Goal: Task Accomplishment & Management: Complete application form

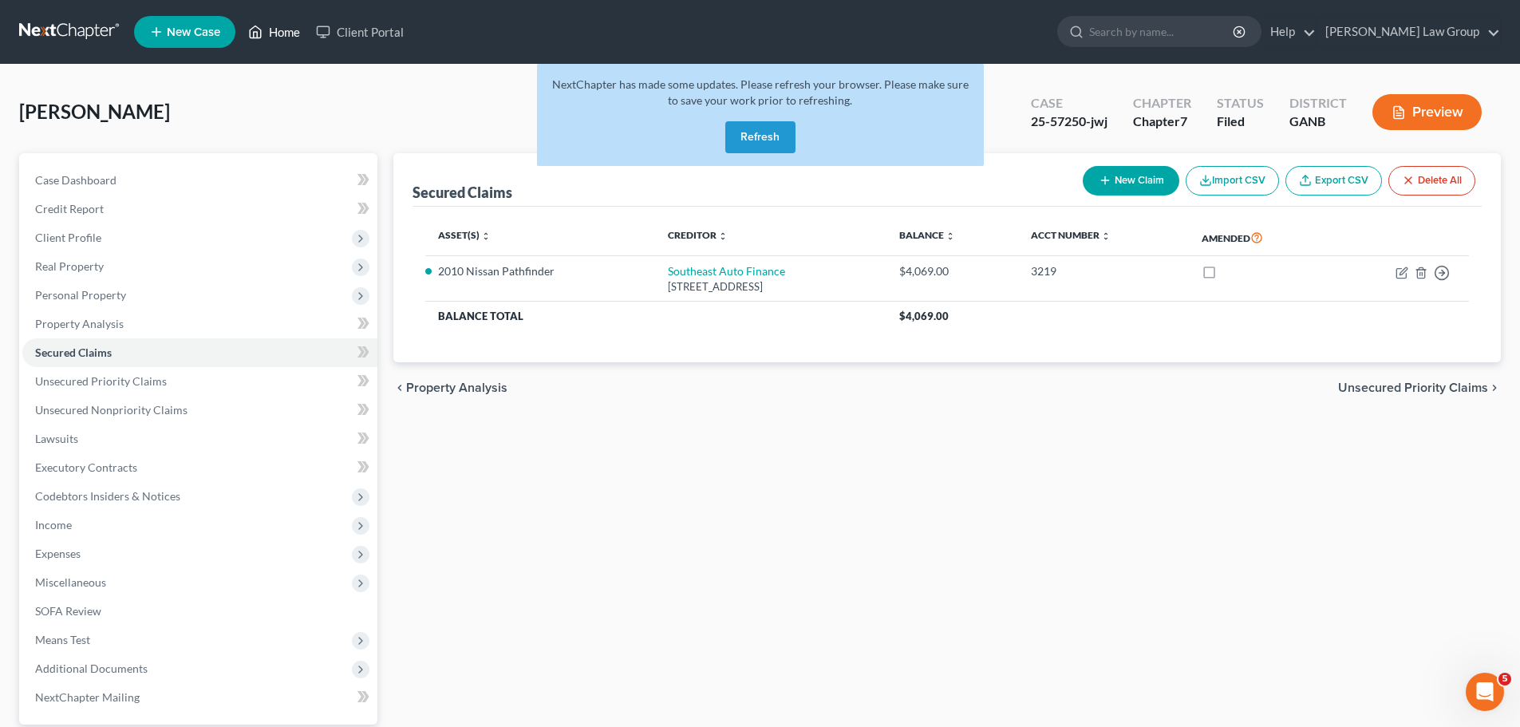
click at [278, 24] on link "Home" at bounding box center [274, 32] width 68 height 29
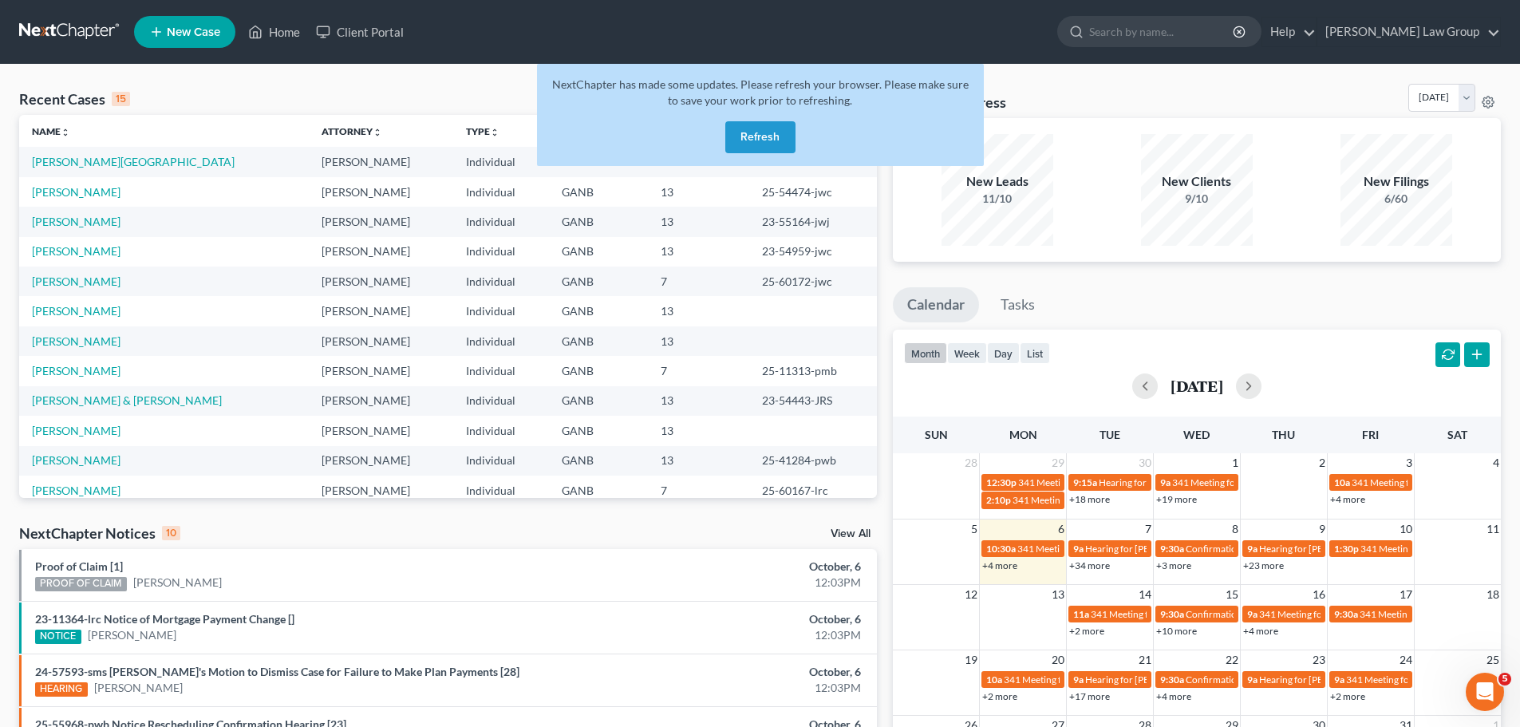
click at [755, 133] on button "Refresh" at bounding box center [760, 137] width 70 height 32
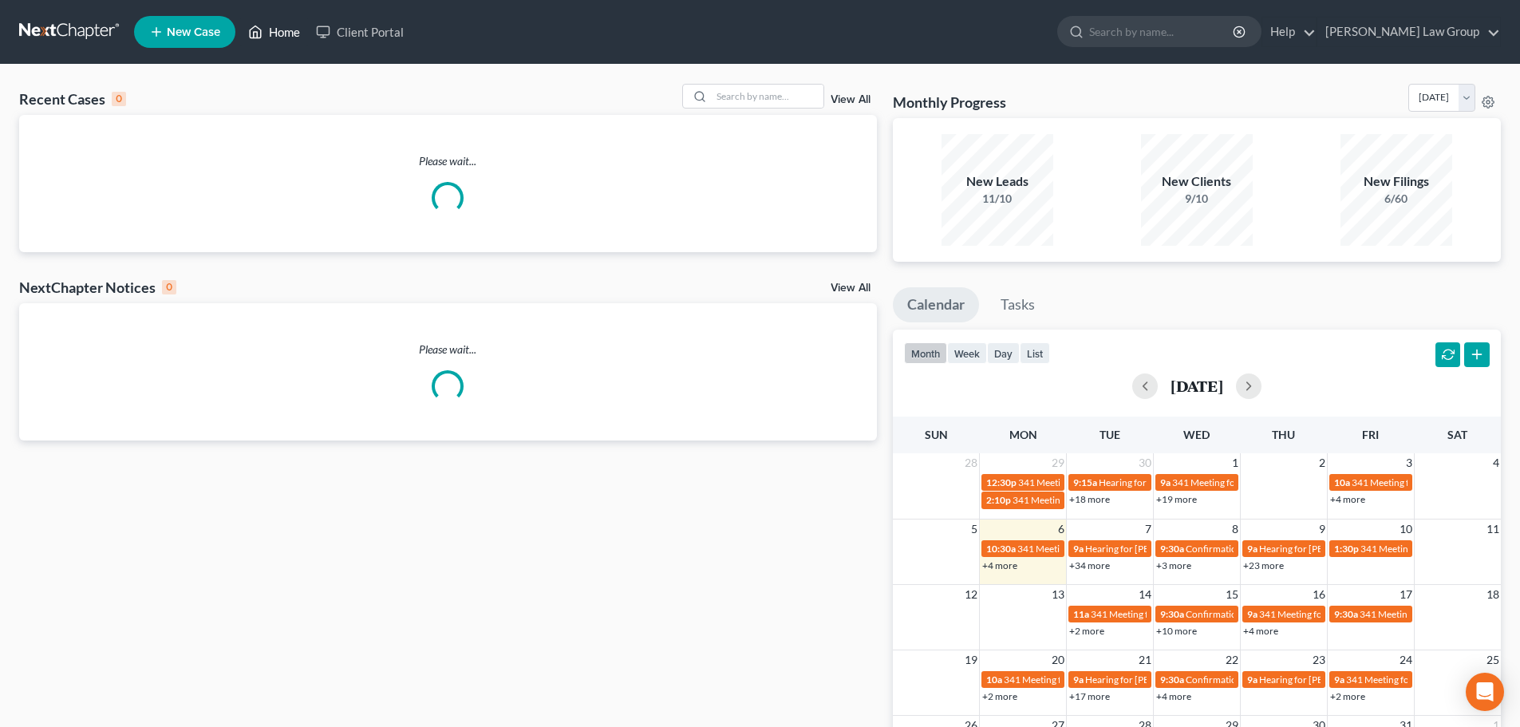
click at [278, 35] on link "Home" at bounding box center [274, 32] width 68 height 29
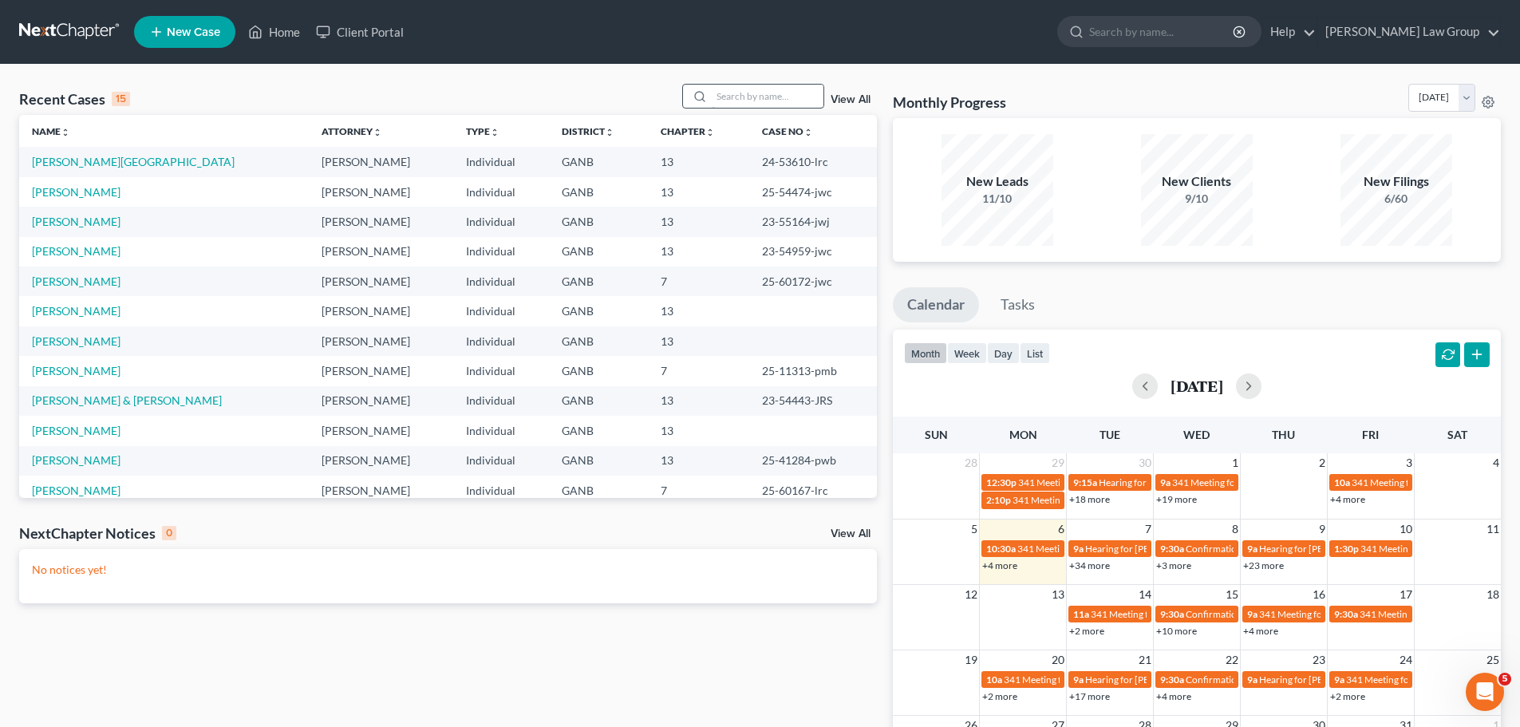
drag, startPoint x: 727, startPoint y: 110, endPoint x: 720, endPoint y: 102, distance: 10.2
click at [727, 112] on div "Recent Cases 15 View All" at bounding box center [448, 99] width 858 height 31
click at [720, 102] on input "search" at bounding box center [768, 96] width 112 height 23
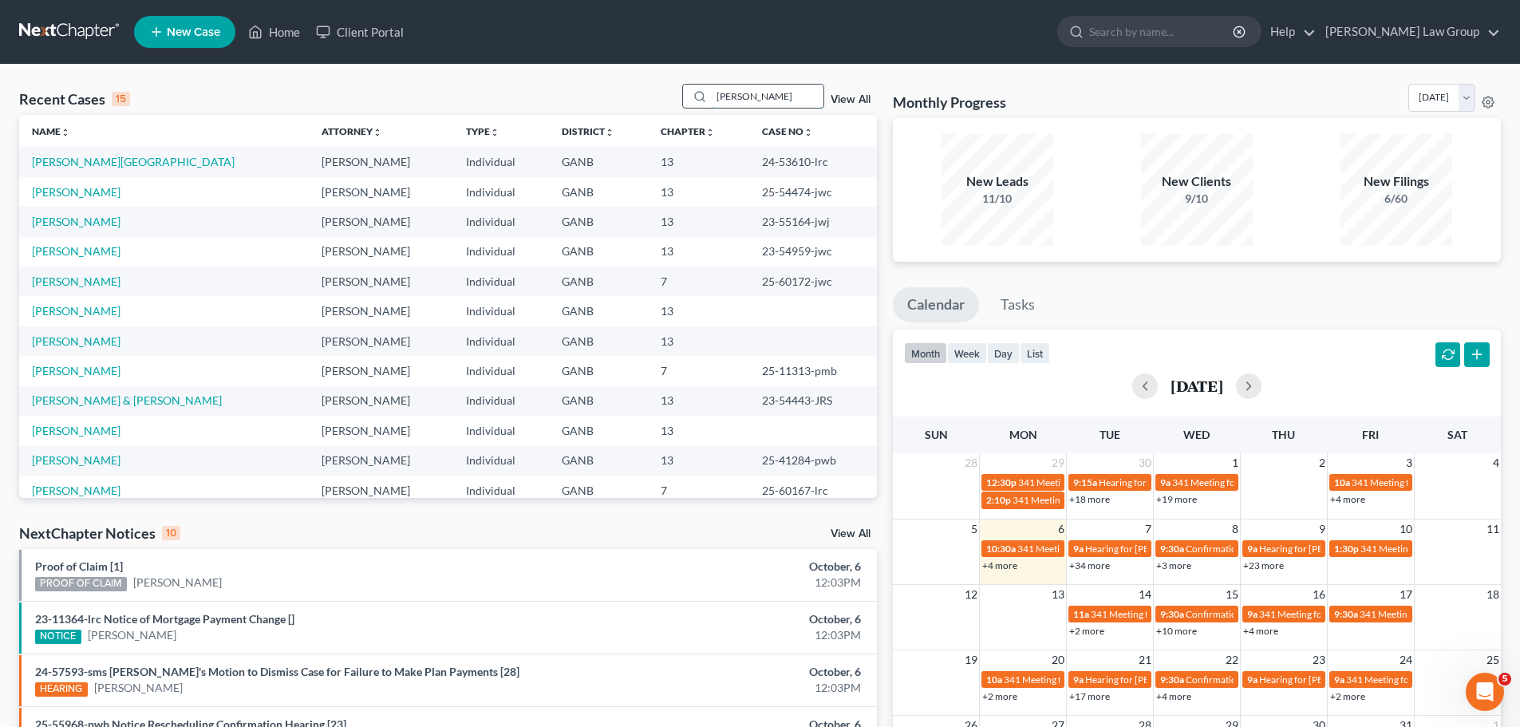
type input "[PERSON_NAME]"
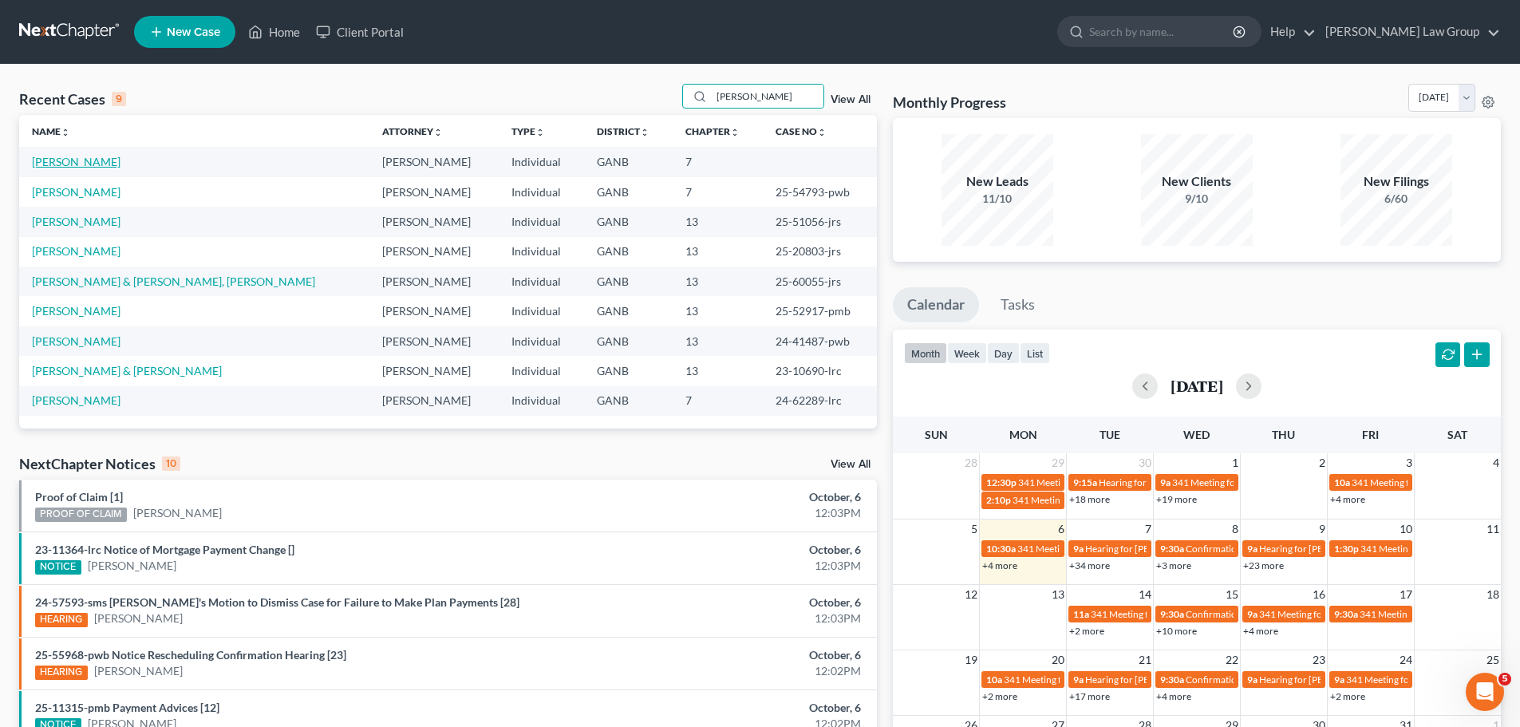
click at [72, 164] on link "[PERSON_NAME]" at bounding box center [76, 162] width 89 height 14
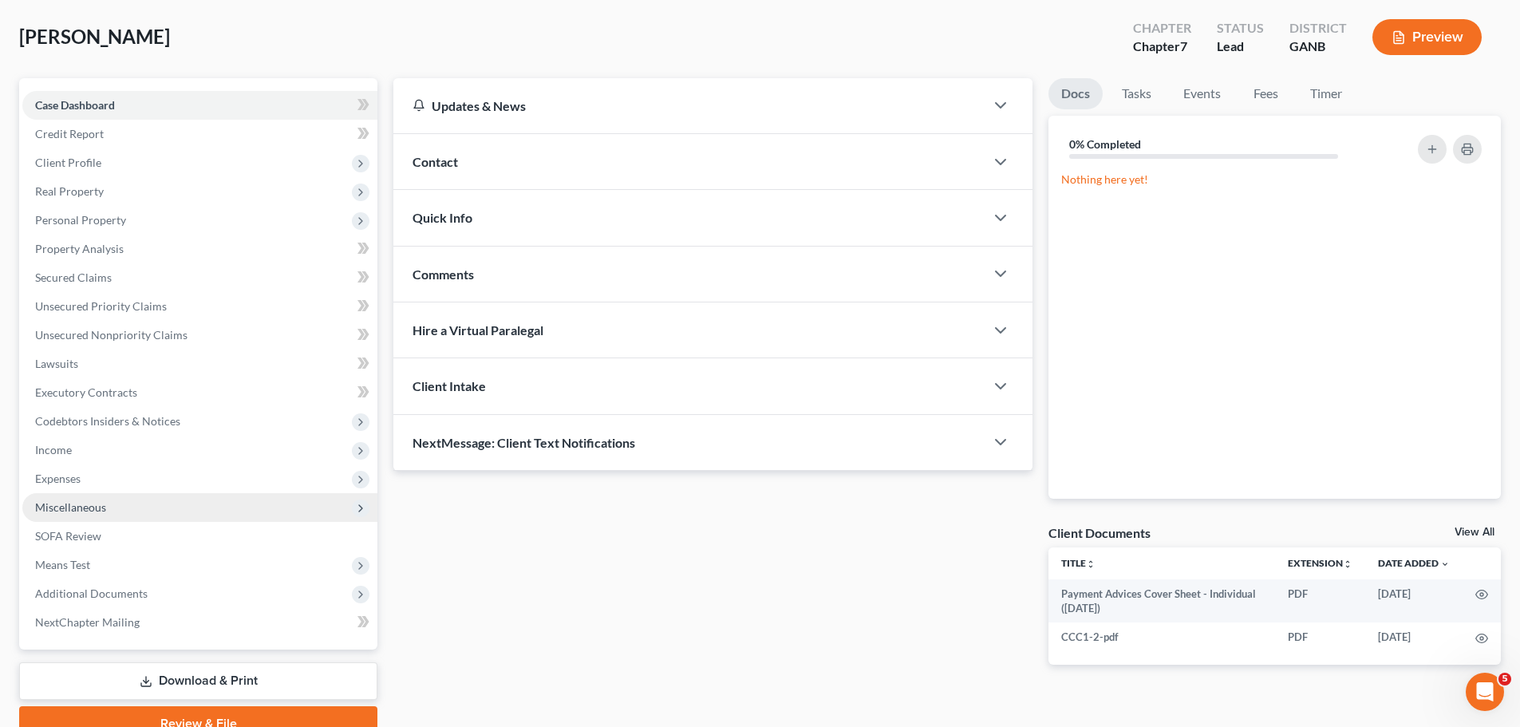
scroll to position [150, 0]
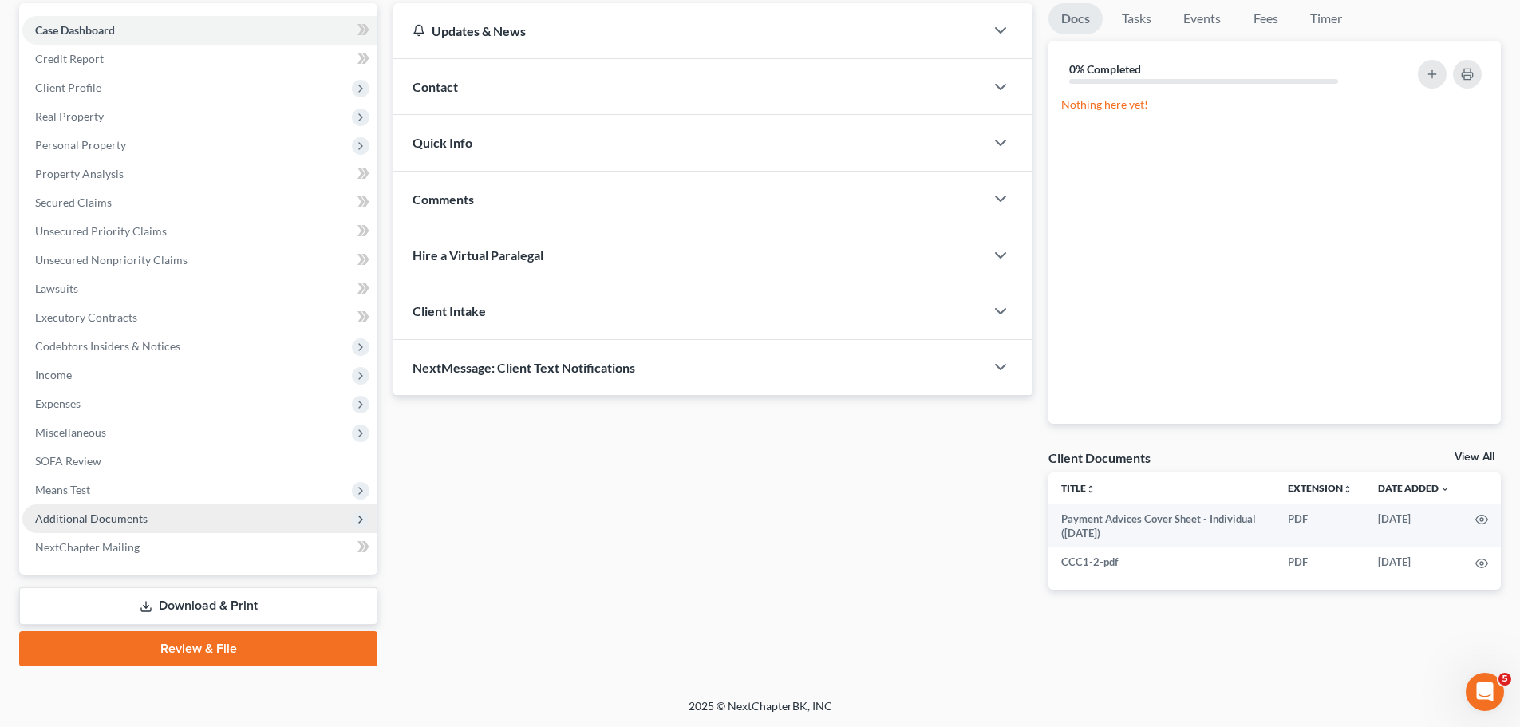
click at [189, 507] on span "Additional Documents" at bounding box center [199, 518] width 355 height 29
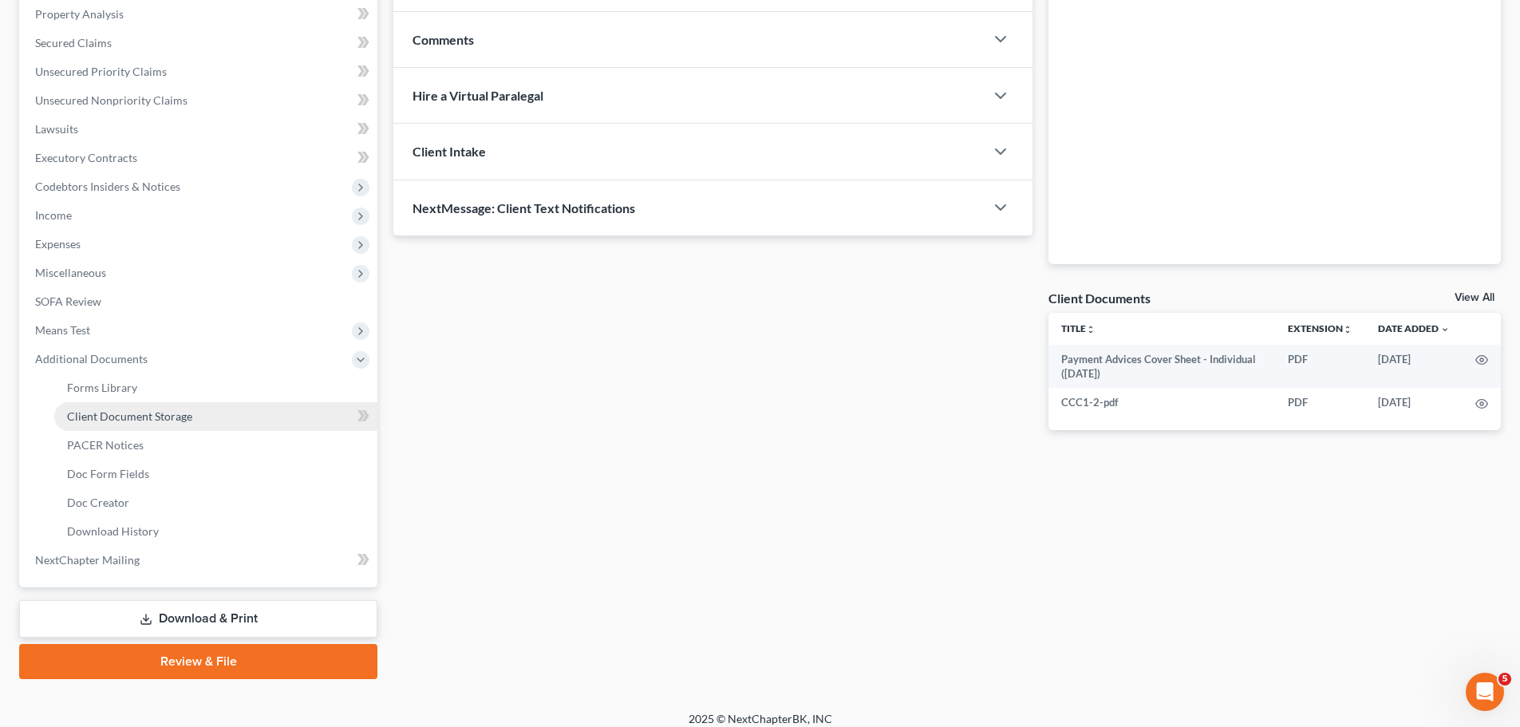
click at [250, 428] on link "Client Document Storage" at bounding box center [215, 416] width 323 height 29
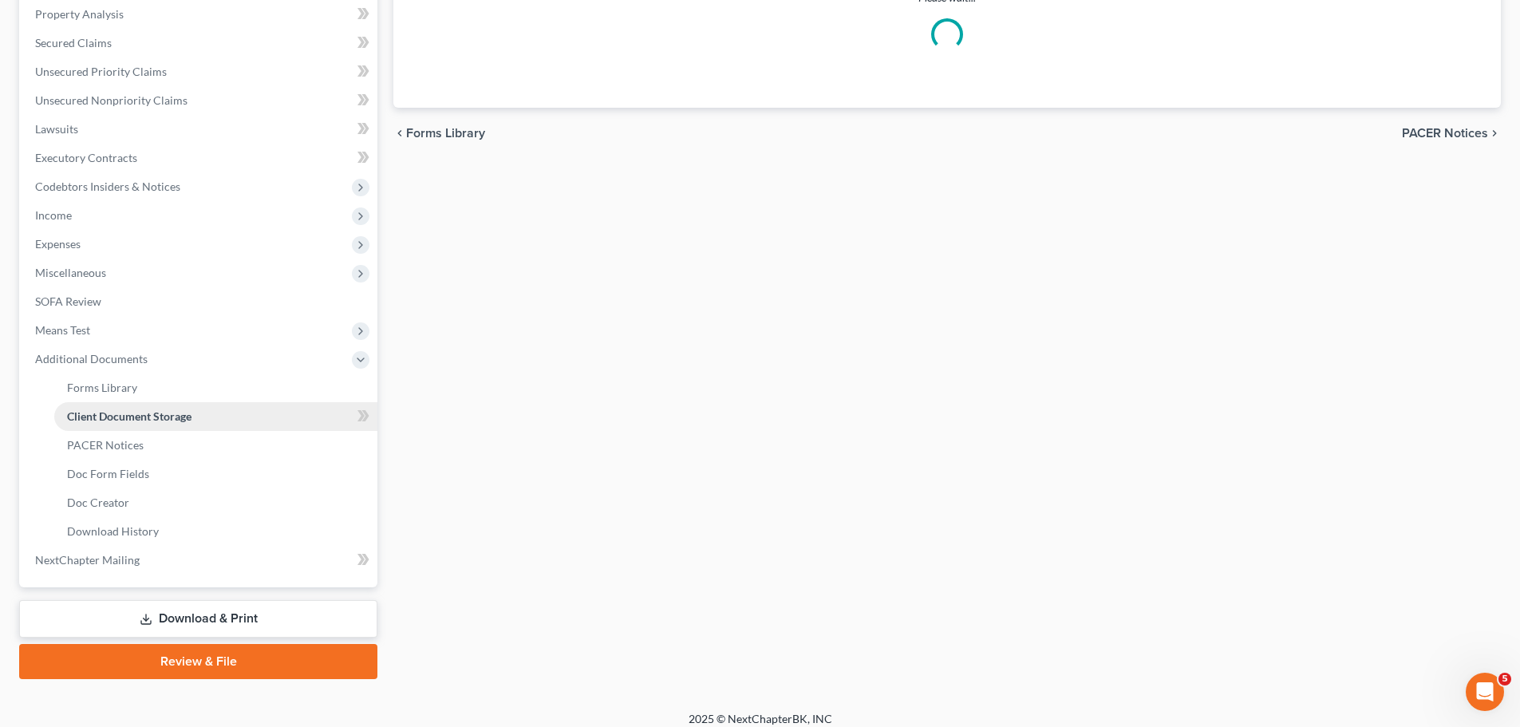
scroll to position [16, 0]
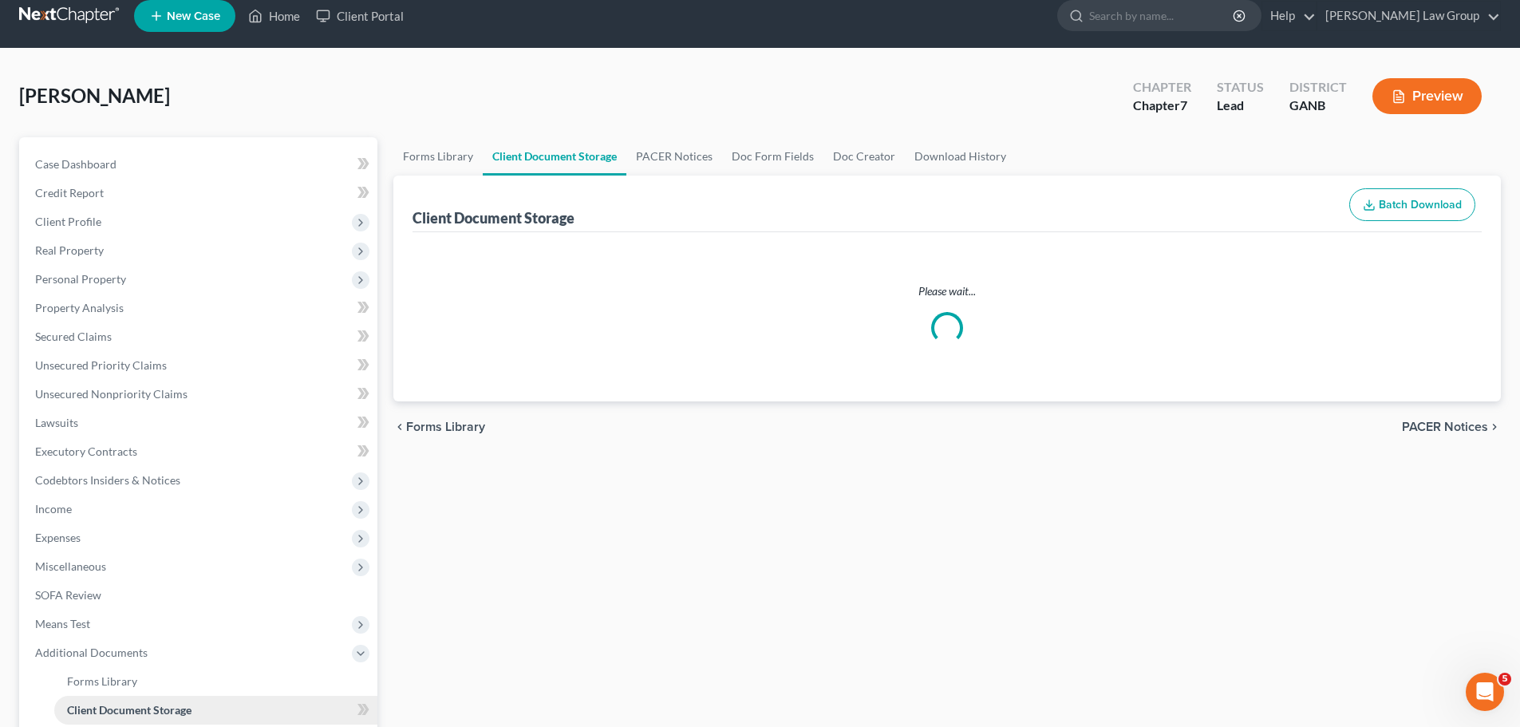
select select "5"
select select "35"
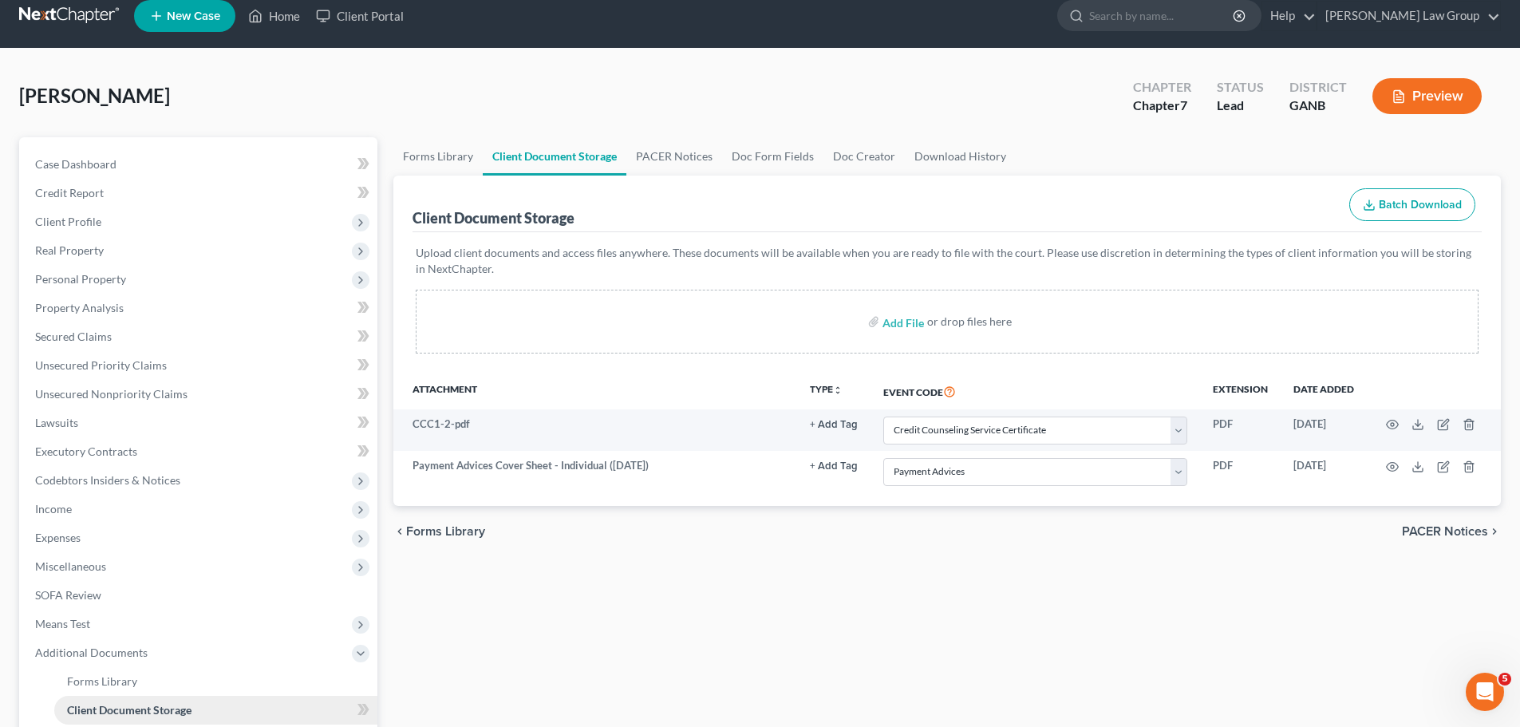
scroll to position [0, 0]
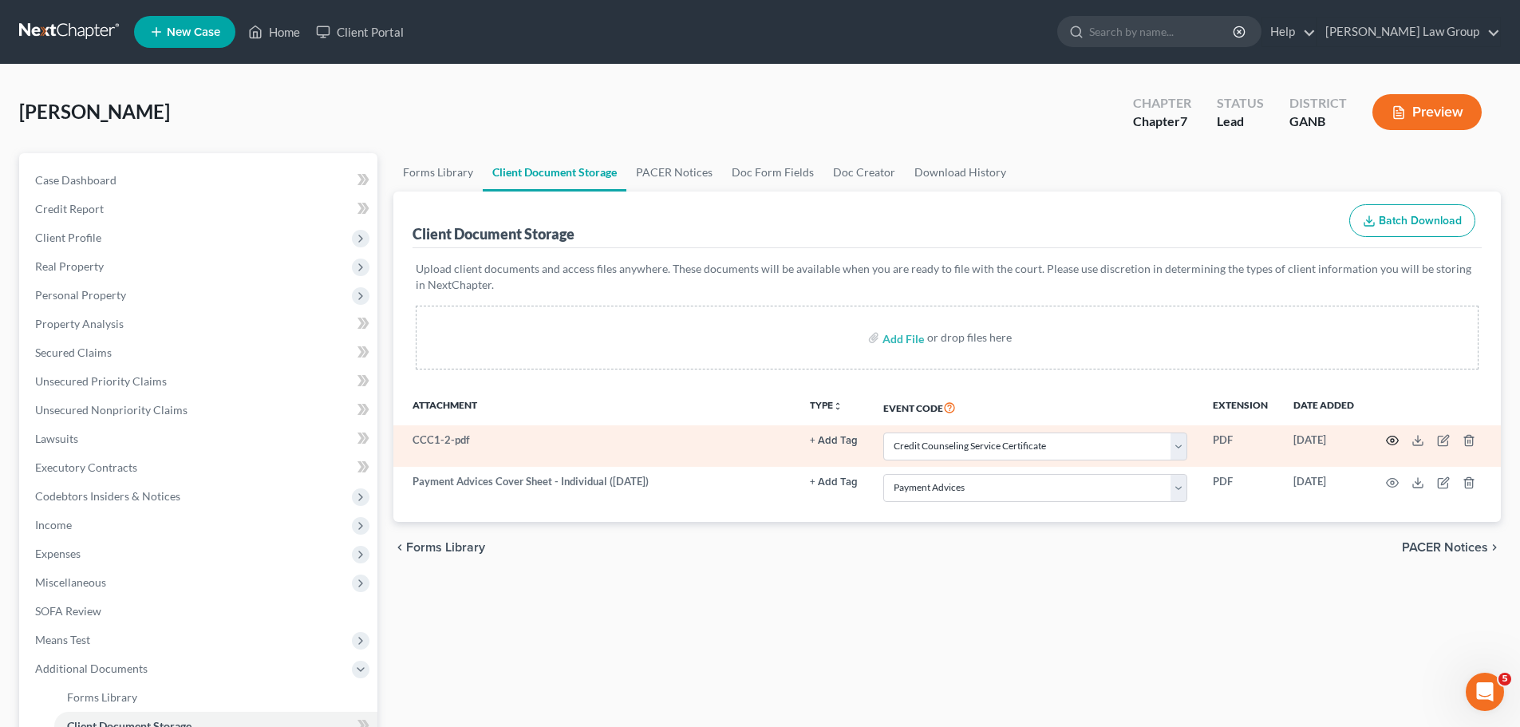
click at [1395, 438] on icon "button" at bounding box center [1392, 440] width 12 height 9
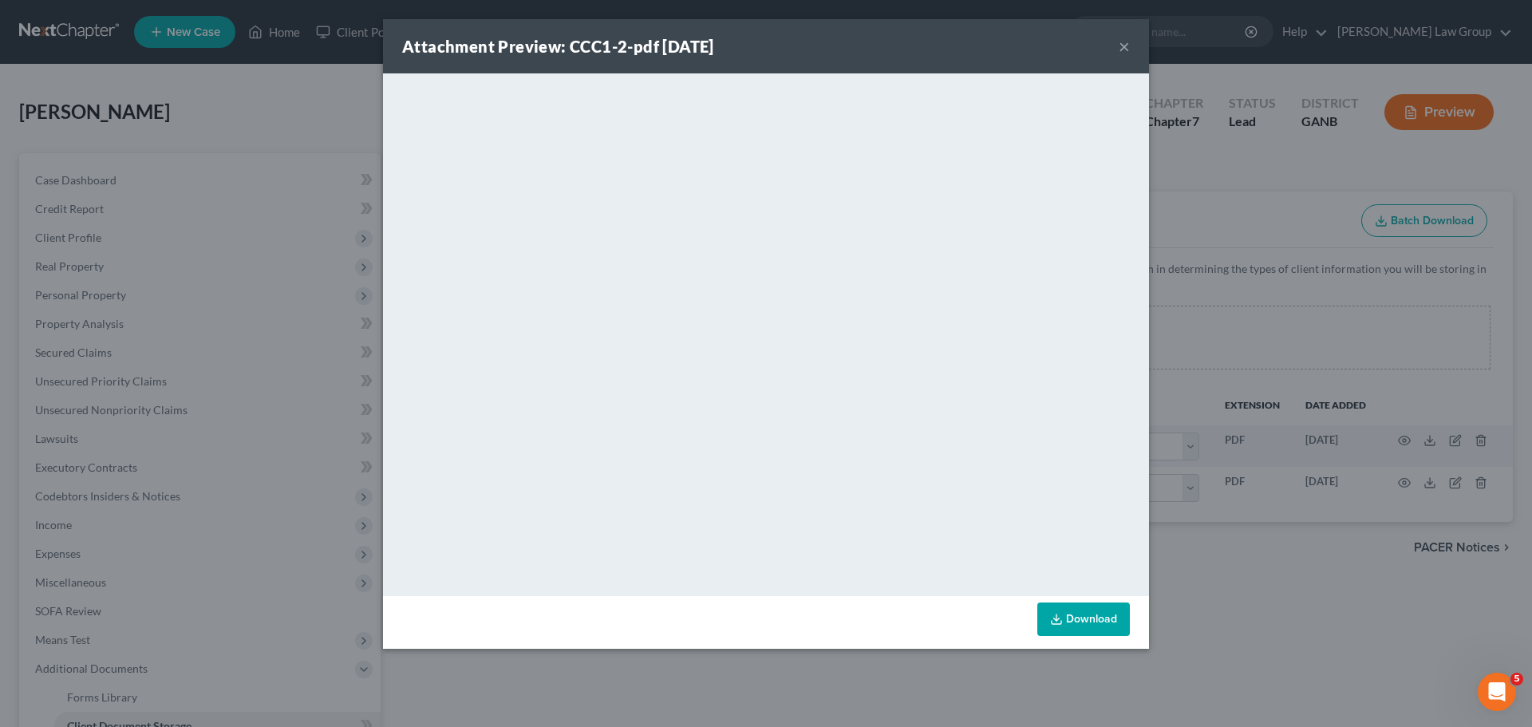
click at [1123, 45] on button "×" at bounding box center [1123, 46] width 11 height 19
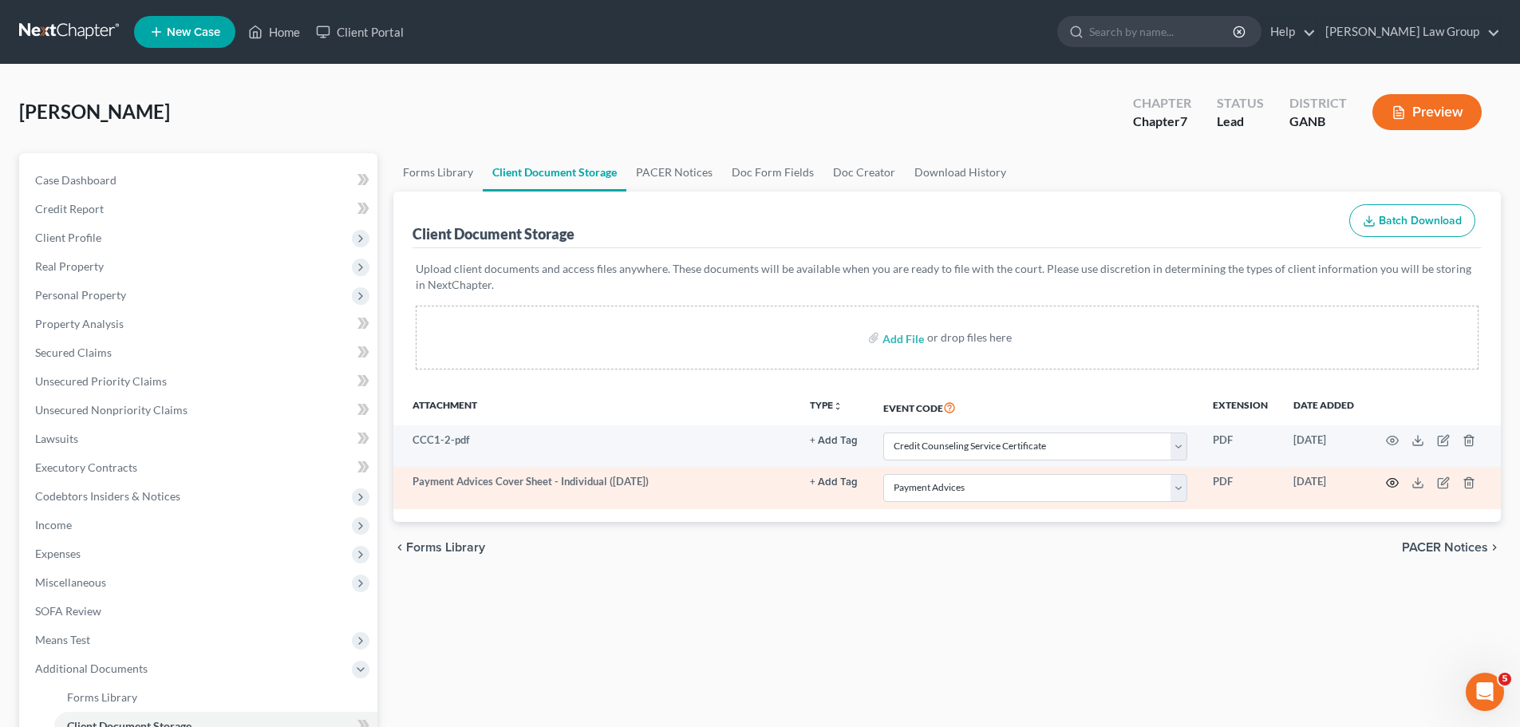
click at [1390, 485] on icon "button" at bounding box center [1392, 482] width 13 height 13
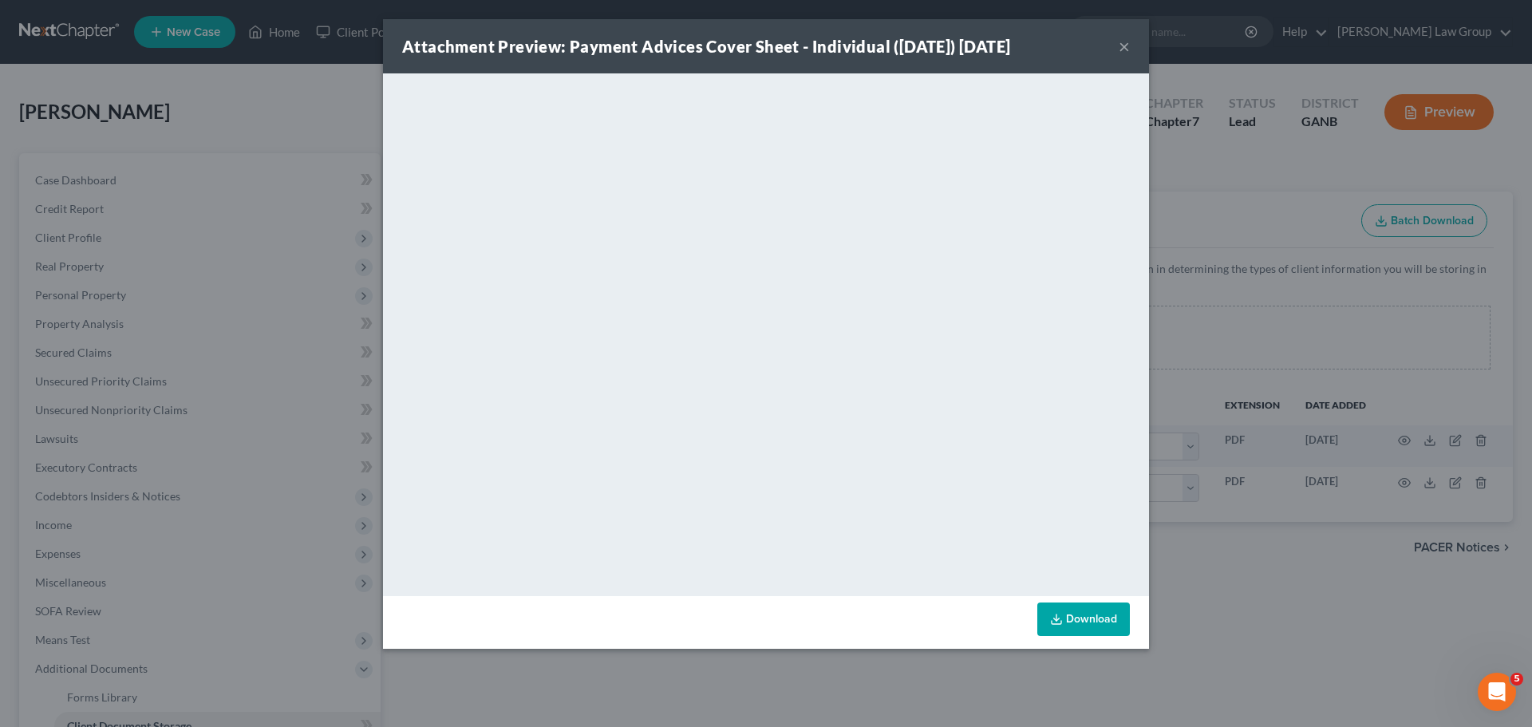
click at [1122, 47] on button "×" at bounding box center [1123, 46] width 11 height 19
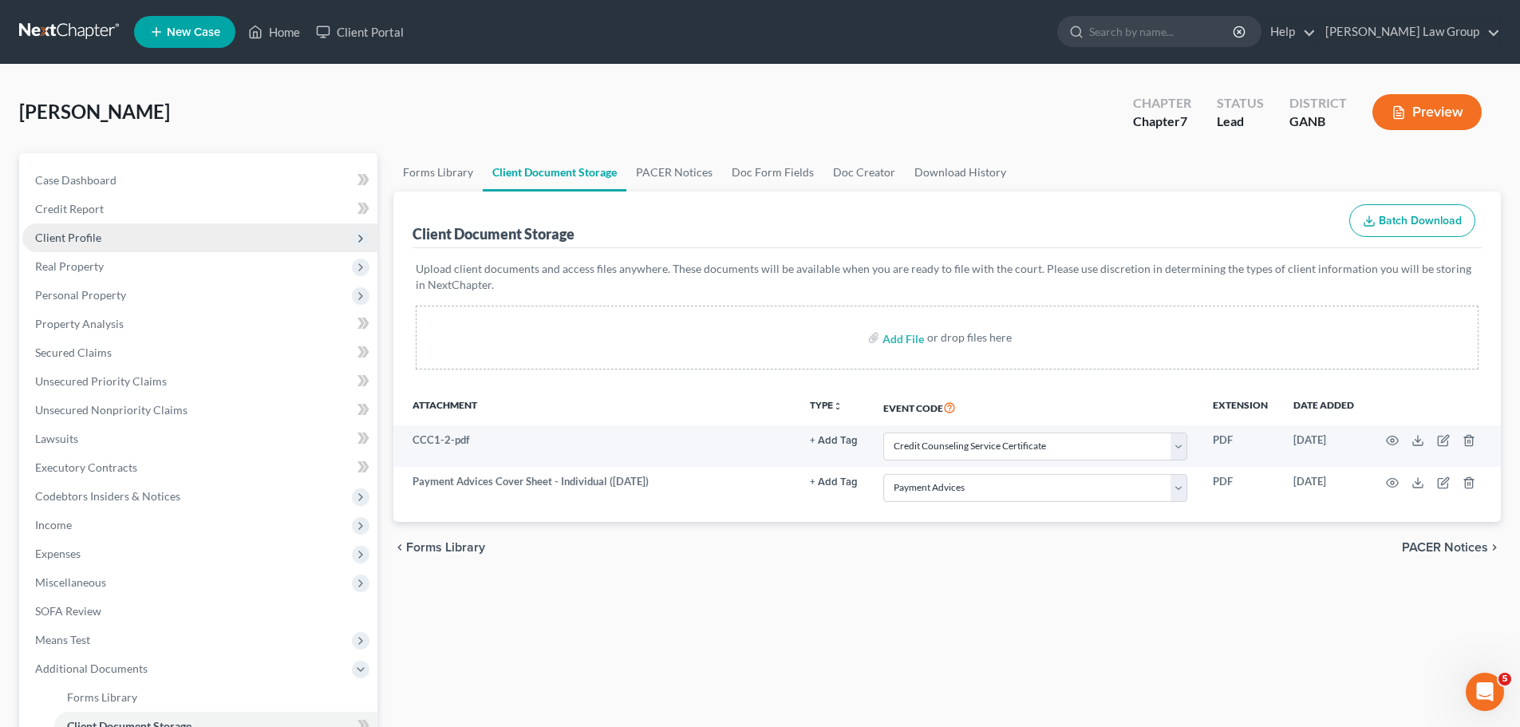
click at [136, 239] on span "Client Profile" at bounding box center [199, 237] width 355 height 29
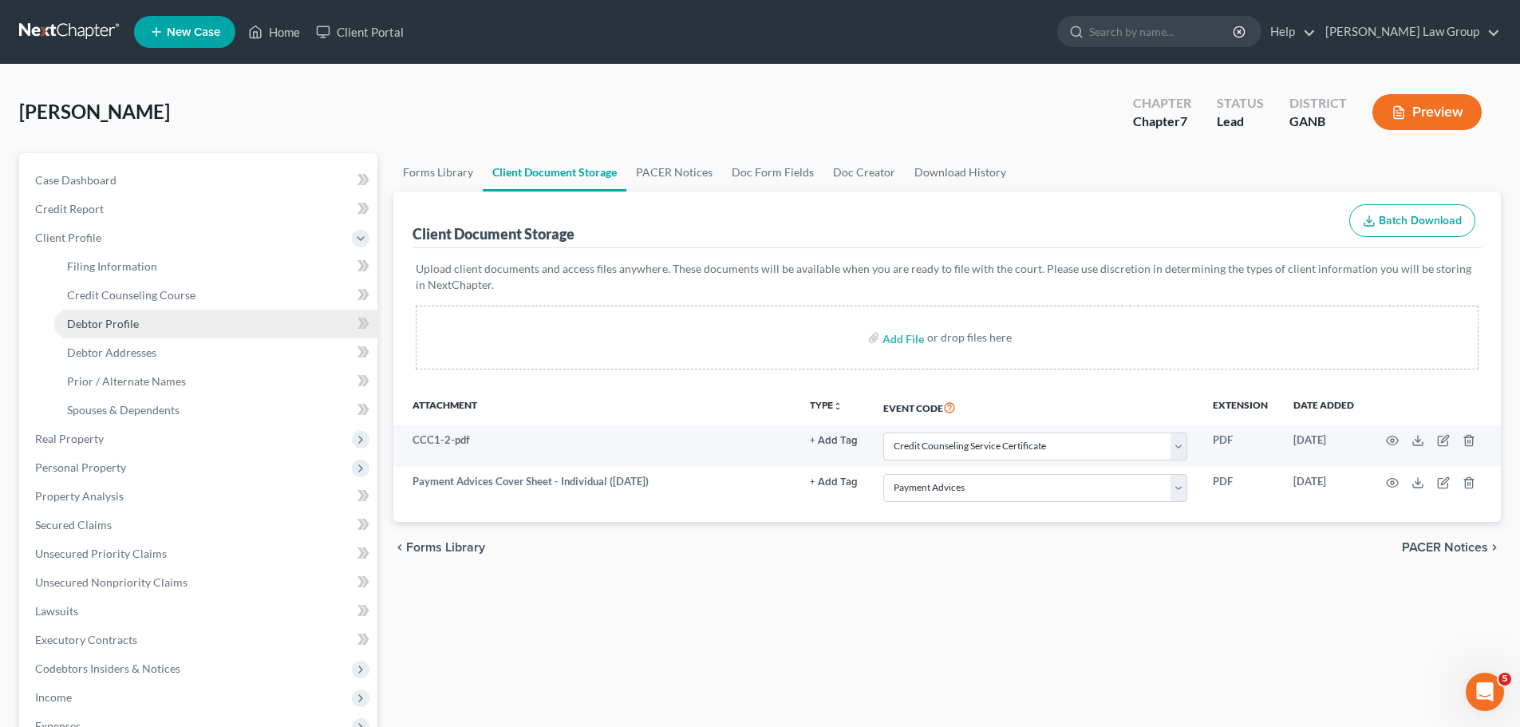
click at [131, 323] on span "Debtor Profile" at bounding box center [103, 324] width 72 height 14
select select "0"
select select "2"
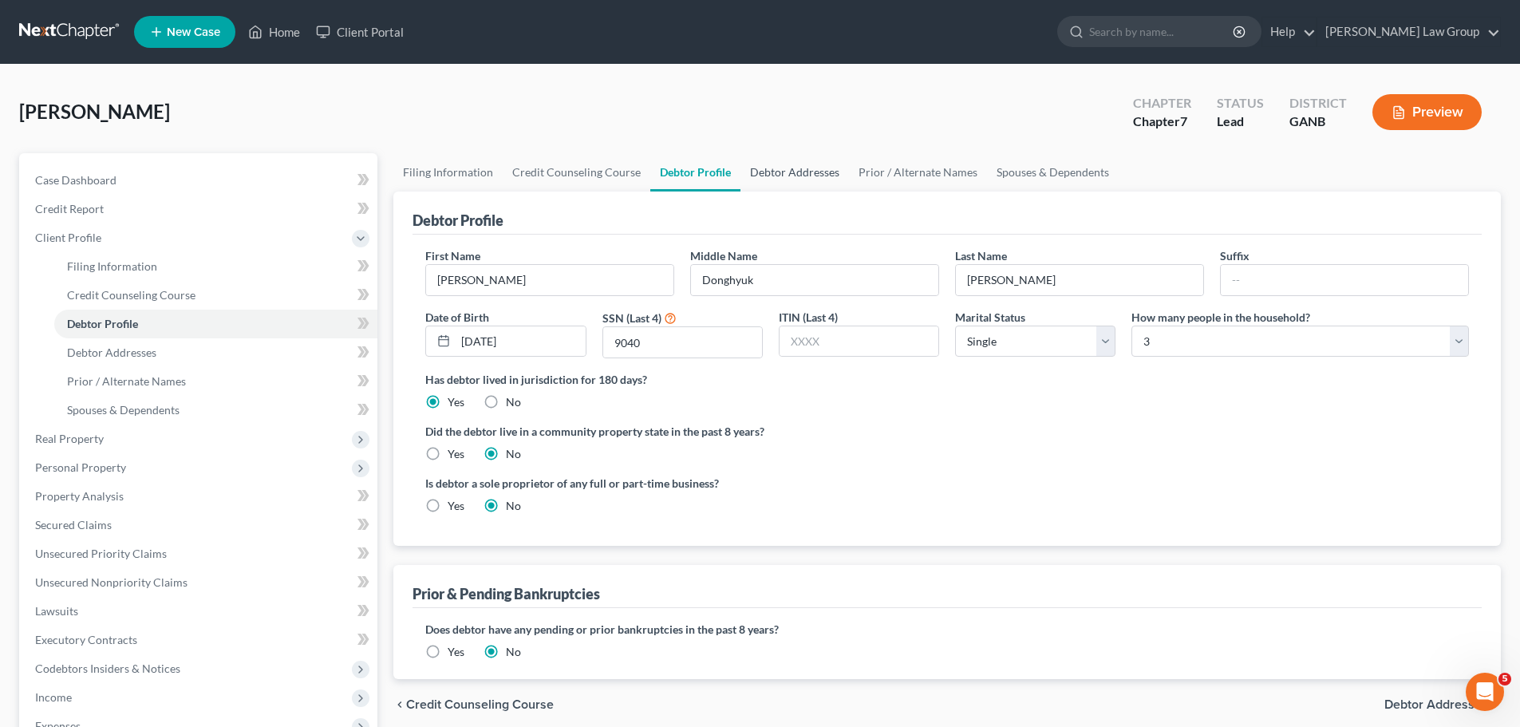
click at [816, 160] on link "Debtor Addresses" at bounding box center [794, 172] width 108 height 38
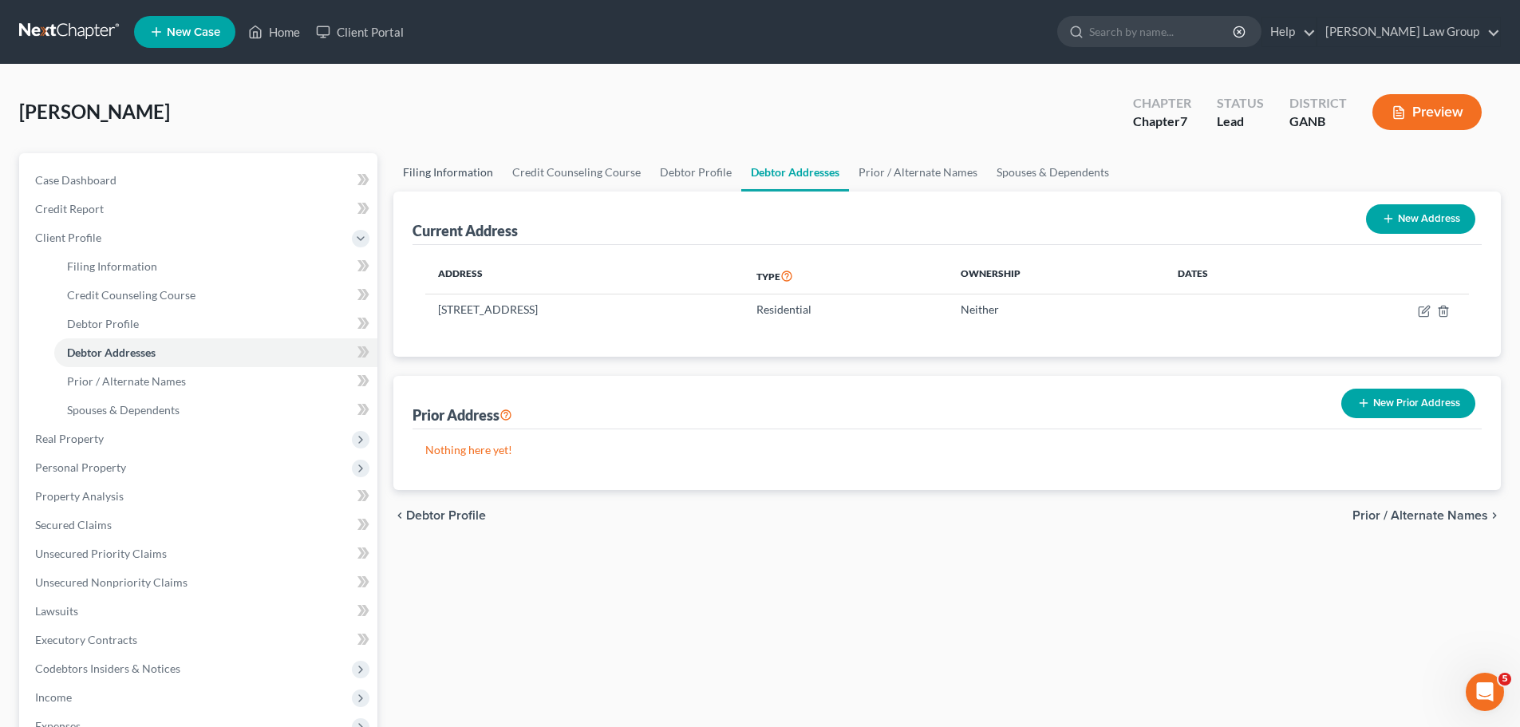
click at [435, 166] on link "Filing Information" at bounding box center [447, 172] width 109 height 38
select select "1"
select select "0"
select select "10"
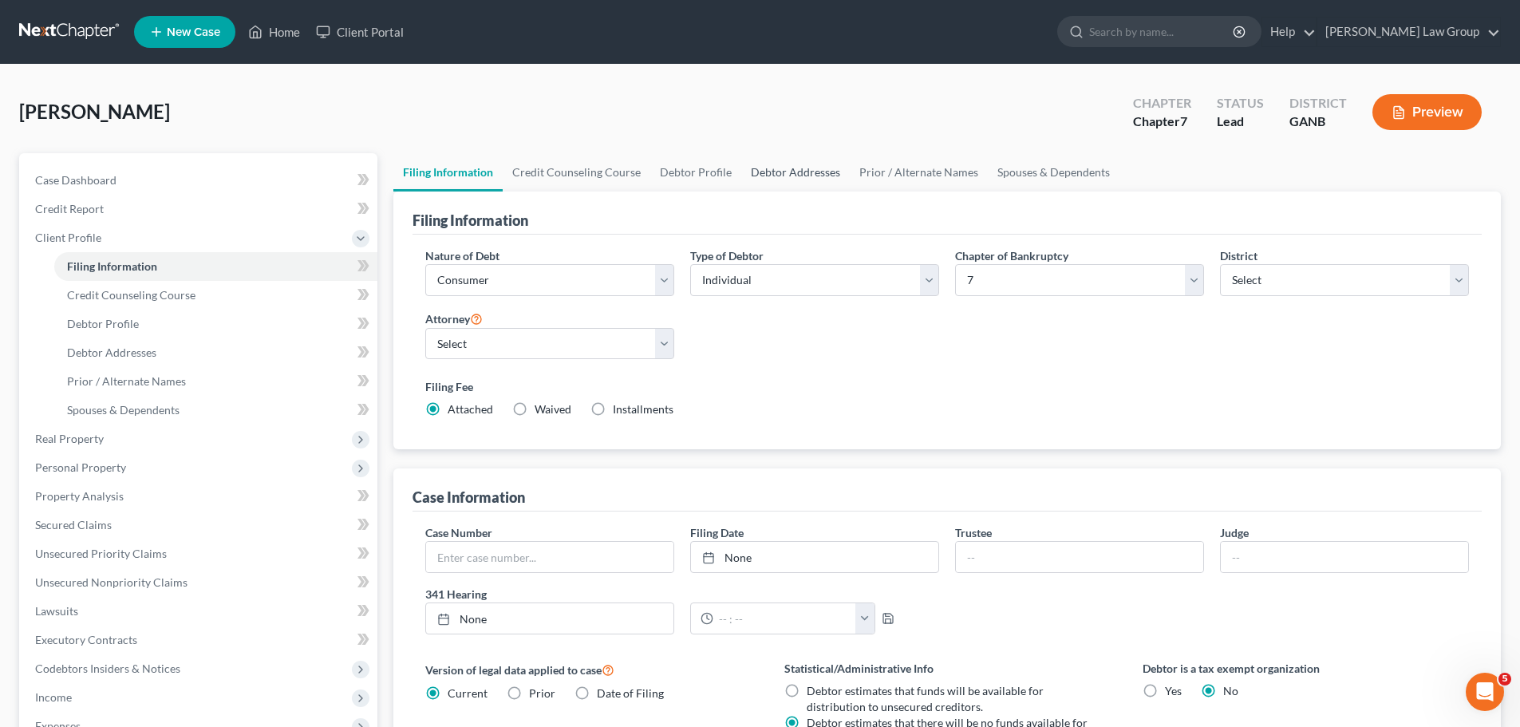
click at [778, 183] on link "Debtor Addresses" at bounding box center [795, 172] width 108 height 38
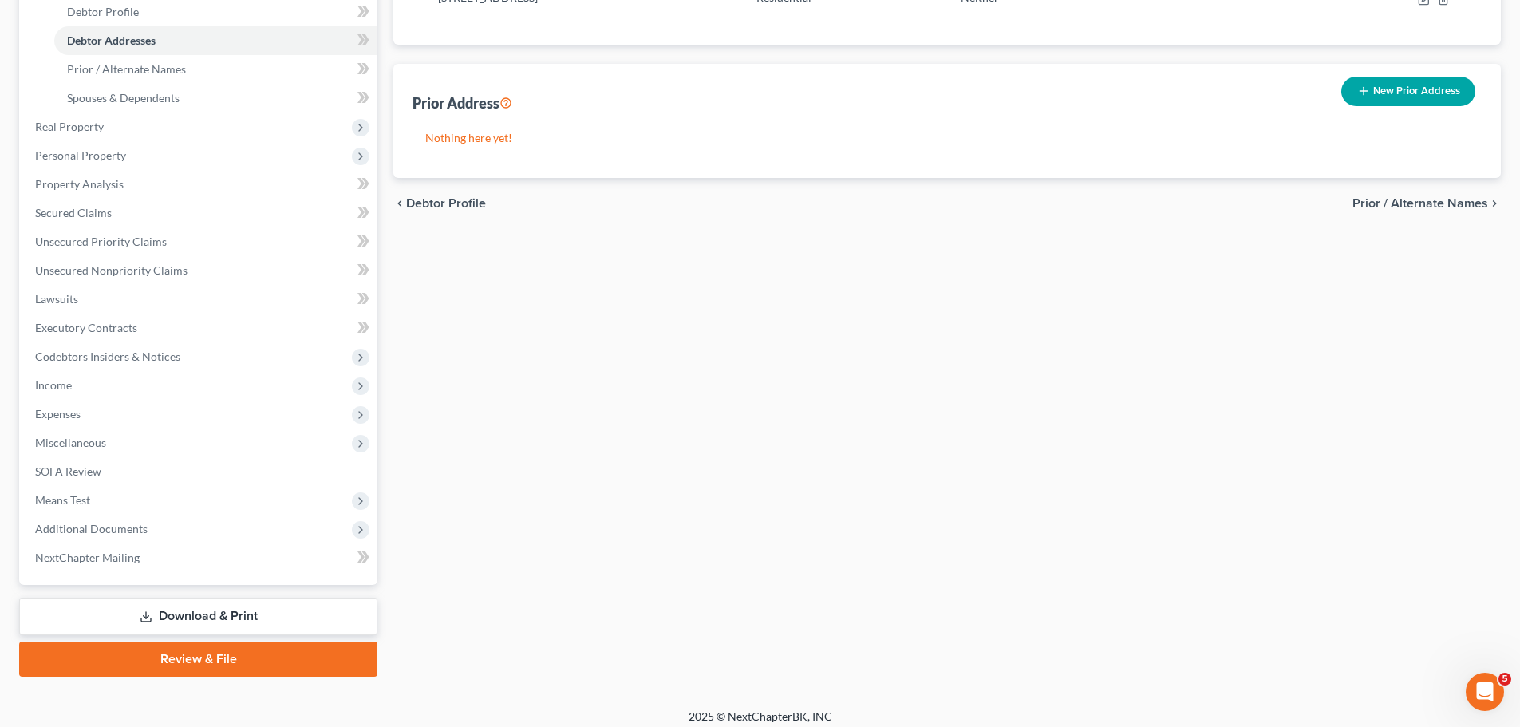
scroll to position [322, 0]
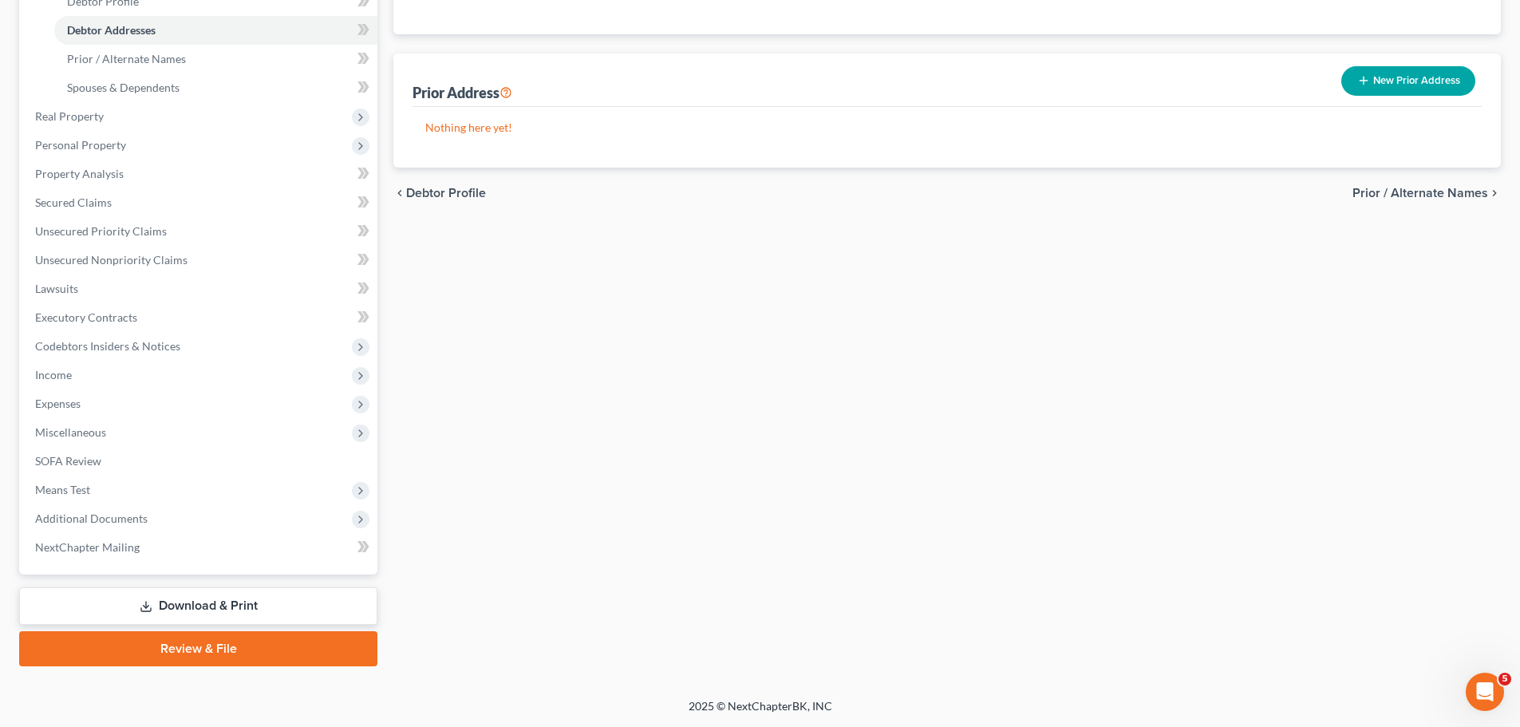
click at [268, 647] on link "Review & File" at bounding box center [198, 648] width 358 height 35
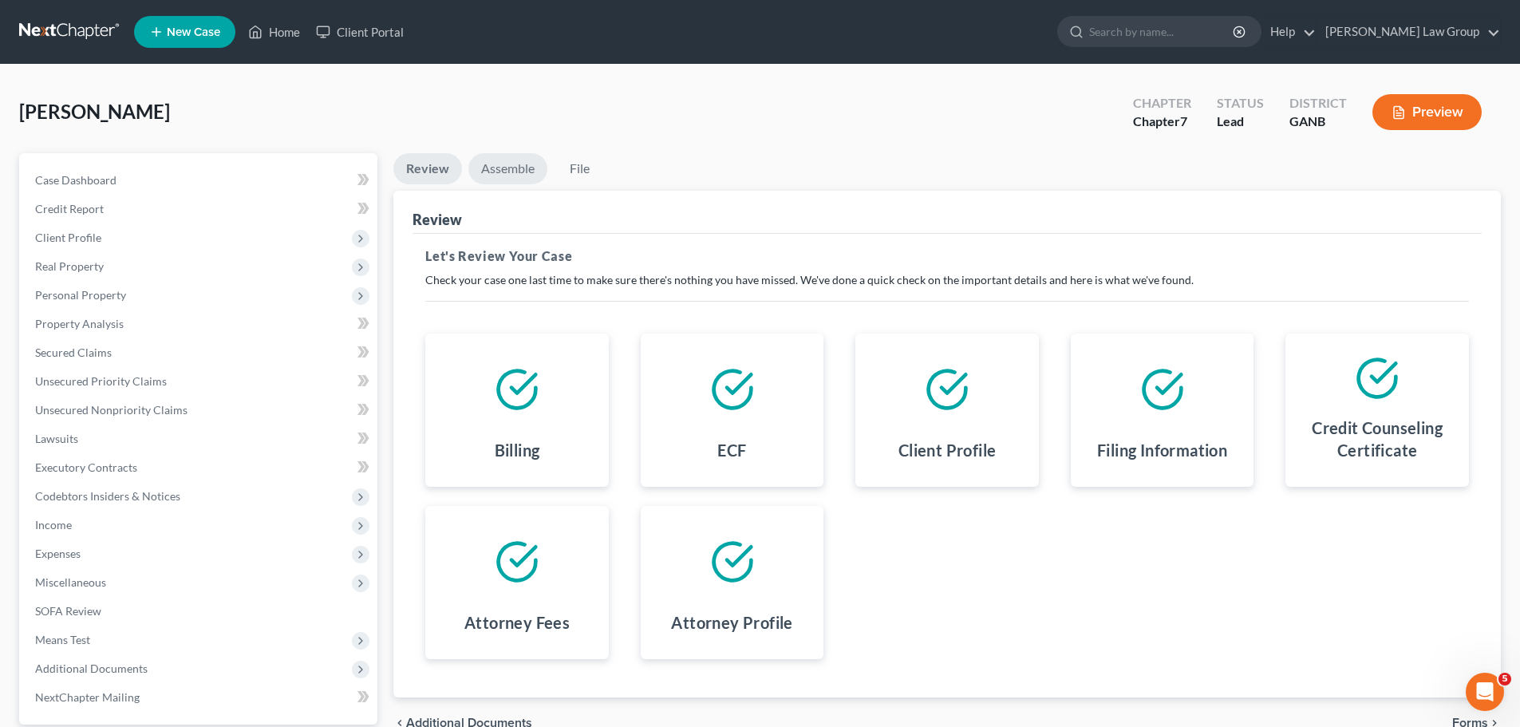
click at [504, 171] on link "Assemble" at bounding box center [507, 168] width 79 height 31
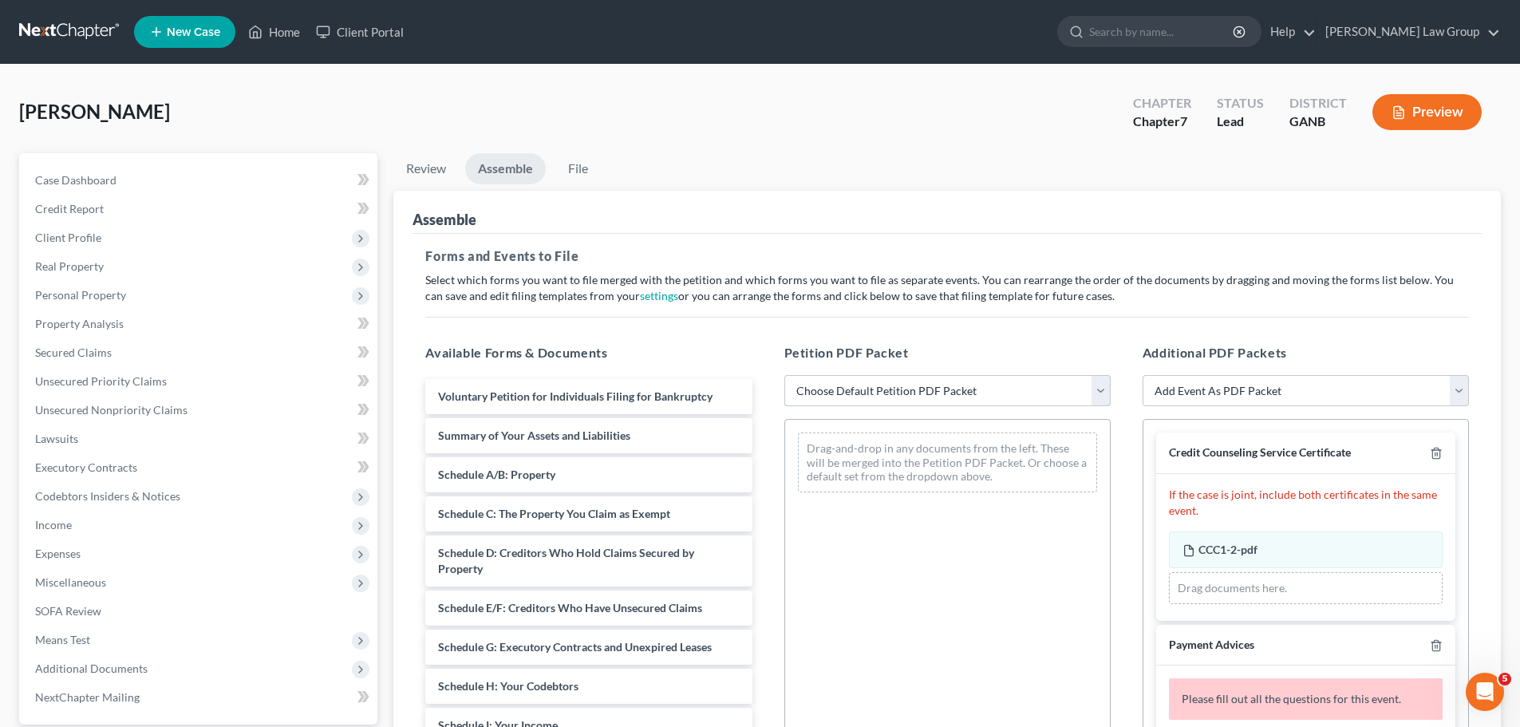
click at [889, 395] on select "Choose Default Petition PDF Packet Complete Bankruptcy Petition (all forms and …" at bounding box center [947, 391] width 326 height 32
select select "0"
click at [784, 375] on select "Choose Default Petition PDF Packet Complete Bankruptcy Petition (all forms and …" at bounding box center [947, 391] width 326 height 32
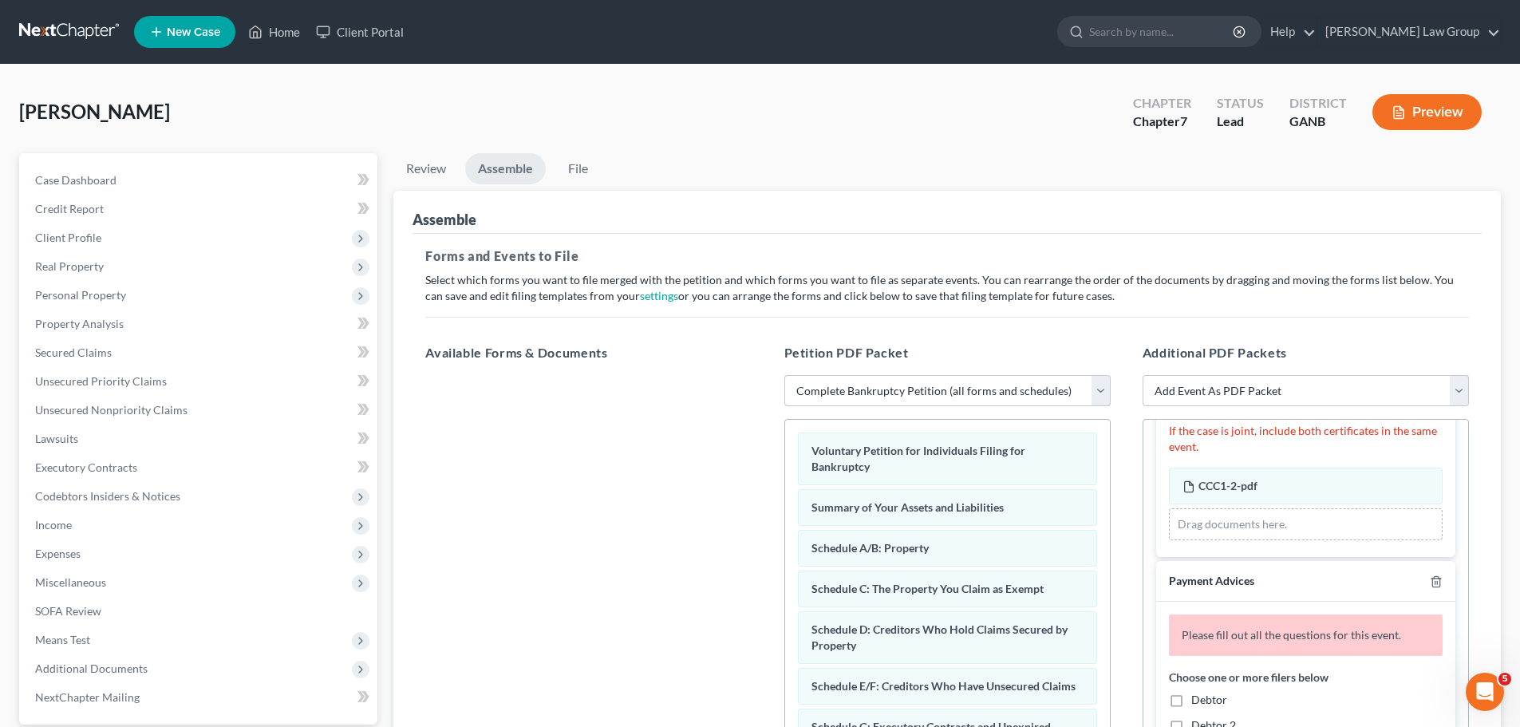
scroll to position [160, 0]
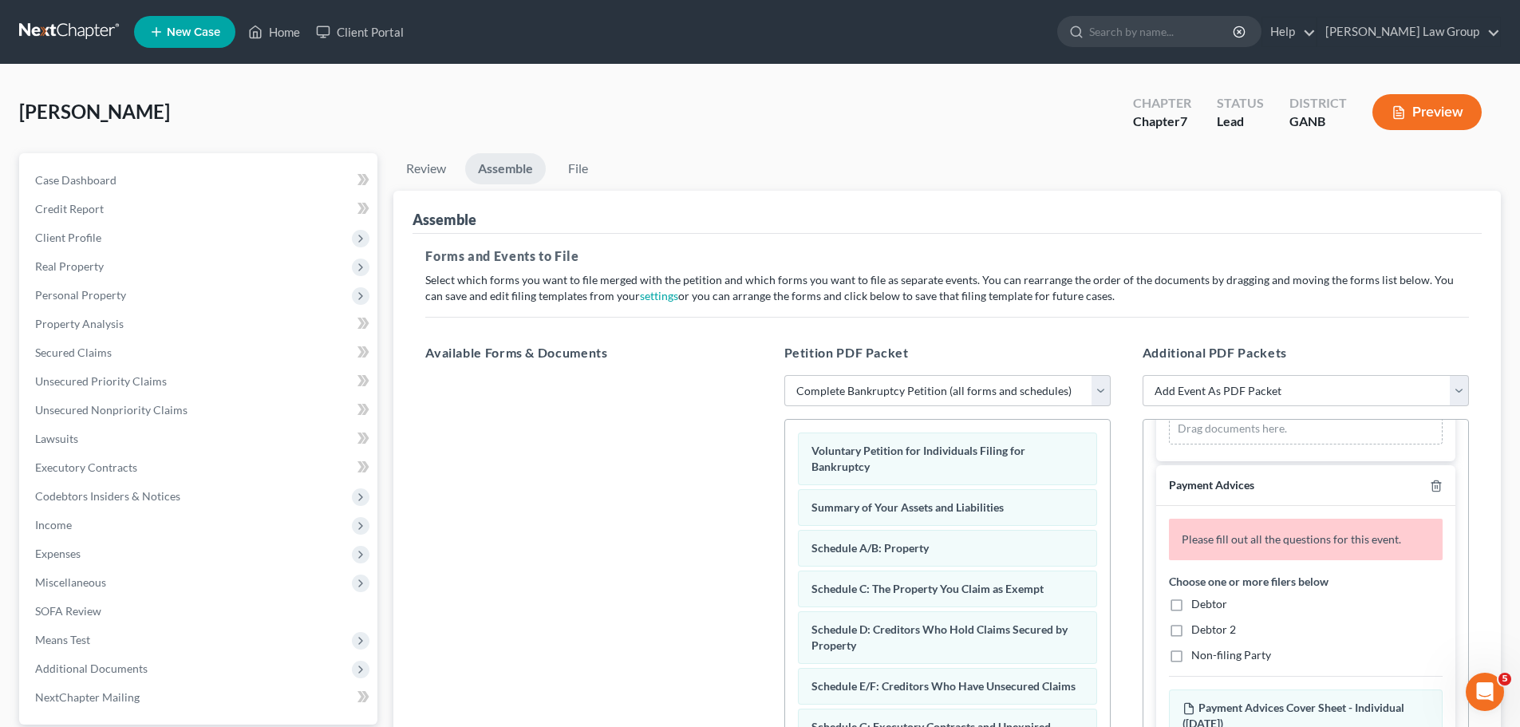
drag, startPoint x: 1183, startPoint y: 605, endPoint x: 1202, endPoint y: 619, distance: 23.5
click at [1191, 607] on label "Debtor" at bounding box center [1209, 604] width 36 height 16
click at [1197, 606] on input "Debtor" at bounding box center [1202, 601] width 10 height 10
checkbox input "true"
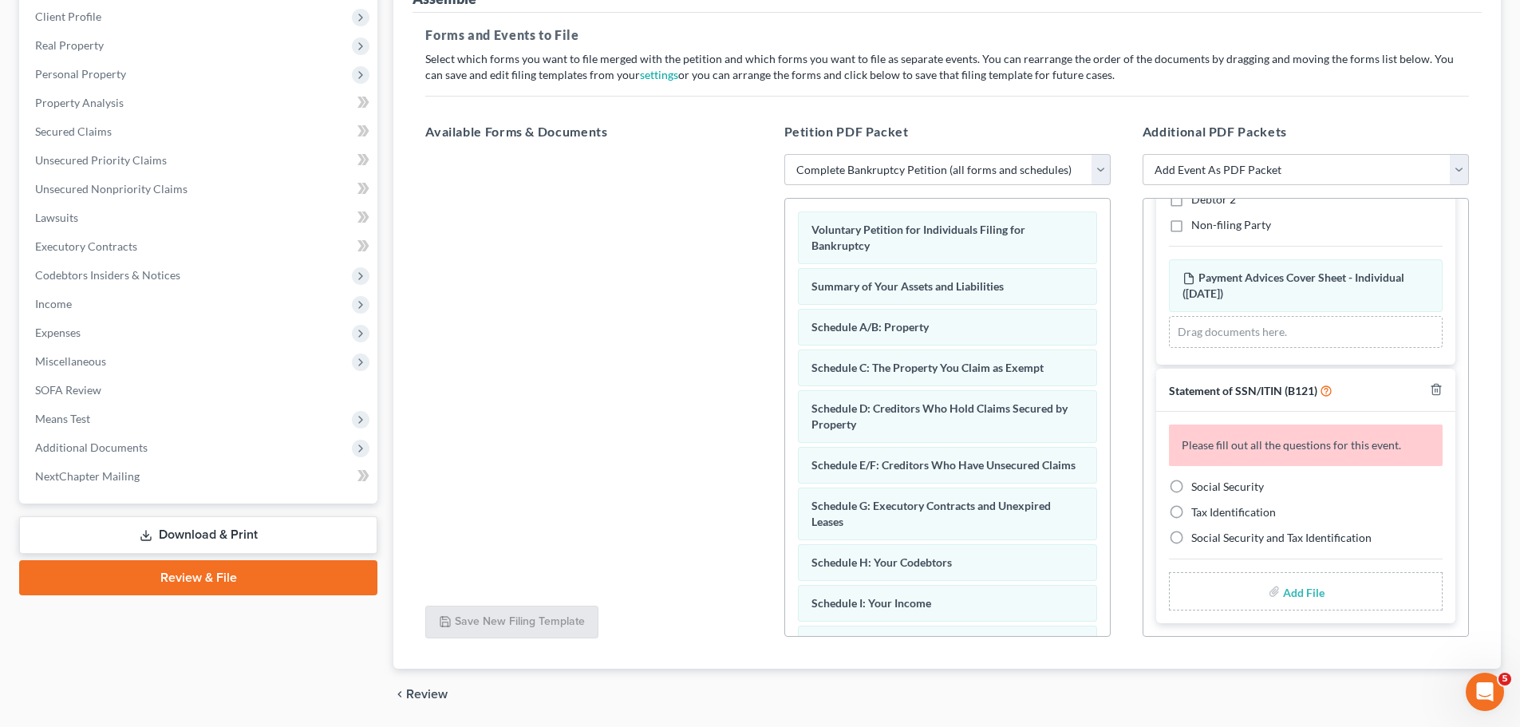
scroll to position [239, 0]
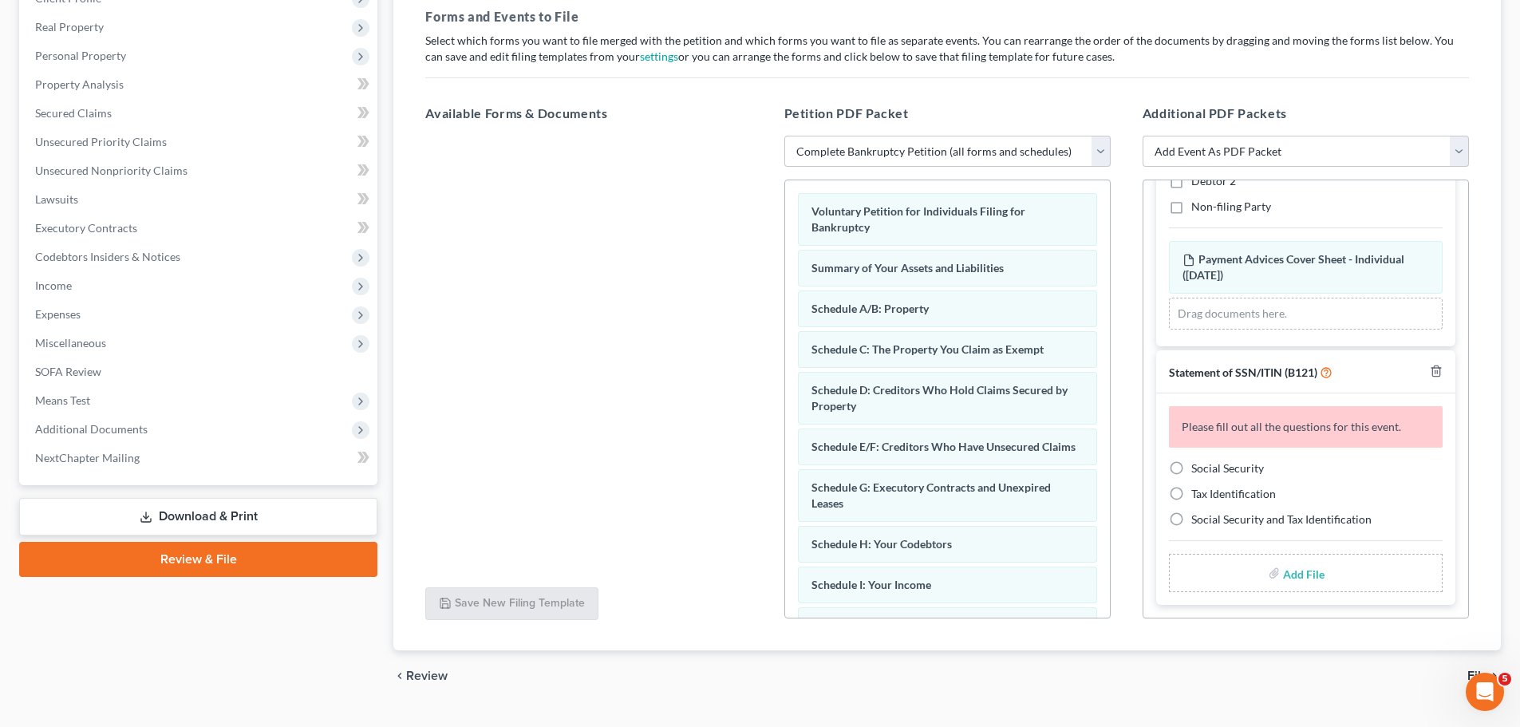
click at [1191, 465] on label "Social Security" at bounding box center [1227, 468] width 73 height 16
click at [1197, 465] on input "Social Security" at bounding box center [1202, 465] width 10 height 10
radio input "true"
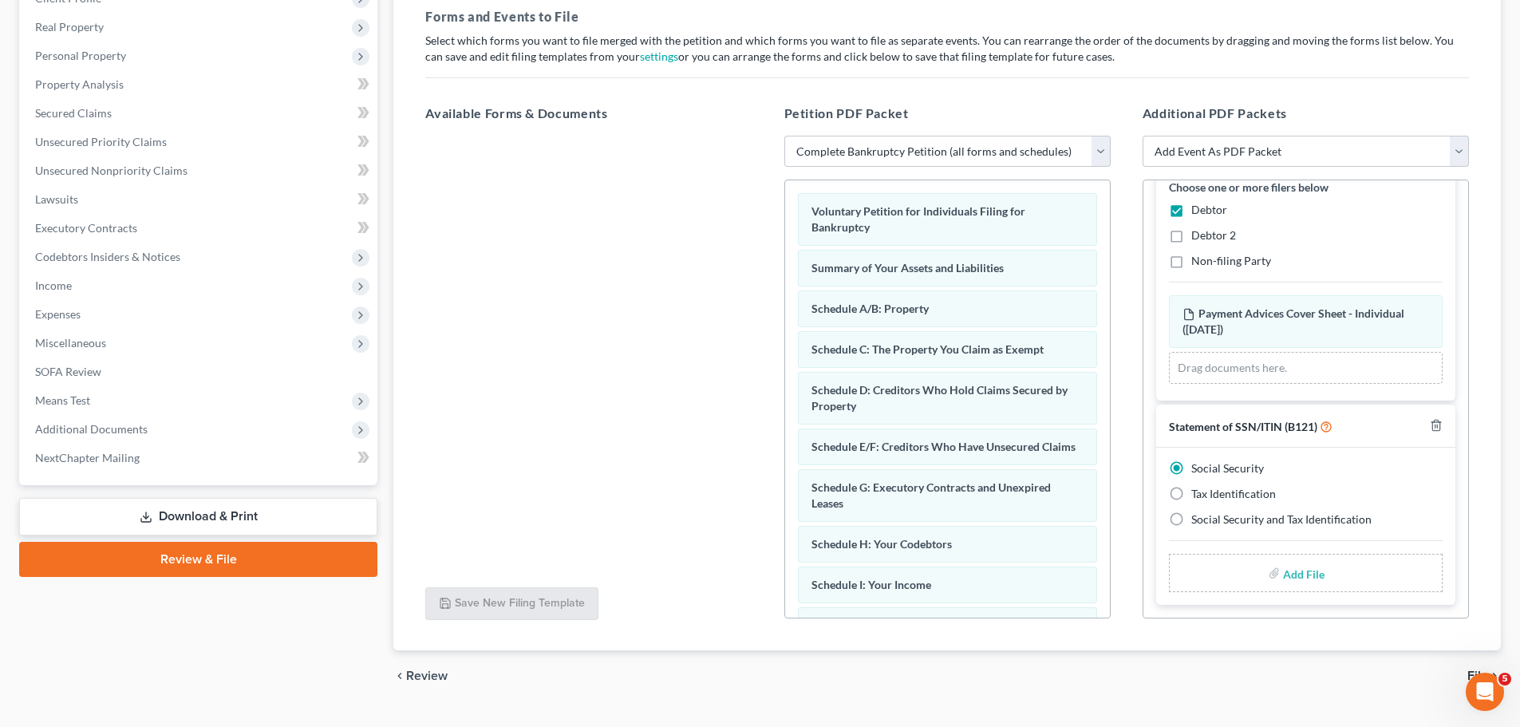
scroll to position [260, 0]
click at [1302, 571] on input "file" at bounding box center [1302, 572] width 38 height 29
type input "C:\fakepath\SSN to file in case [PERSON_NAME].pdf"
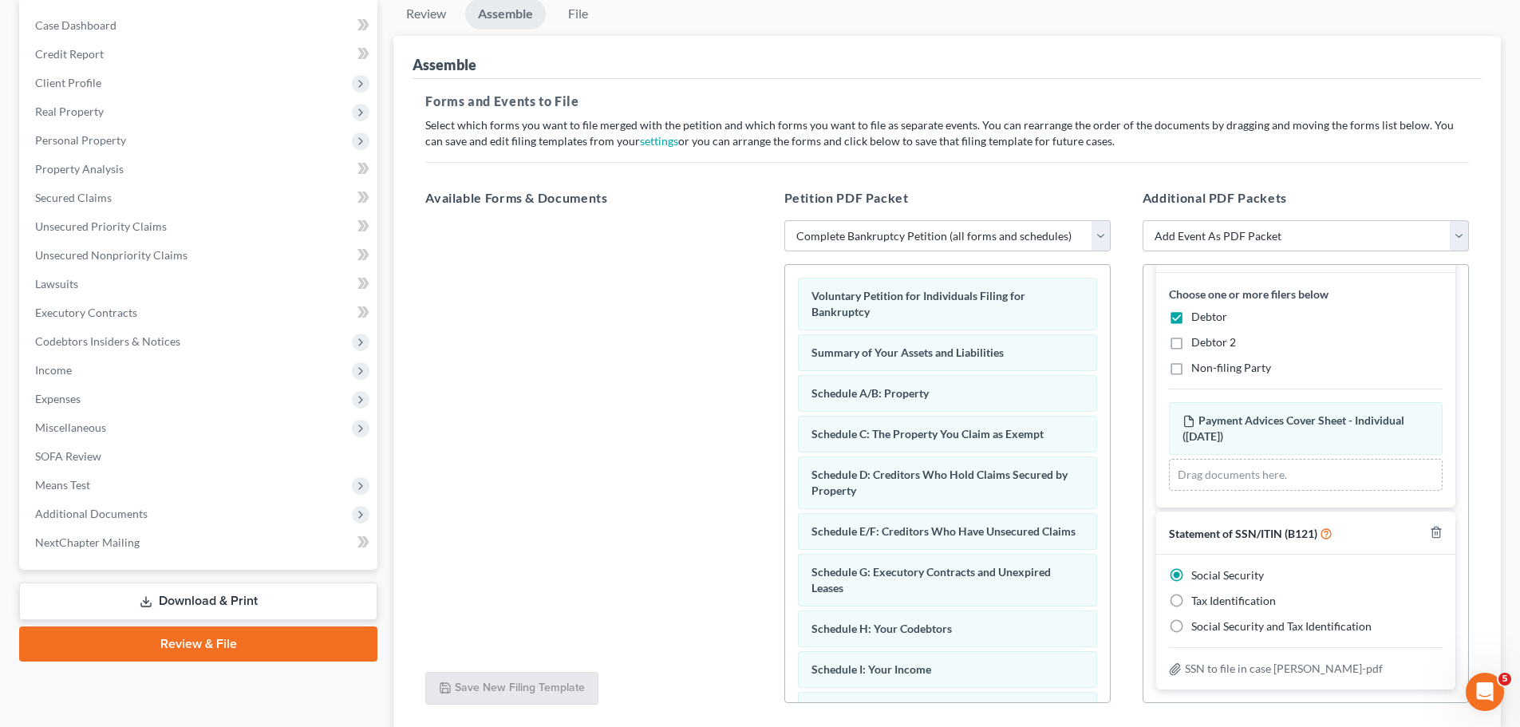
scroll to position [80, 0]
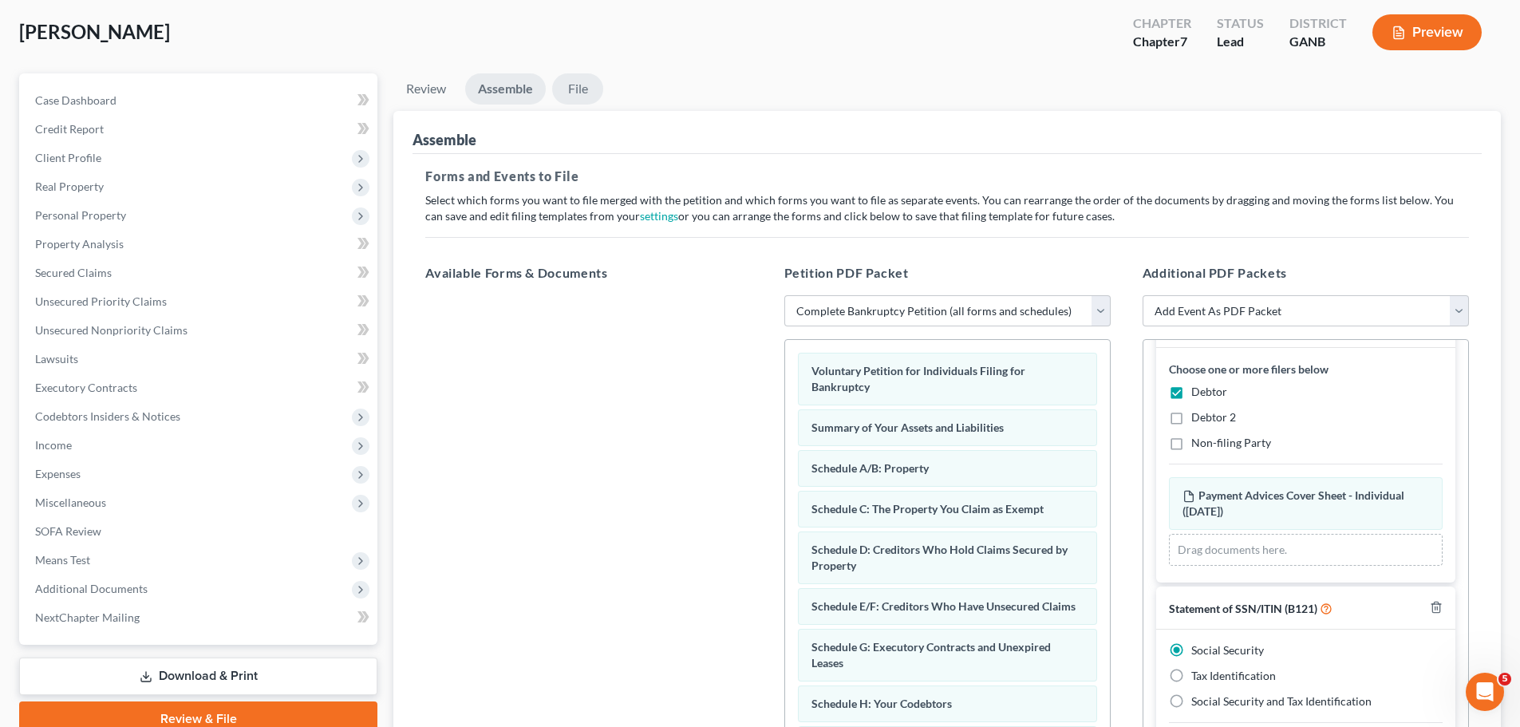
click at [592, 83] on link "File" at bounding box center [577, 88] width 51 height 31
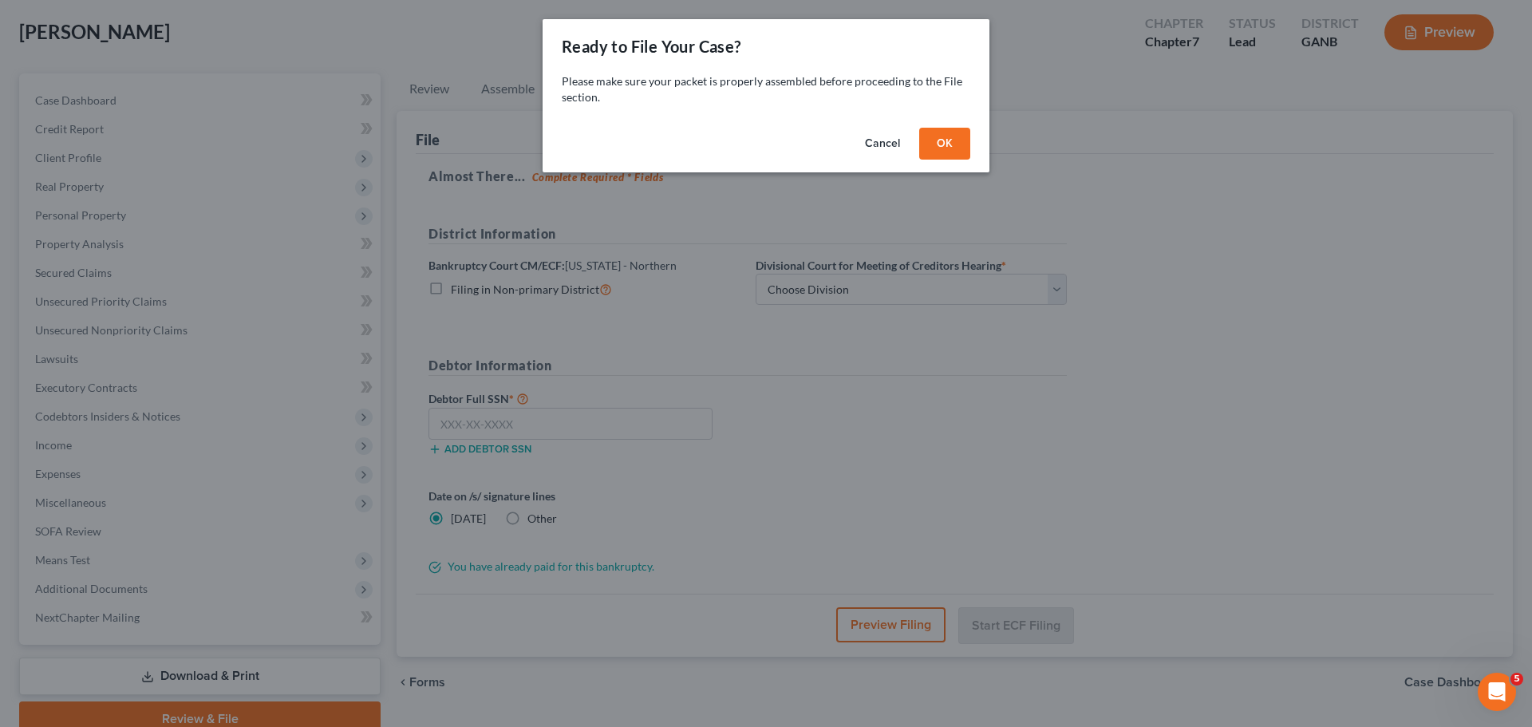
click at [938, 137] on button "OK" at bounding box center [944, 144] width 51 height 32
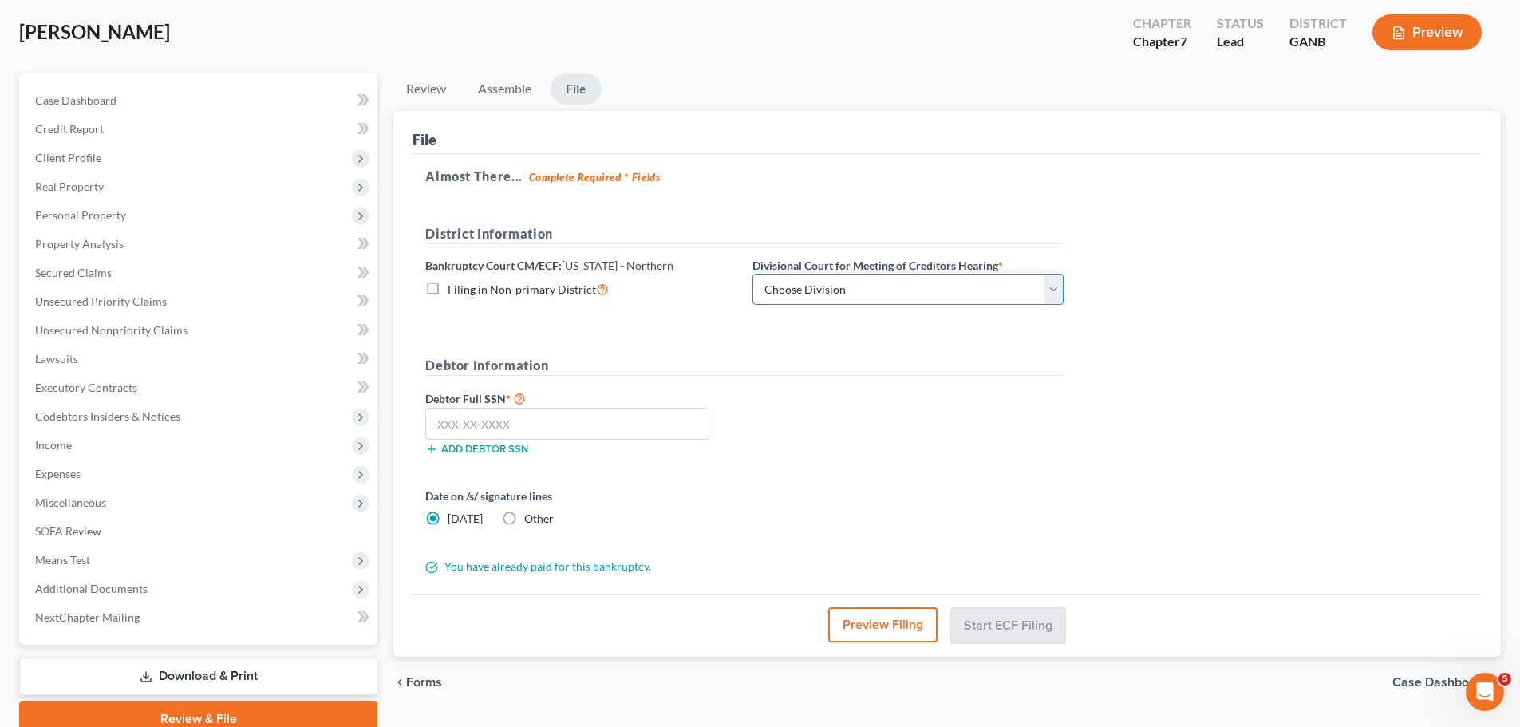
drag, startPoint x: 826, startPoint y: 291, endPoint x: 822, endPoint y: 303, distance: 12.6
click at [826, 291] on select "Choose Division [GEOGRAPHIC_DATA] [GEOGRAPHIC_DATA] [GEOGRAPHIC_DATA] [GEOGRAPH…" at bounding box center [907, 290] width 311 height 32
select select "0"
click at [752, 274] on select "Choose Division [GEOGRAPHIC_DATA] [GEOGRAPHIC_DATA] [GEOGRAPHIC_DATA] [GEOGRAPH…" at bounding box center [907, 290] width 311 height 32
click at [578, 425] on input "text" at bounding box center [567, 424] width 284 height 32
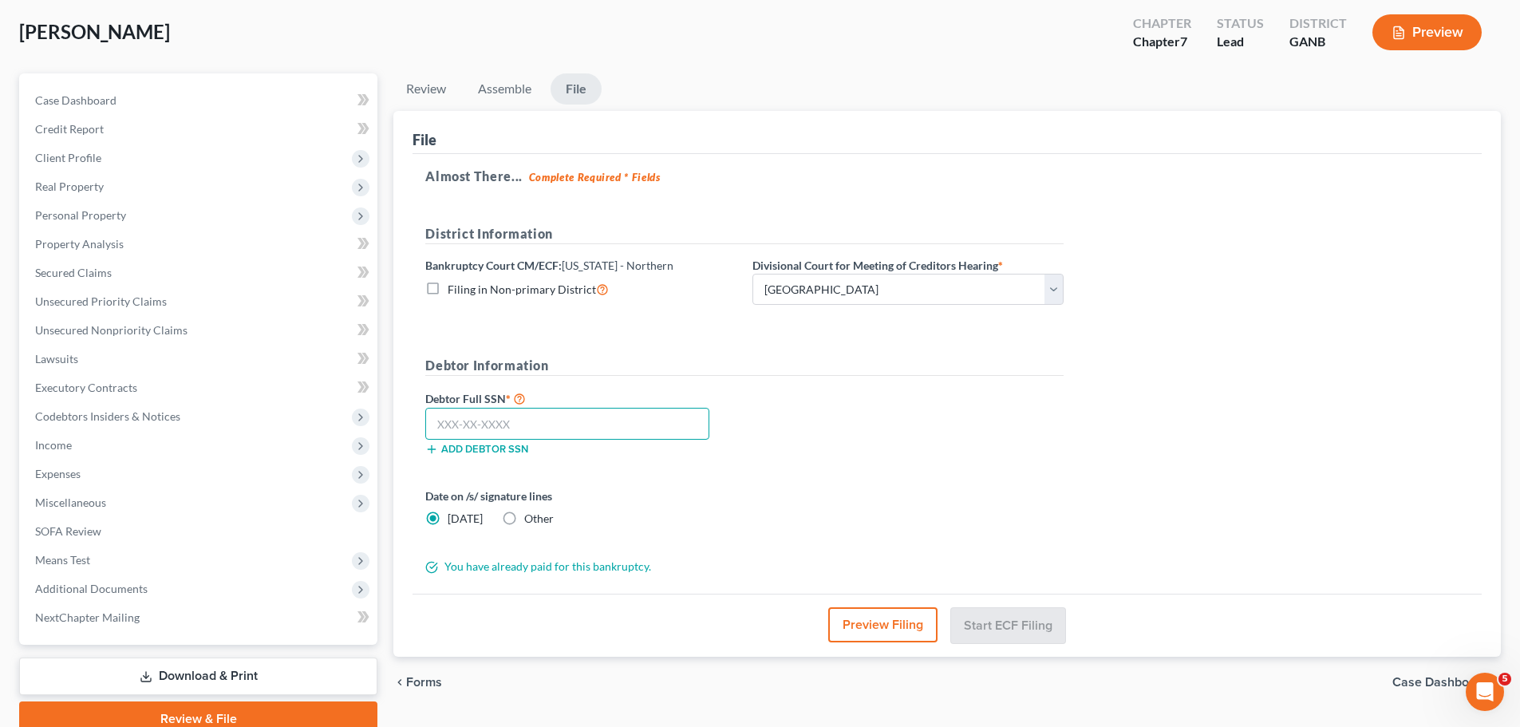
paste input "767-40-9040"
type input "767-40-9040"
click at [992, 633] on button "Start ECF Filing" at bounding box center [1008, 624] width 114 height 35
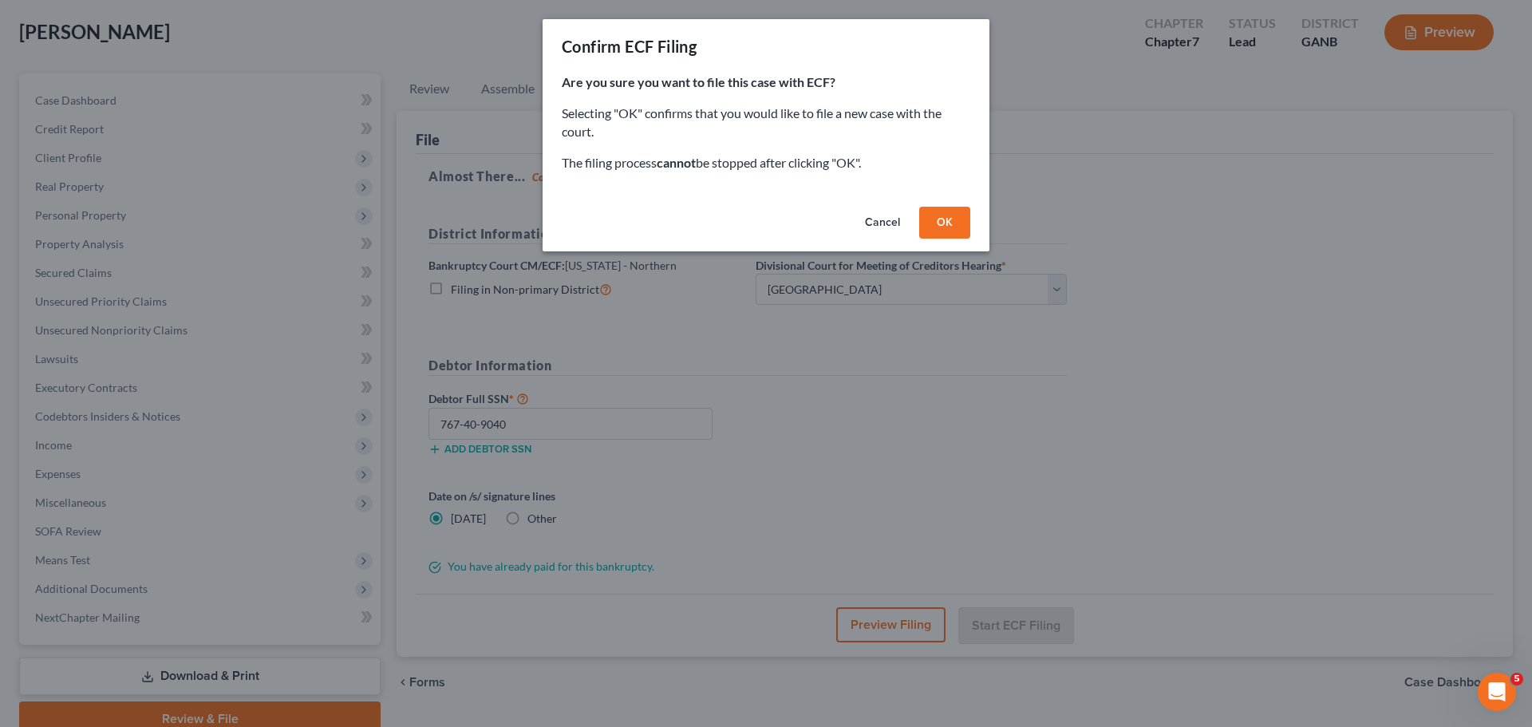
click at [938, 220] on button "OK" at bounding box center [944, 223] width 51 height 32
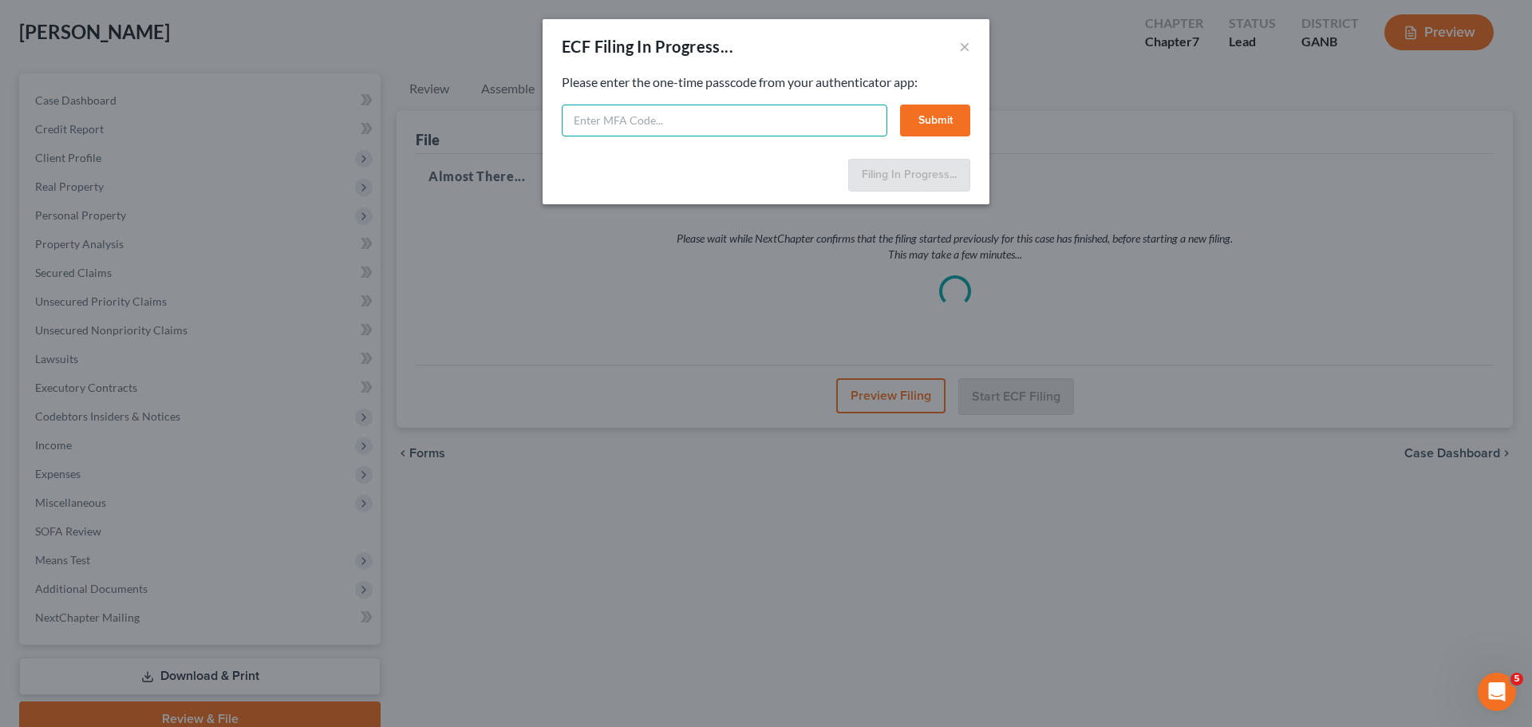
click at [658, 118] on input "text" at bounding box center [724, 120] width 325 height 32
type input "475543"
click at [939, 128] on button "Submit" at bounding box center [935, 120] width 70 height 32
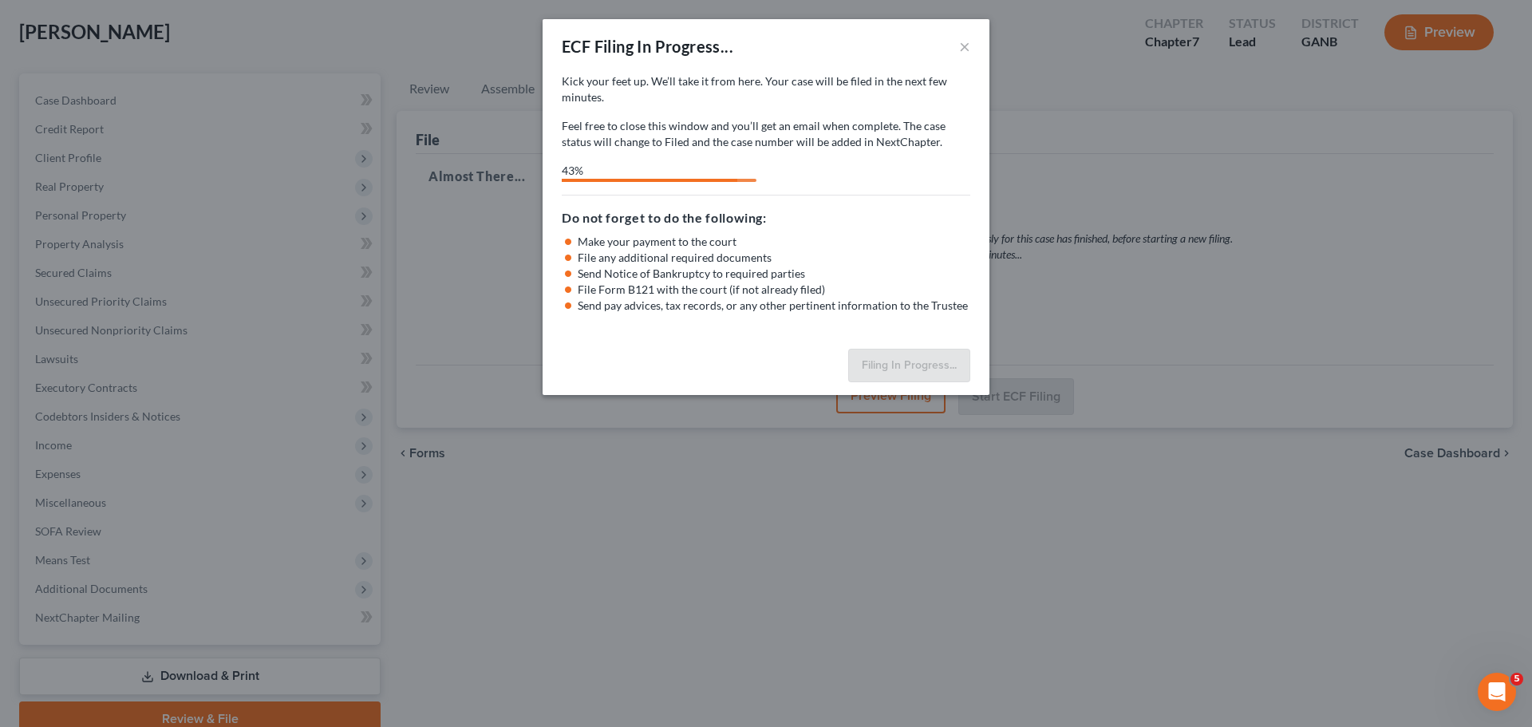
select select "0"
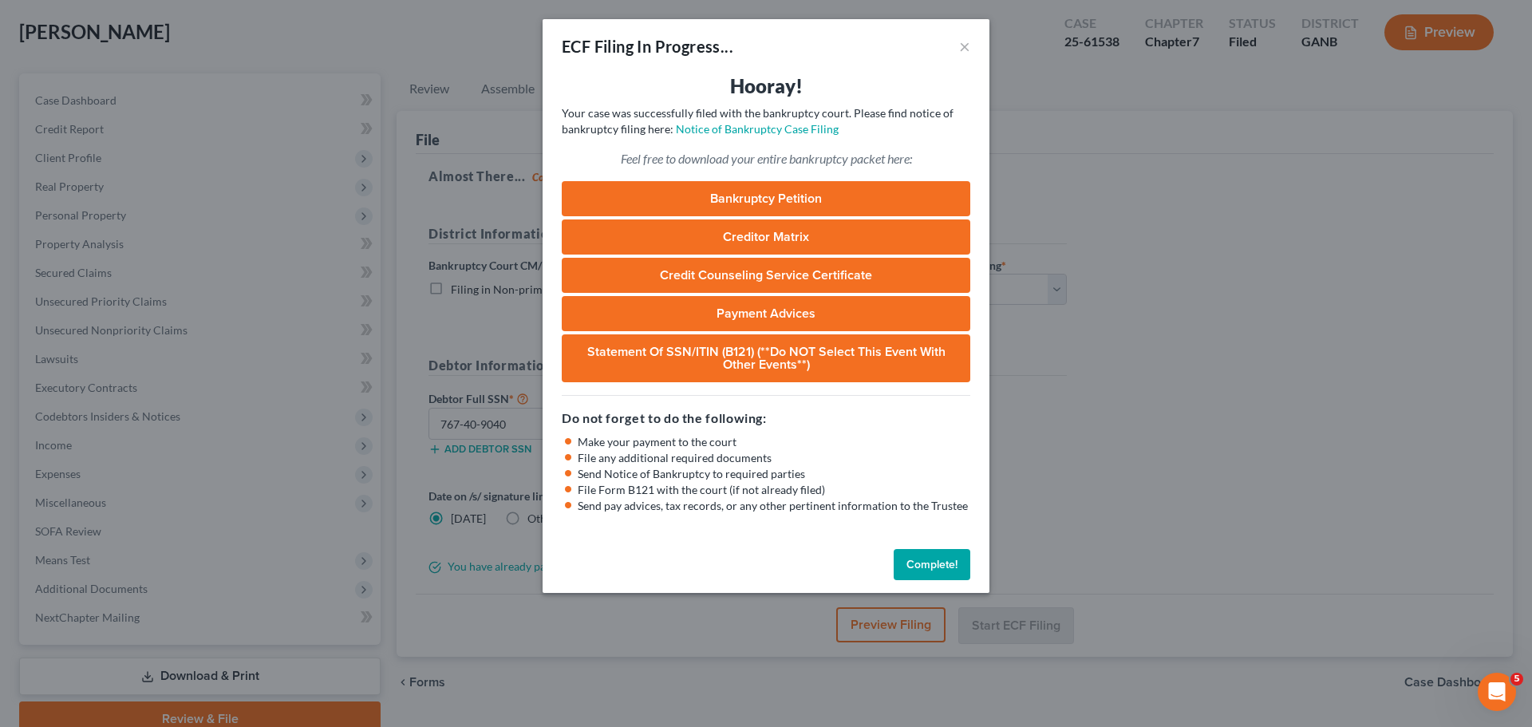
click at [909, 566] on button "Complete!" at bounding box center [931, 565] width 77 height 32
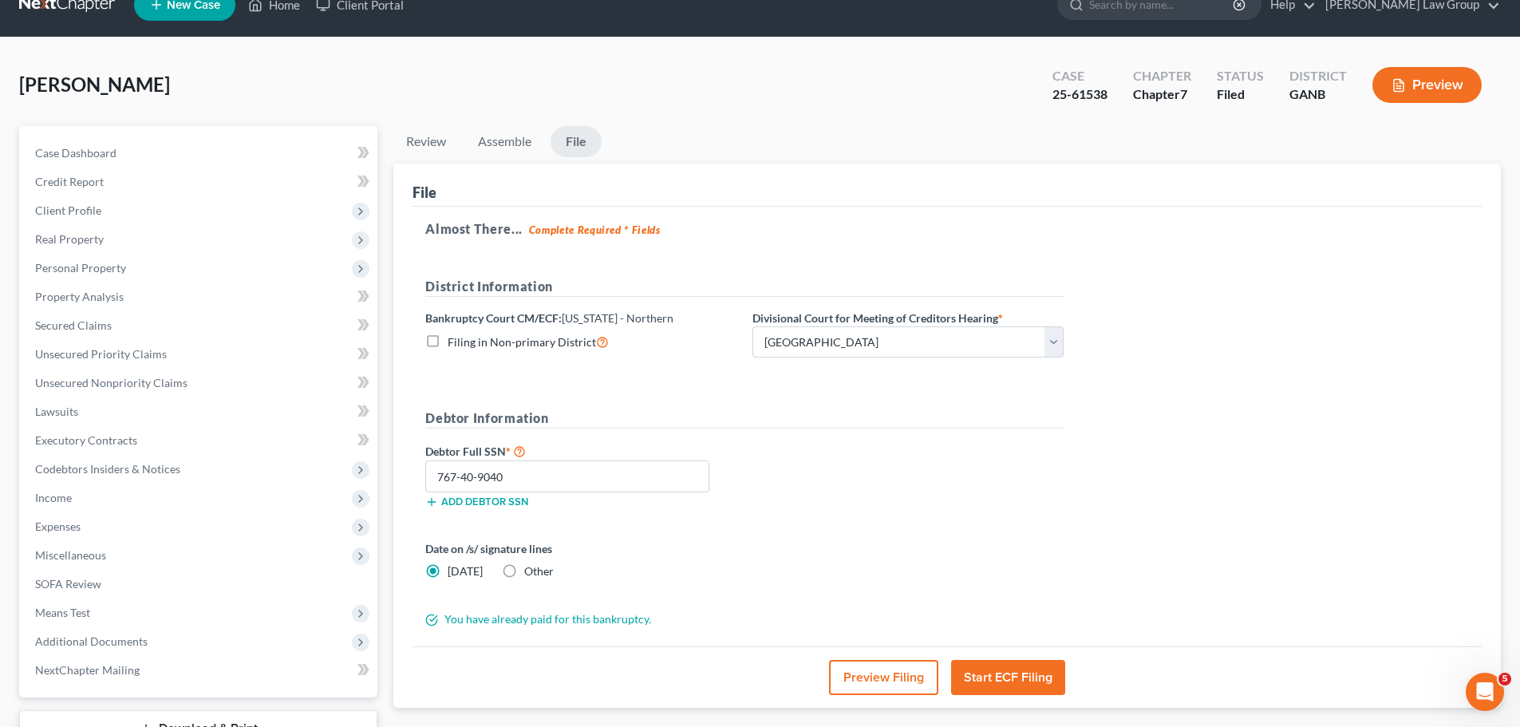
scroll to position [0, 0]
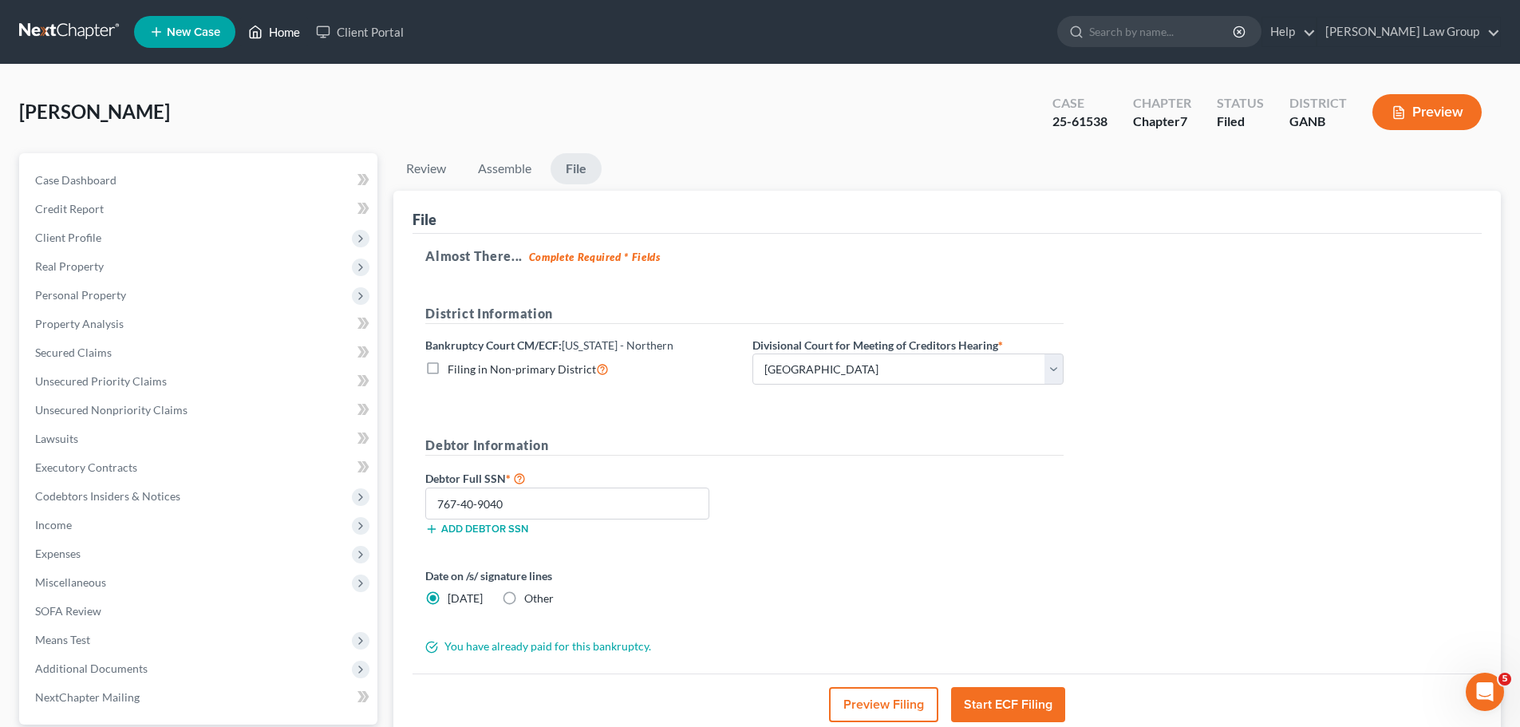
click at [267, 32] on link "Home" at bounding box center [274, 32] width 68 height 29
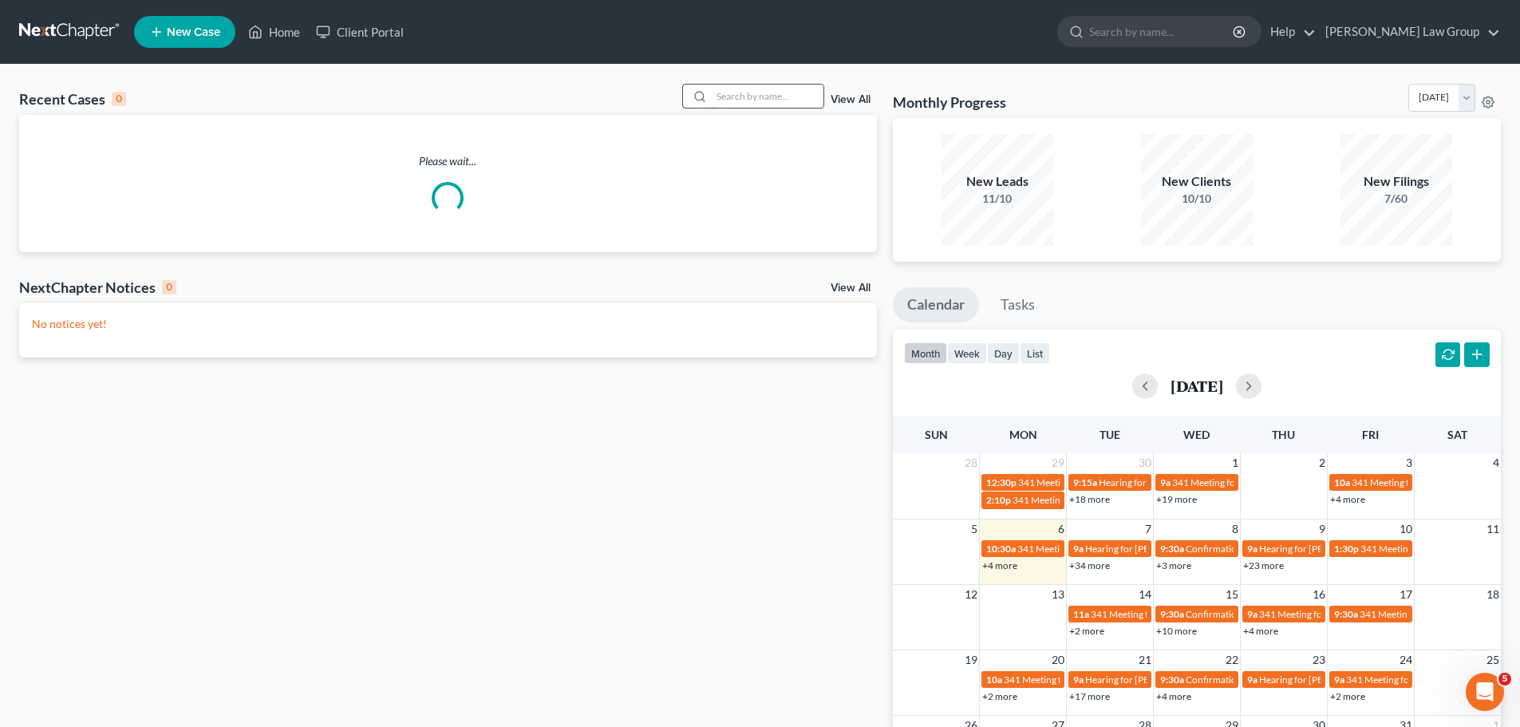
click at [798, 101] on input "search" at bounding box center [768, 96] width 112 height 23
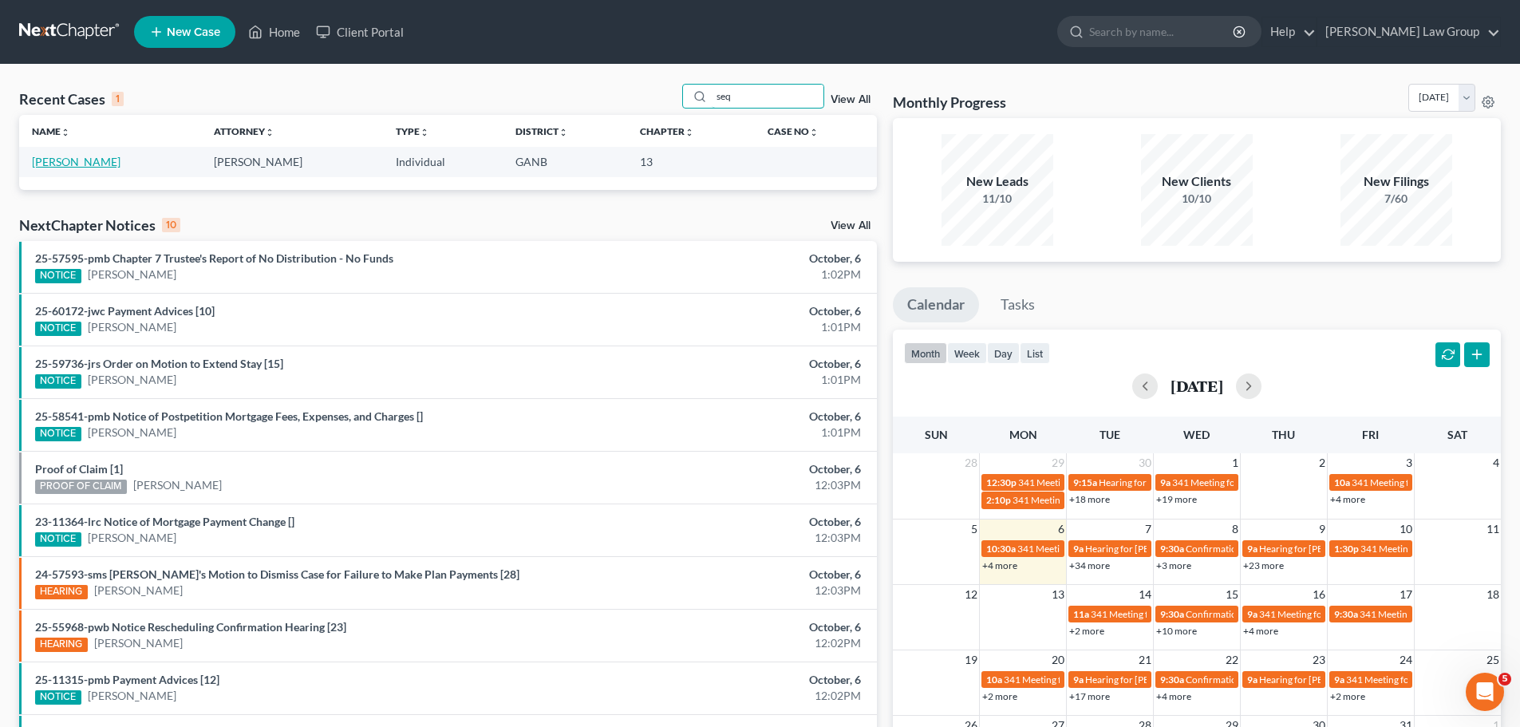
type input "seq"
click at [92, 166] on link "[PERSON_NAME]" at bounding box center [76, 162] width 89 height 14
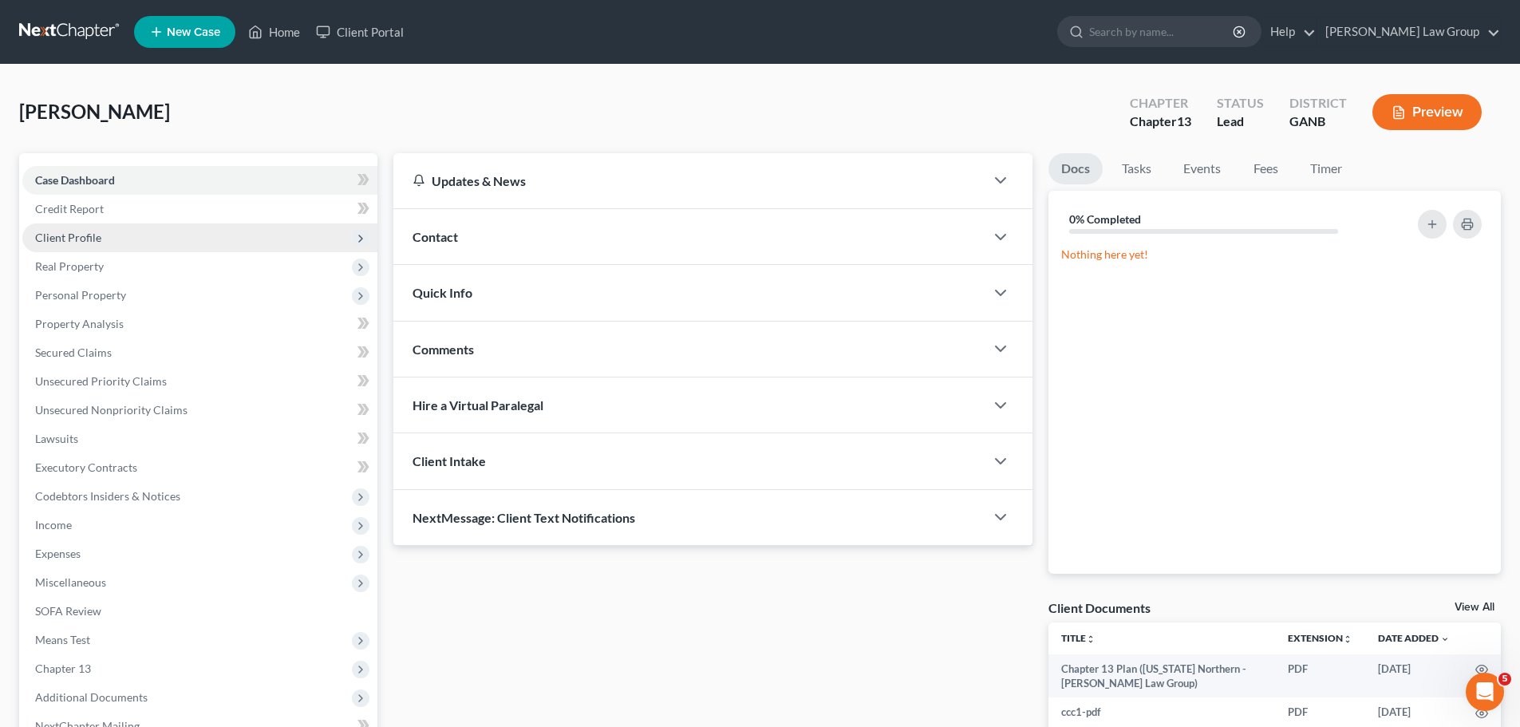
click at [91, 236] on span "Client Profile" at bounding box center [68, 238] width 66 height 14
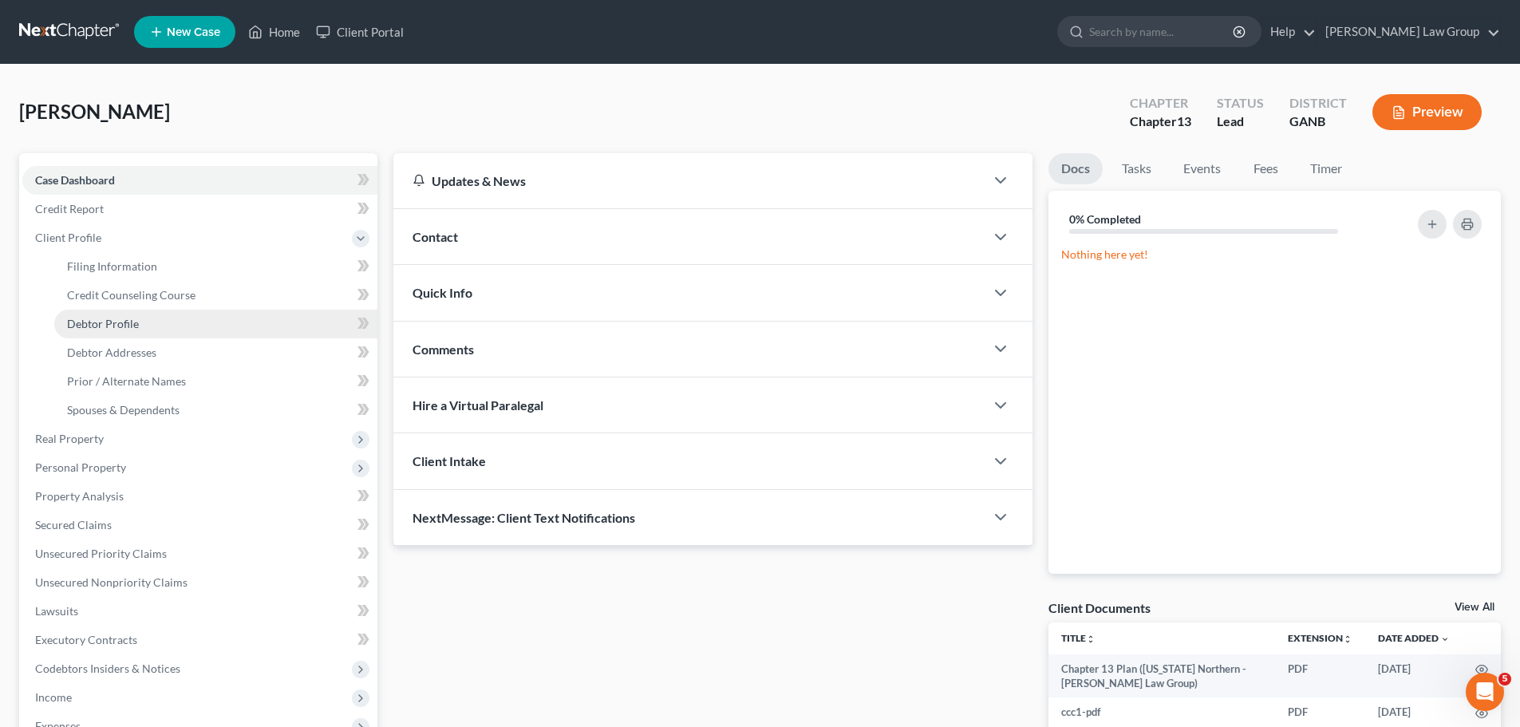
click at [130, 321] on span "Debtor Profile" at bounding box center [103, 324] width 72 height 14
select select "3"
select select "1"
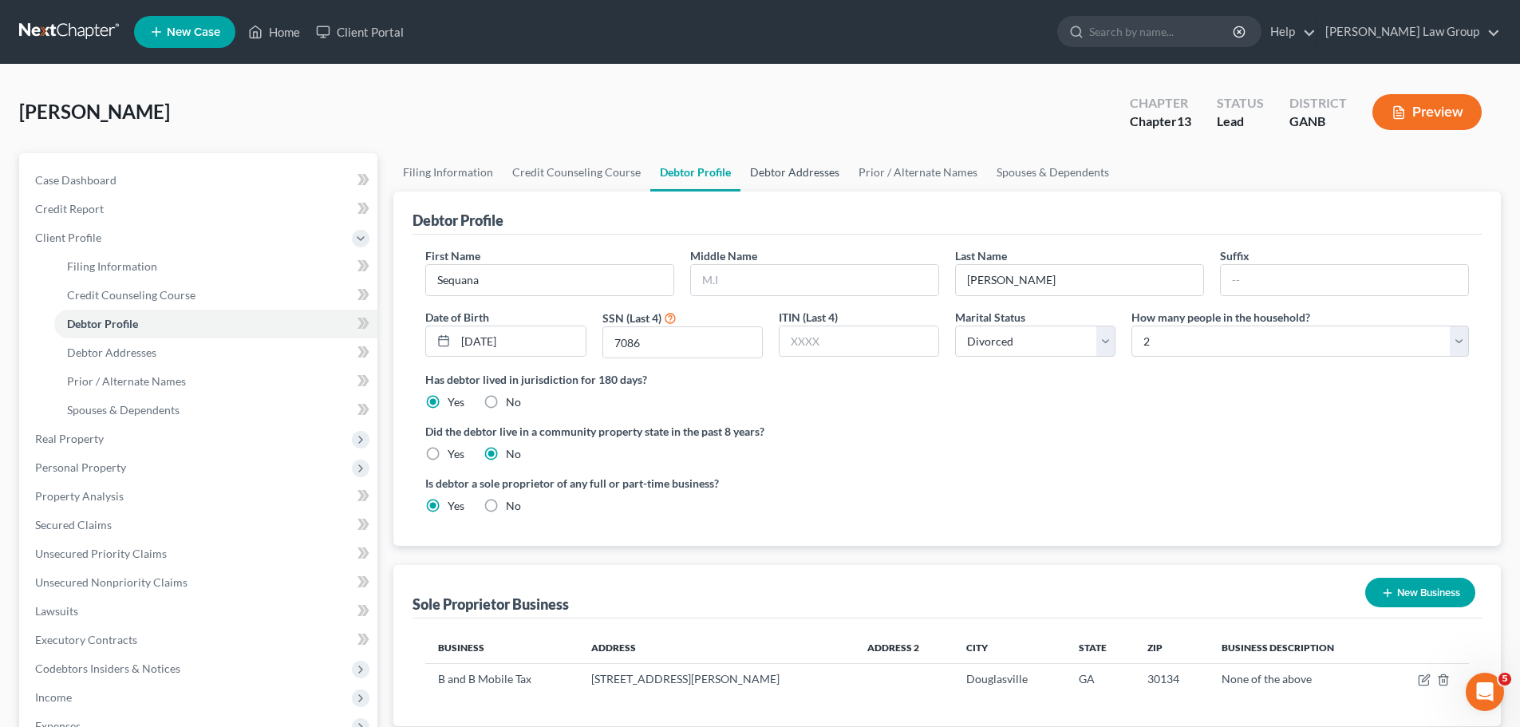
click at [794, 169] on link "Debtor Addresses" at bounding box center [794, 172] width 108 height 38
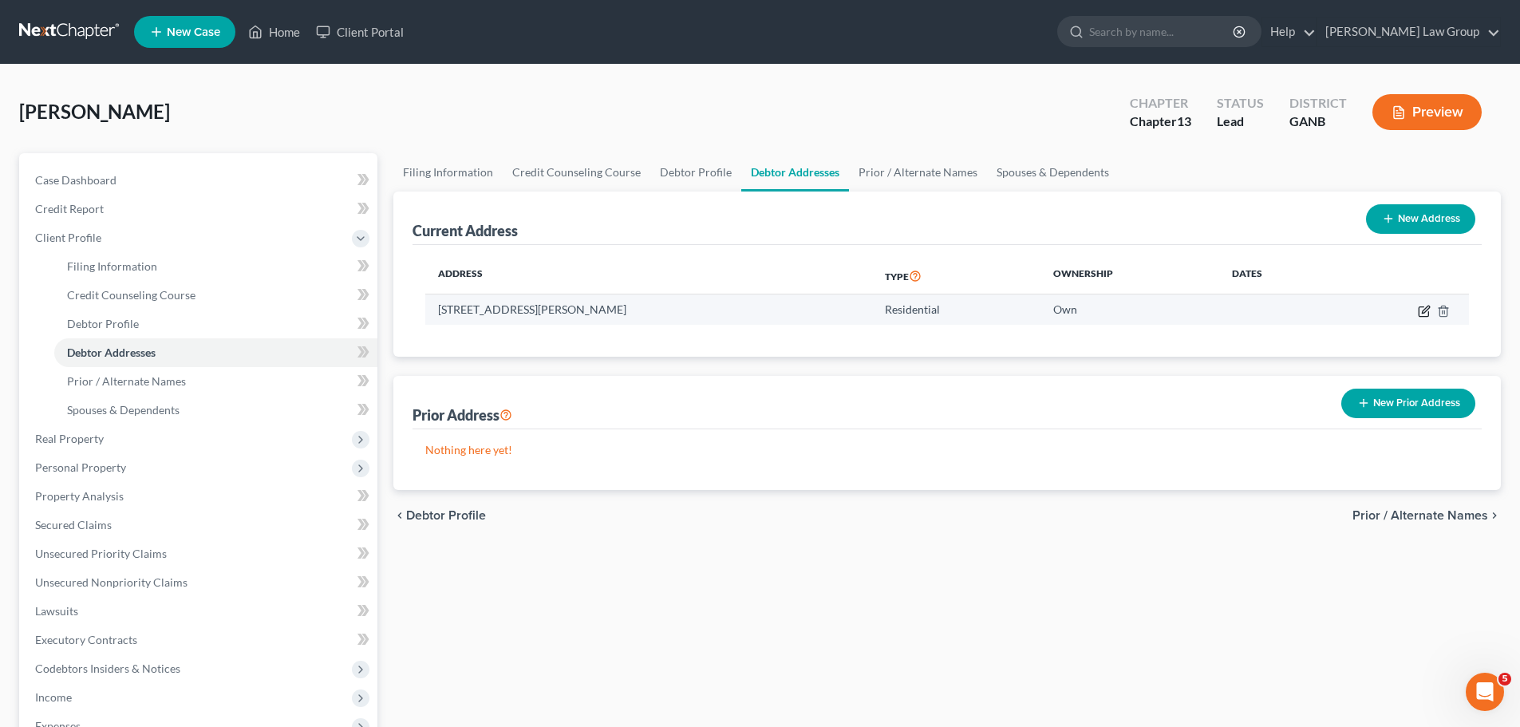
click at [1425, 313] on icon "button" at bounding box center [1423, 311] width 13 height 13
select select "10"
select select "47"
select select "0"
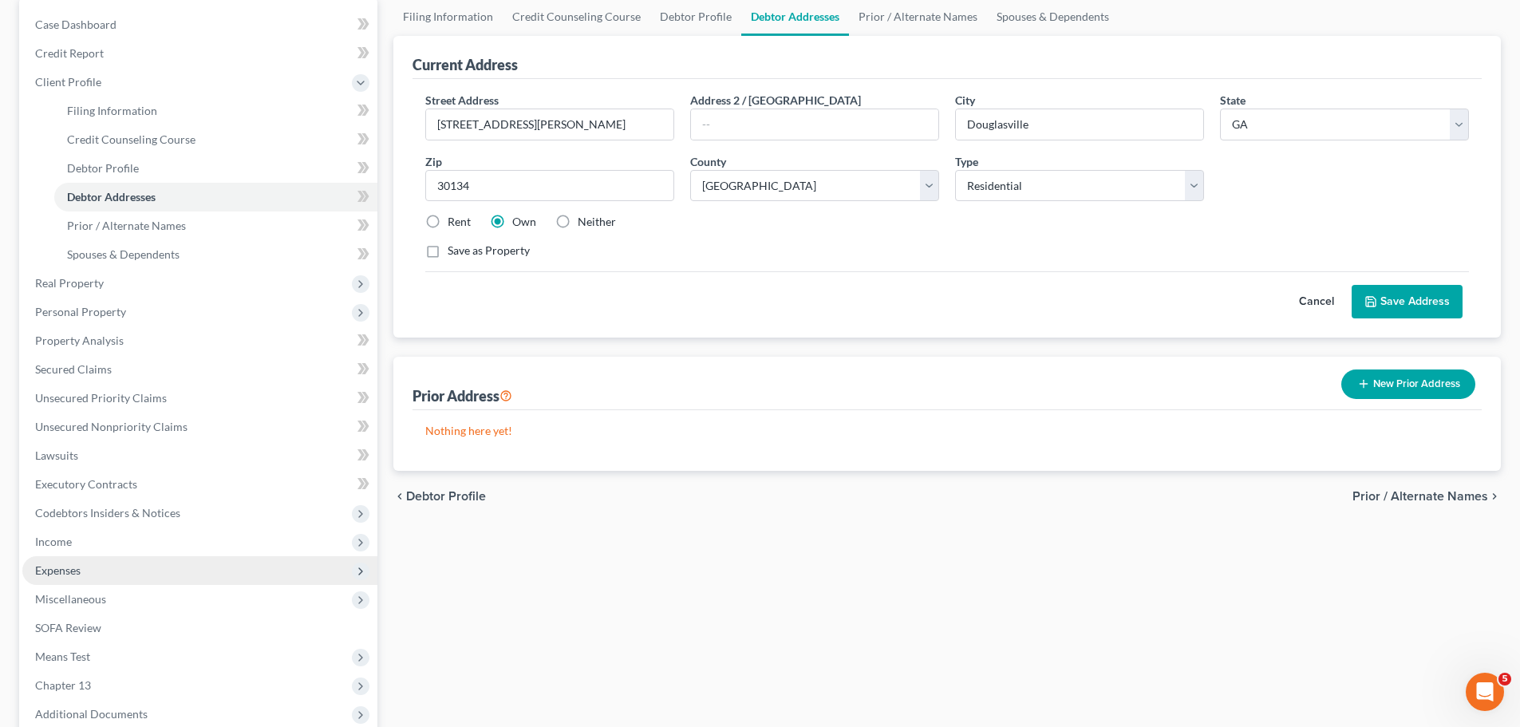
scroll to position [351, 0]
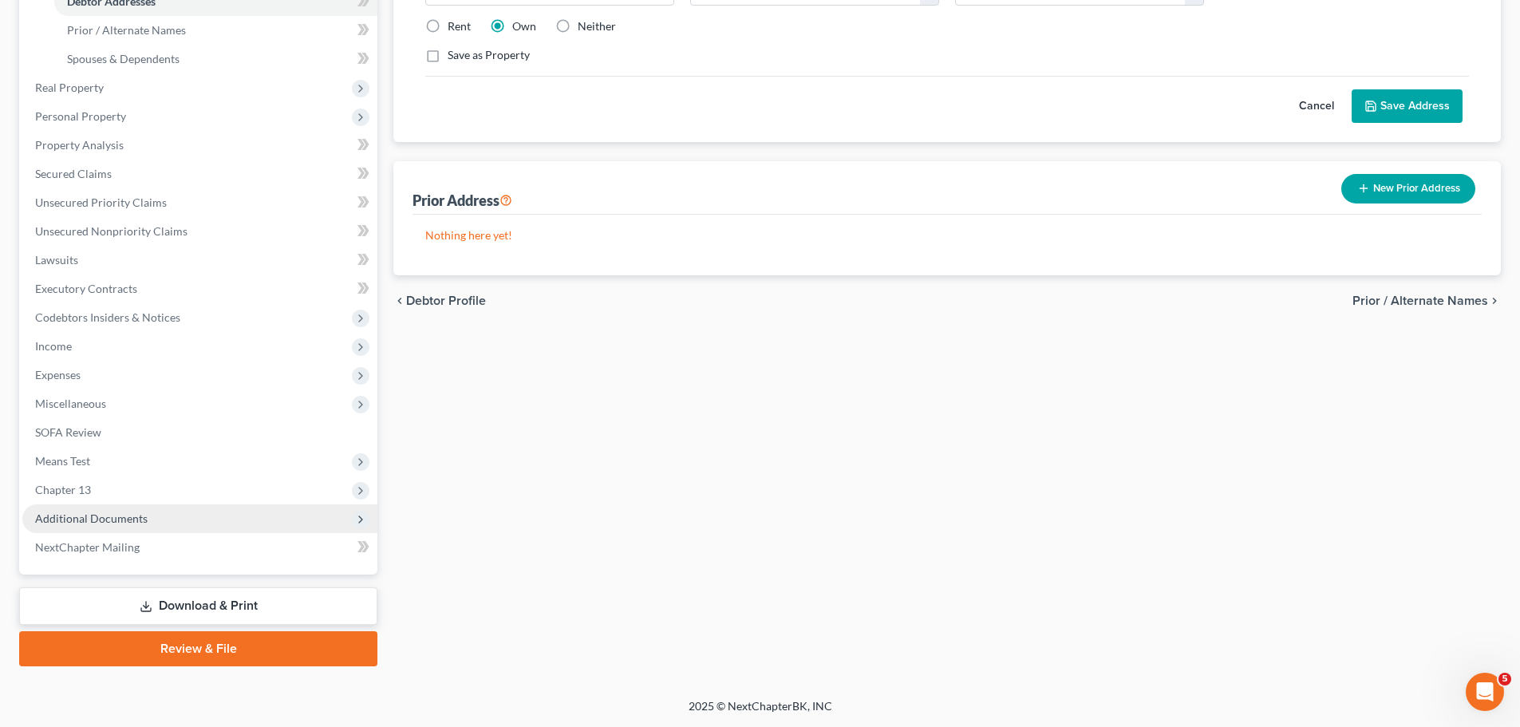
click at [196, 517] on span "Additional Documents" at bounding box center [199, 518] width 355 height 29
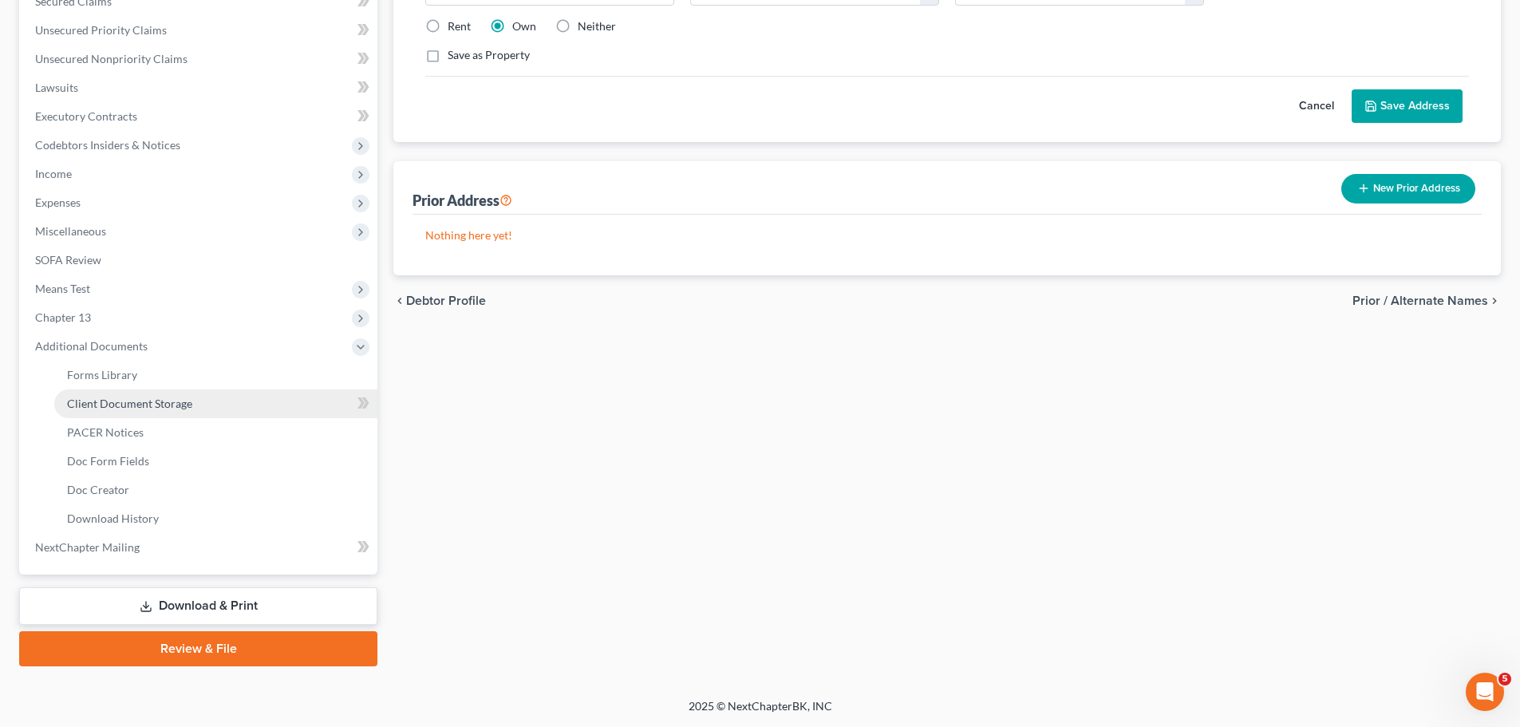
click at [231, 415] on link "Client Document Storage" at bounding box center [215, 403] width 323 height 29
select select "5"
select select "0"
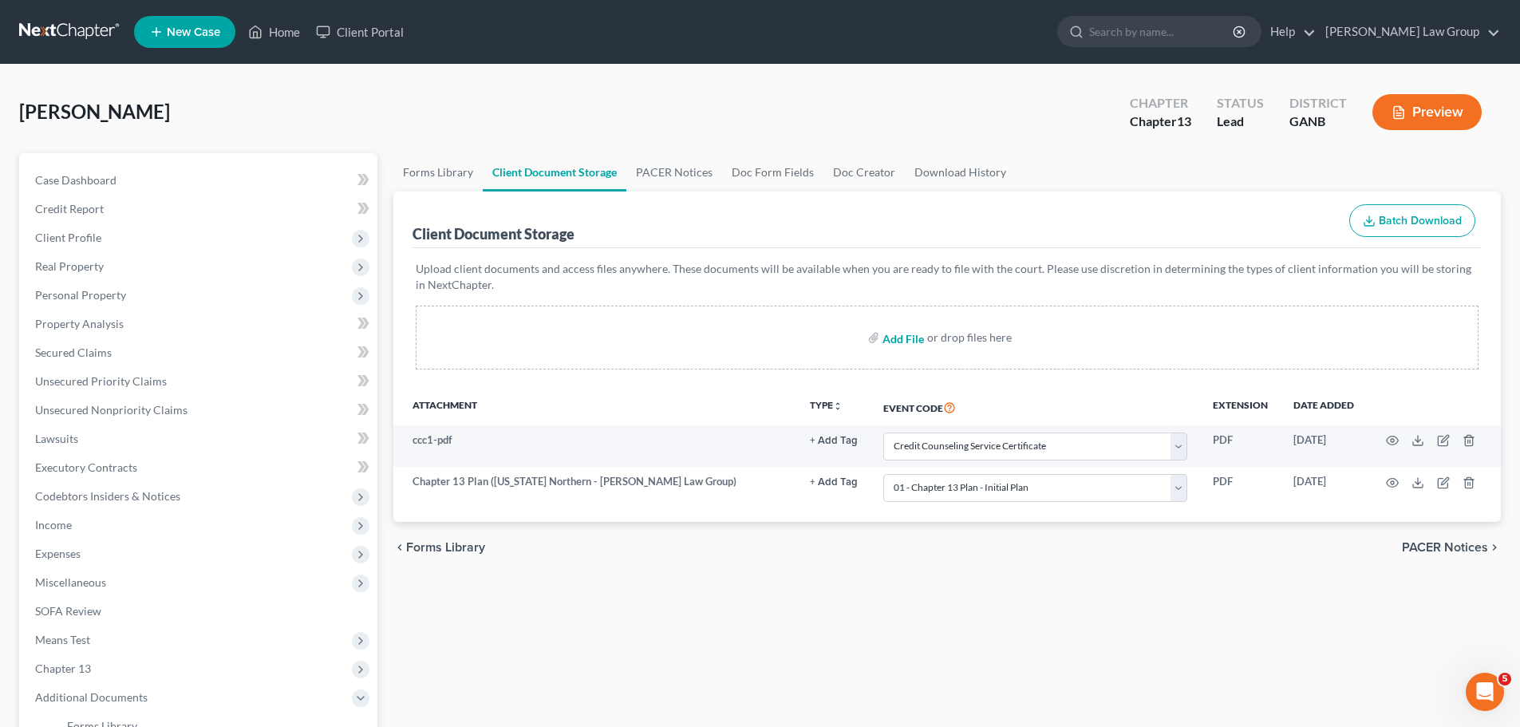
click at [911, 339] on input "file" at bounding box center [901, 337] width 38 height 29
type input "C:\fakepath\YTD P&L BUSINESS.pdf"
select select "5"
select select "0"
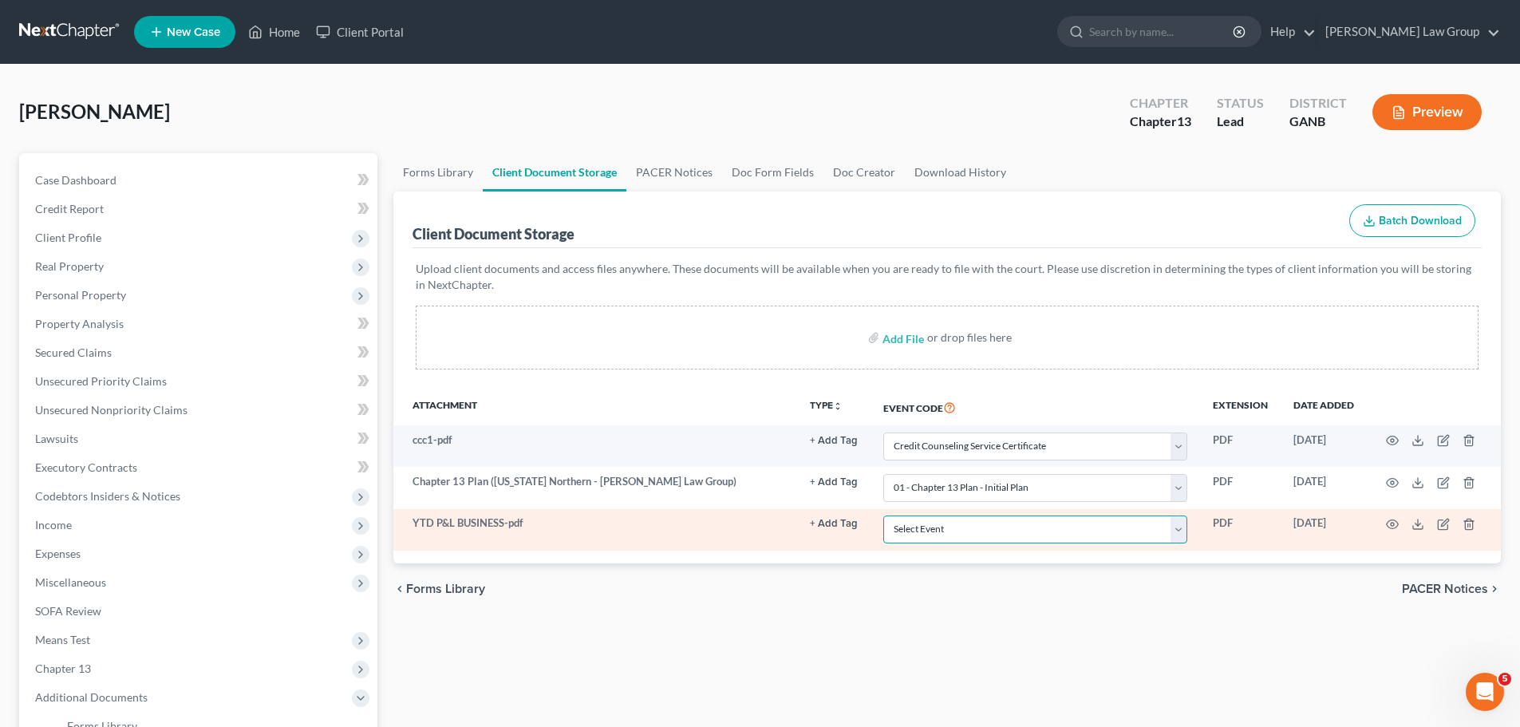
click at [1004, 530] on select "Select Event 01 - Chapter 13 Plan - Initial Plan 02-Application to Pay Filing F…" at bounding box center [1035, 529] width 304 height 28
select select "35"
click at [883, 515] on select "Select Event 01 - Chapter 13 Plan - Initial Plan 02-Application to Pay Filing F…" at bounding box center [1035, 529] width 304 height 28
click at [1392, 524] on icon "button" at bounding box center [1392, 524] width 13 height 13
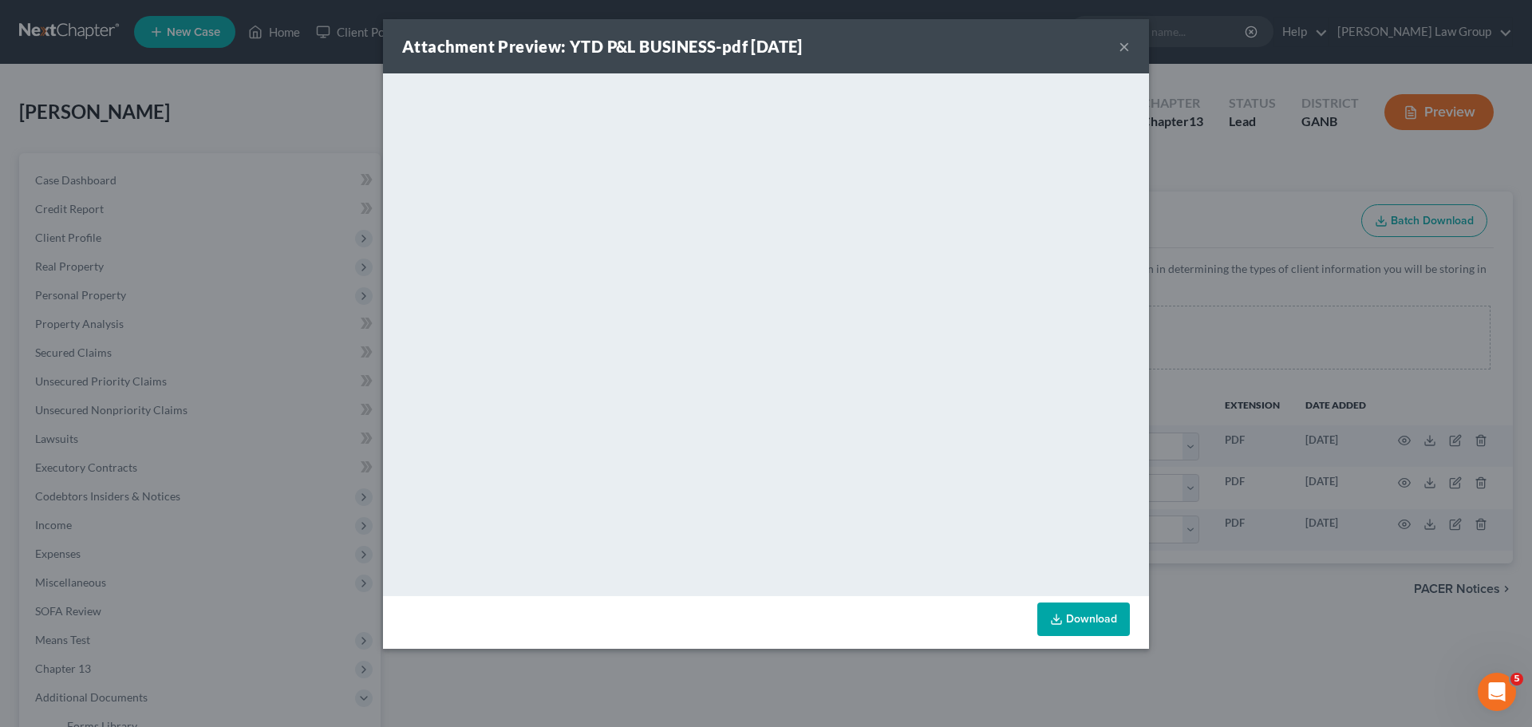
click at [1126, 47] on button "×" at bounding box center [1123, 46] width 11 height 19
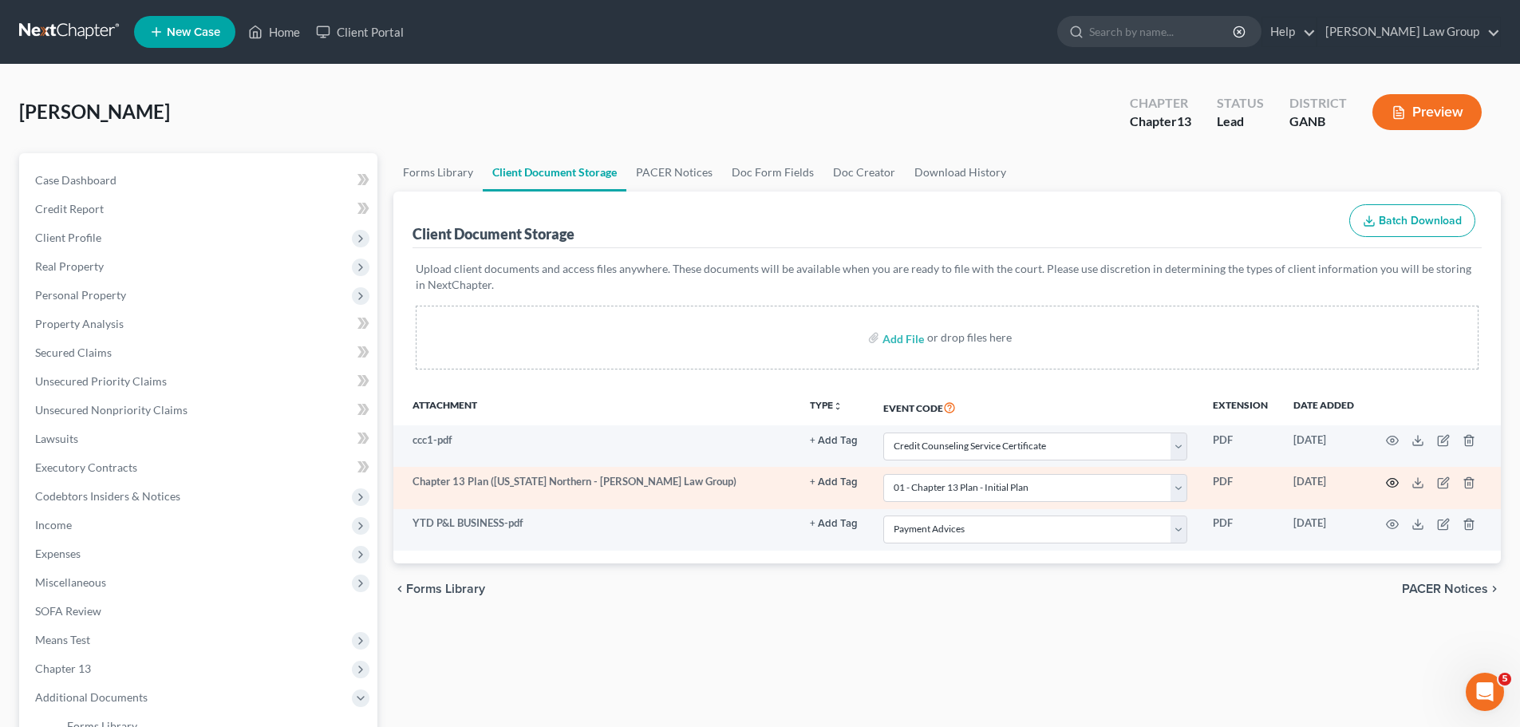
click at [1396, 487] on icon "button" at bounding box center [1392, 482] width 13 height 13
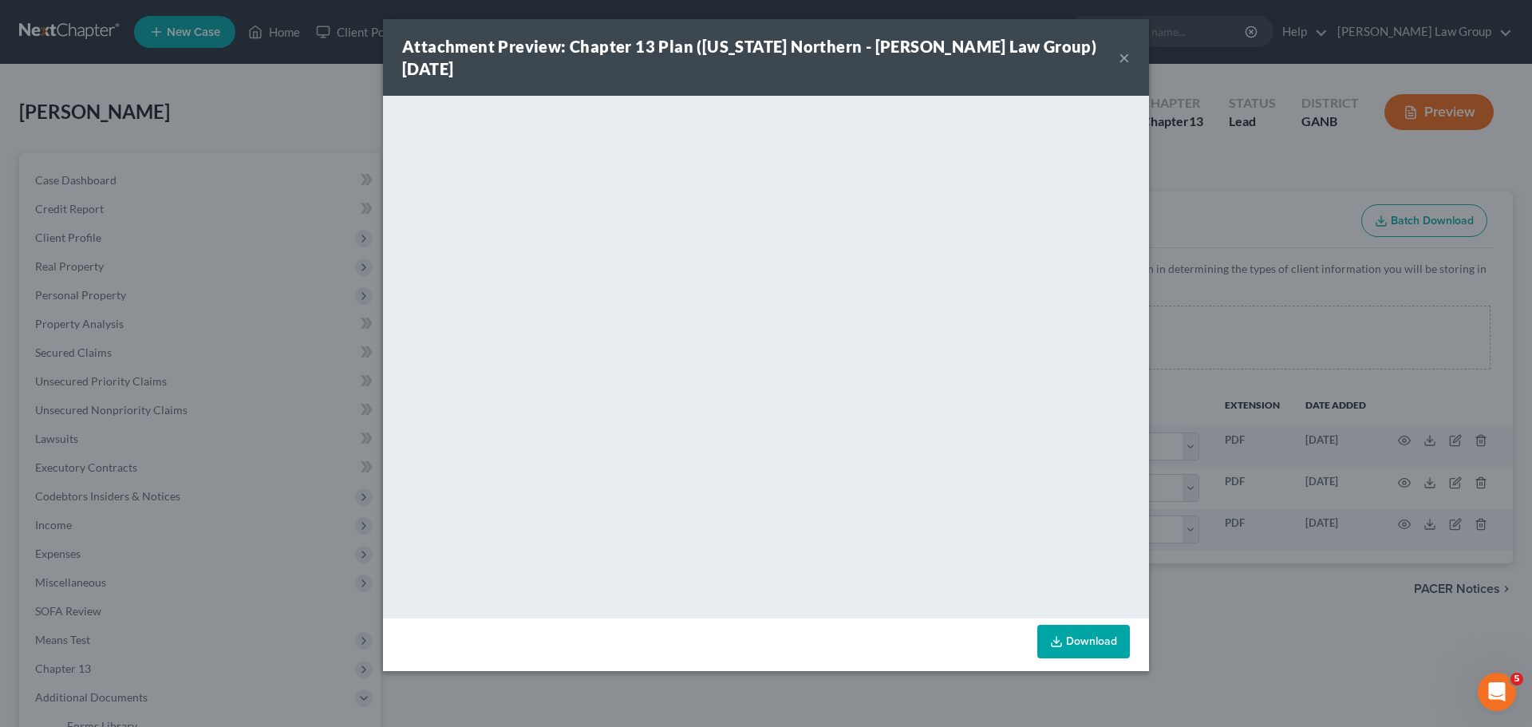
click at [1124, 48] on button "×" at bounding box center [1123, 57] width 11 height 19
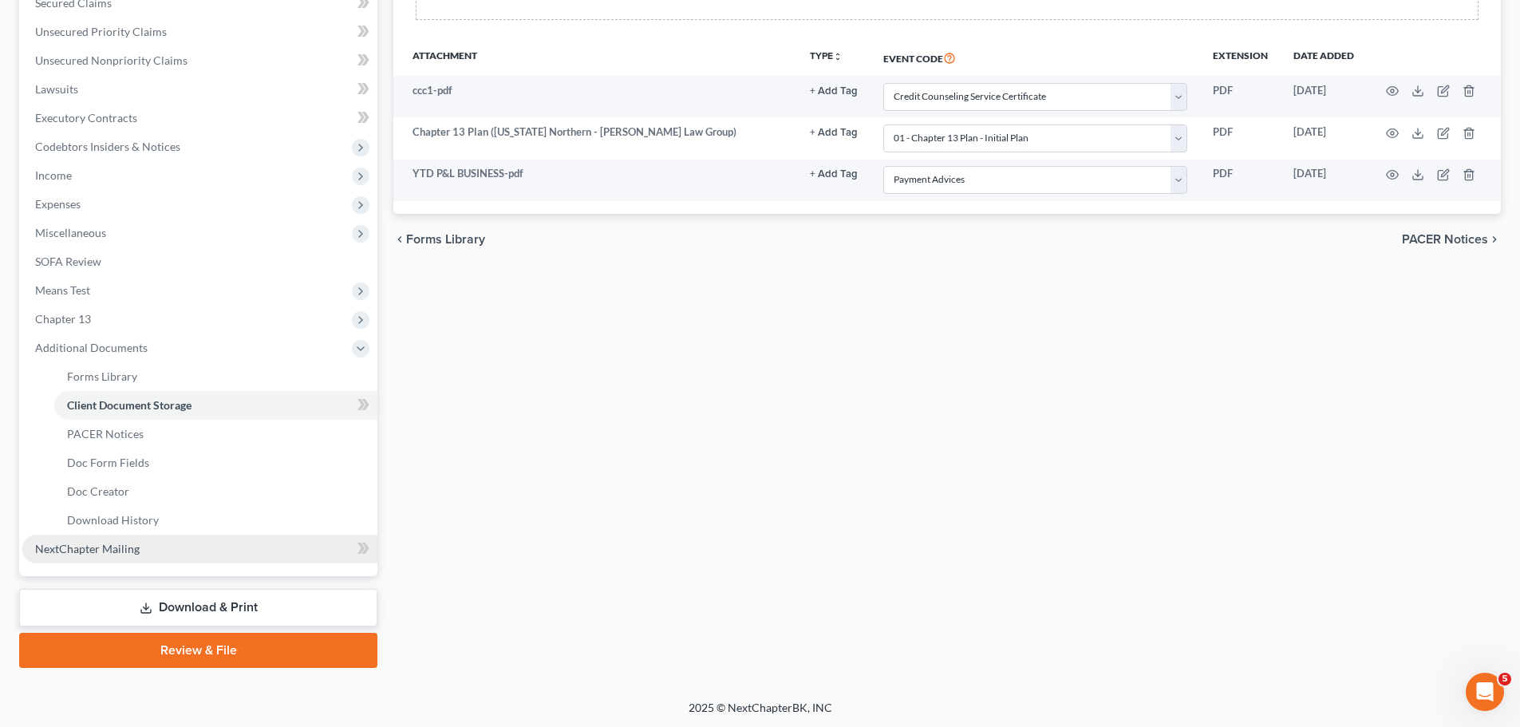
scroll to position [351, 0]
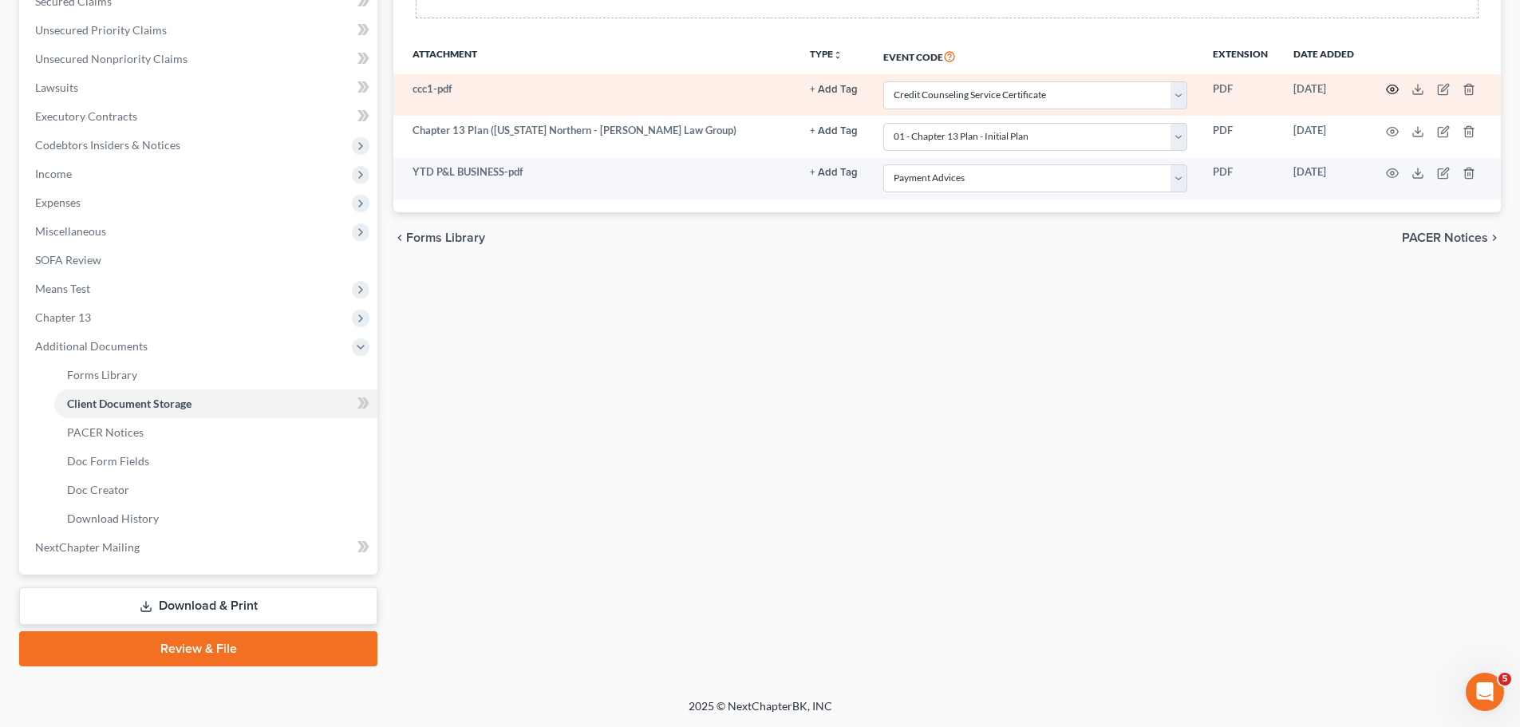
click at [1396, 93] on icon "button" at bounding box center [1392, 89] width 12 height 9
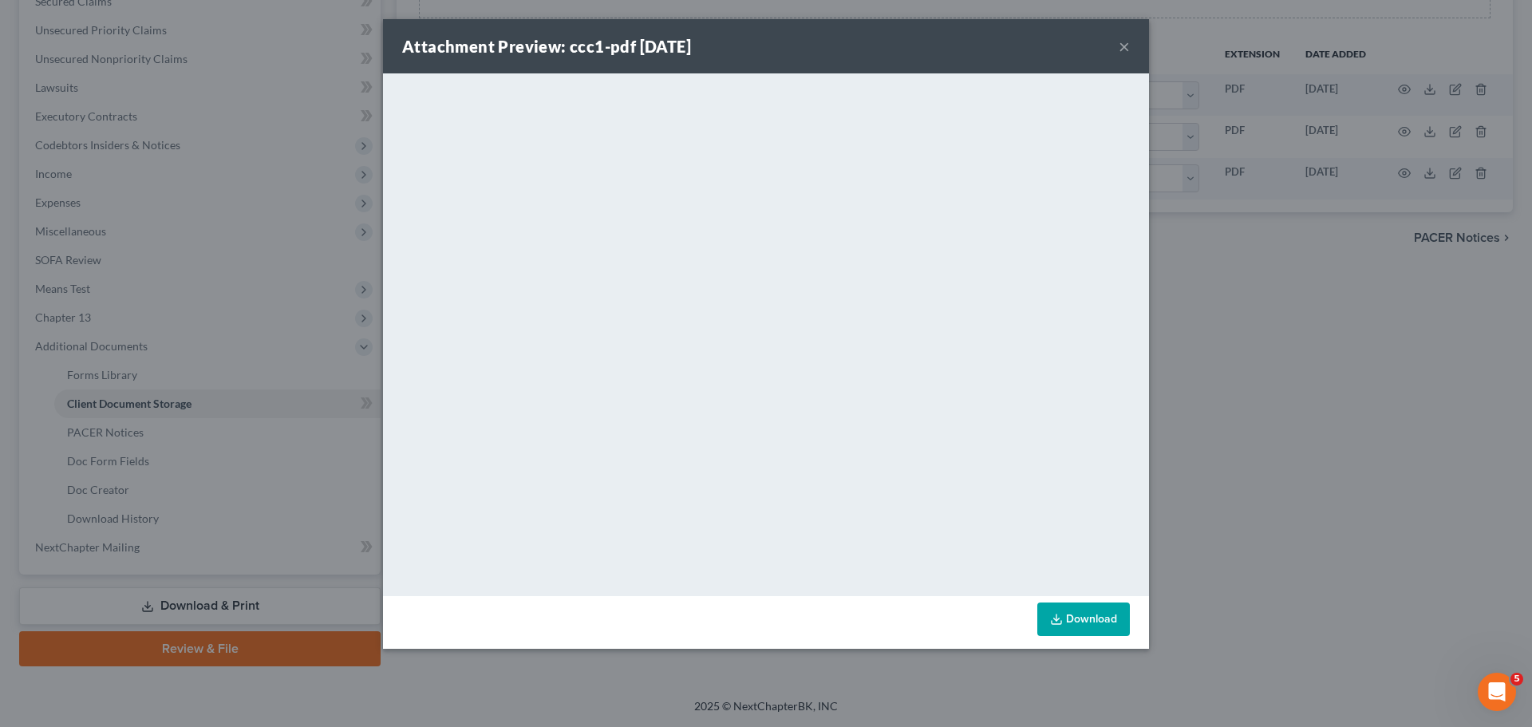
click at [1135, 47] on div "Attachment Preview: ccc1-pdf [DATE] ×" at bounding box center [766, 46] width 766 height 54
drag, startPoint x: 1132, startPoint y: 36, endPoint x: 1117, endPoint y: 46, distance: 18.4
click at [1132, 37] on div "Attachment Preview: ccc1-pdf [DATE] ×" at bounding box center [766, 46] width 766 height 54
click at [1117, 46] on div "Attachment Preview: ccc1-pdf [DATE] ×" at bounding box center [766, 46] width 766 height 54
click at [1120, 46] on div "Attachment Preview: ccc1-pdf [DATE] ×" at bounding box center [766, 46] width 766 height 54
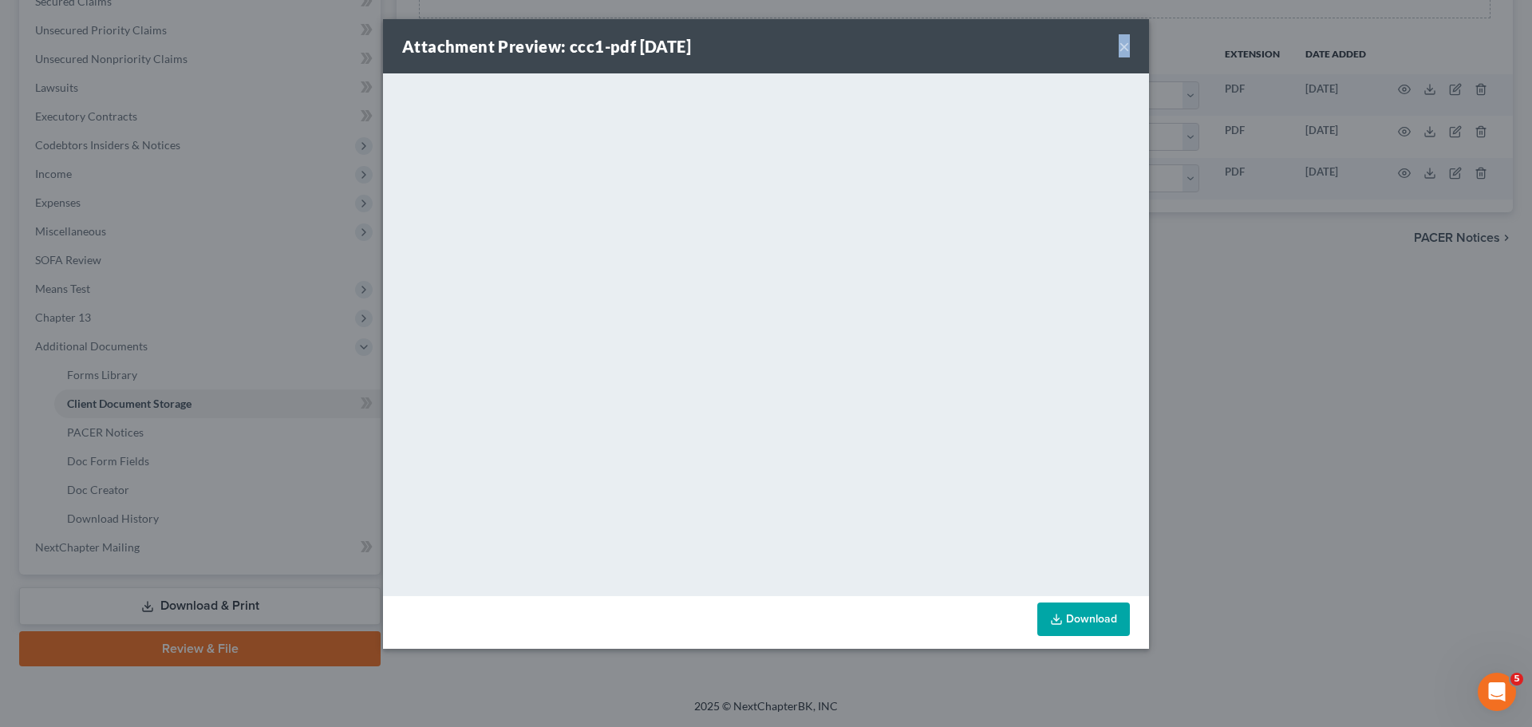
click at [1129, 43] on button "×" at bounding box center [1123, 46] width 11 height 19
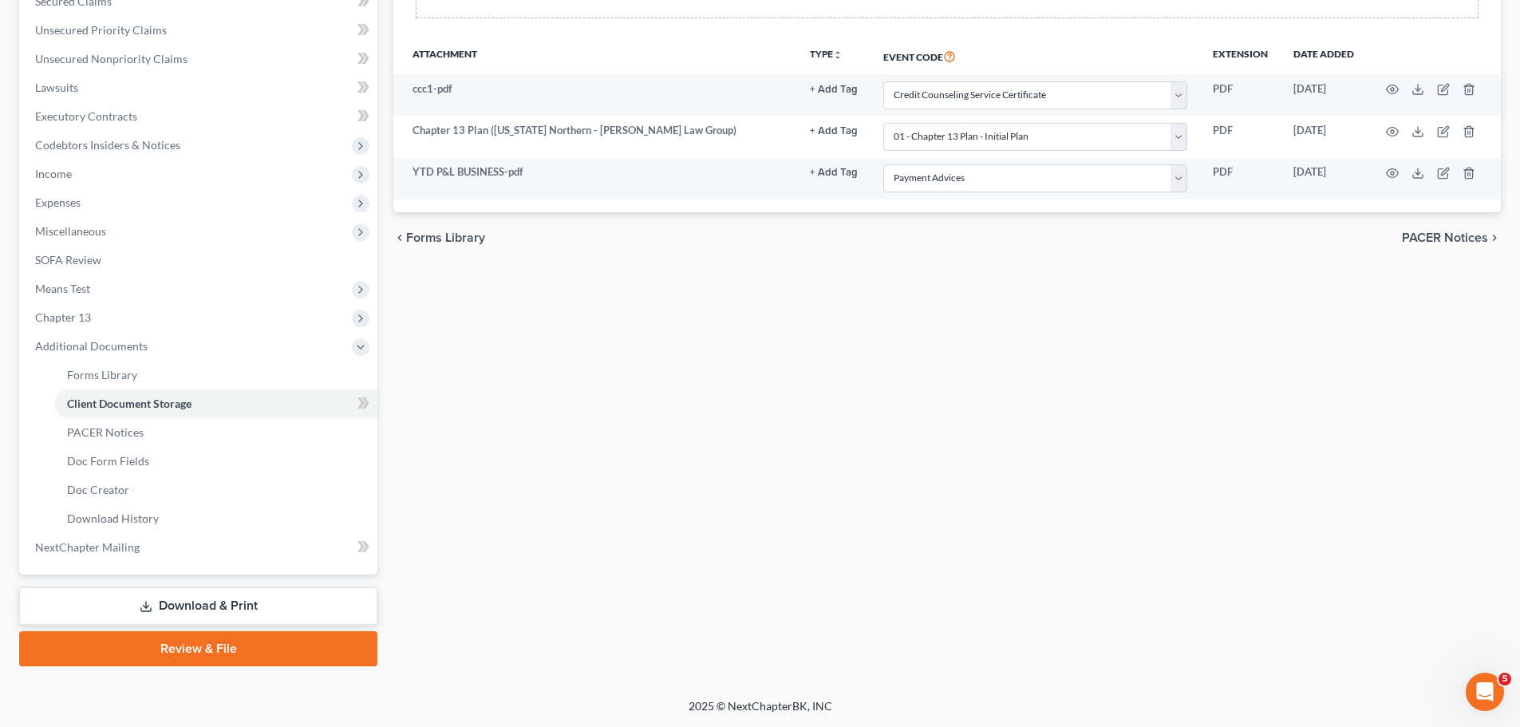
click at [254, 647] on link "Review & File" at bounding box center [198, 648] width 358 height 35
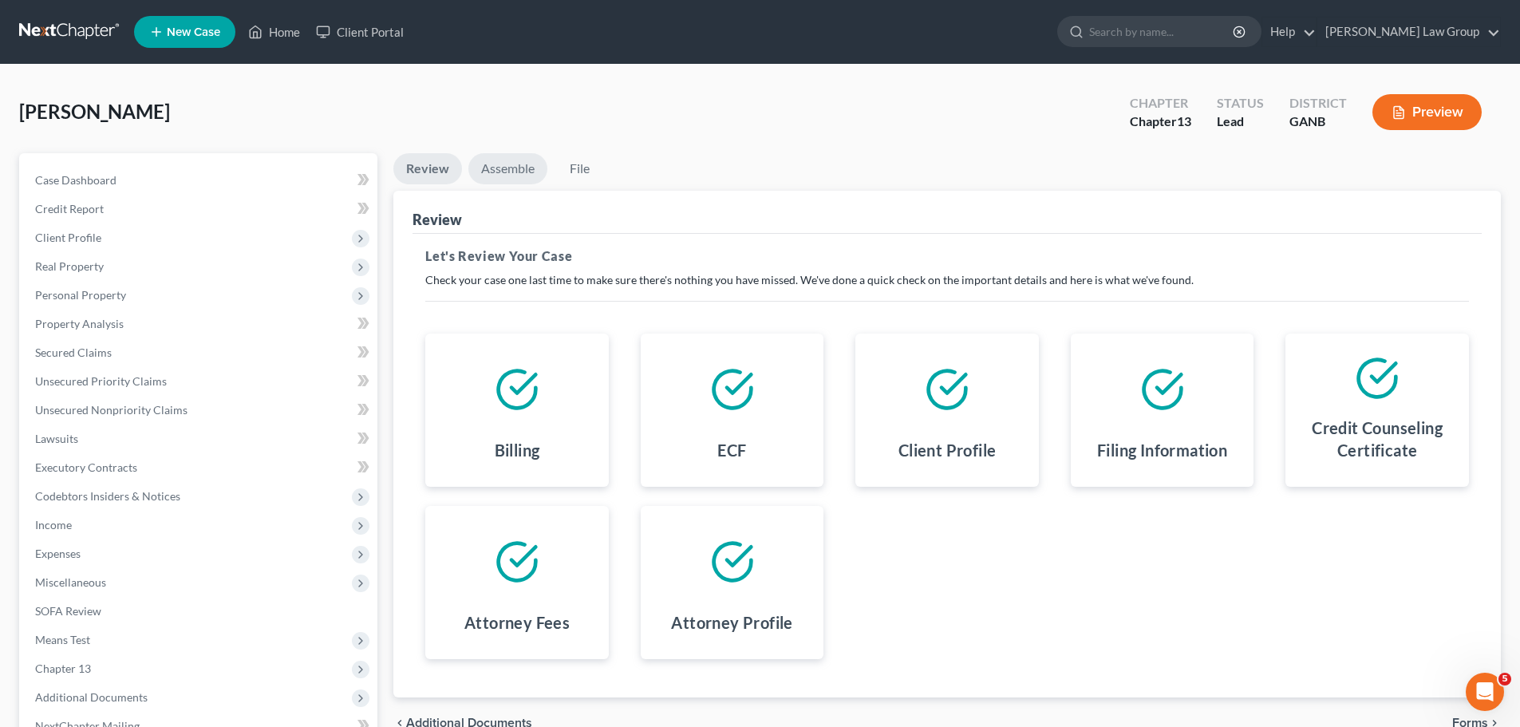
click at [507, 177] on link "Assemble" at bounding box center [507, 168] width 79 height 31
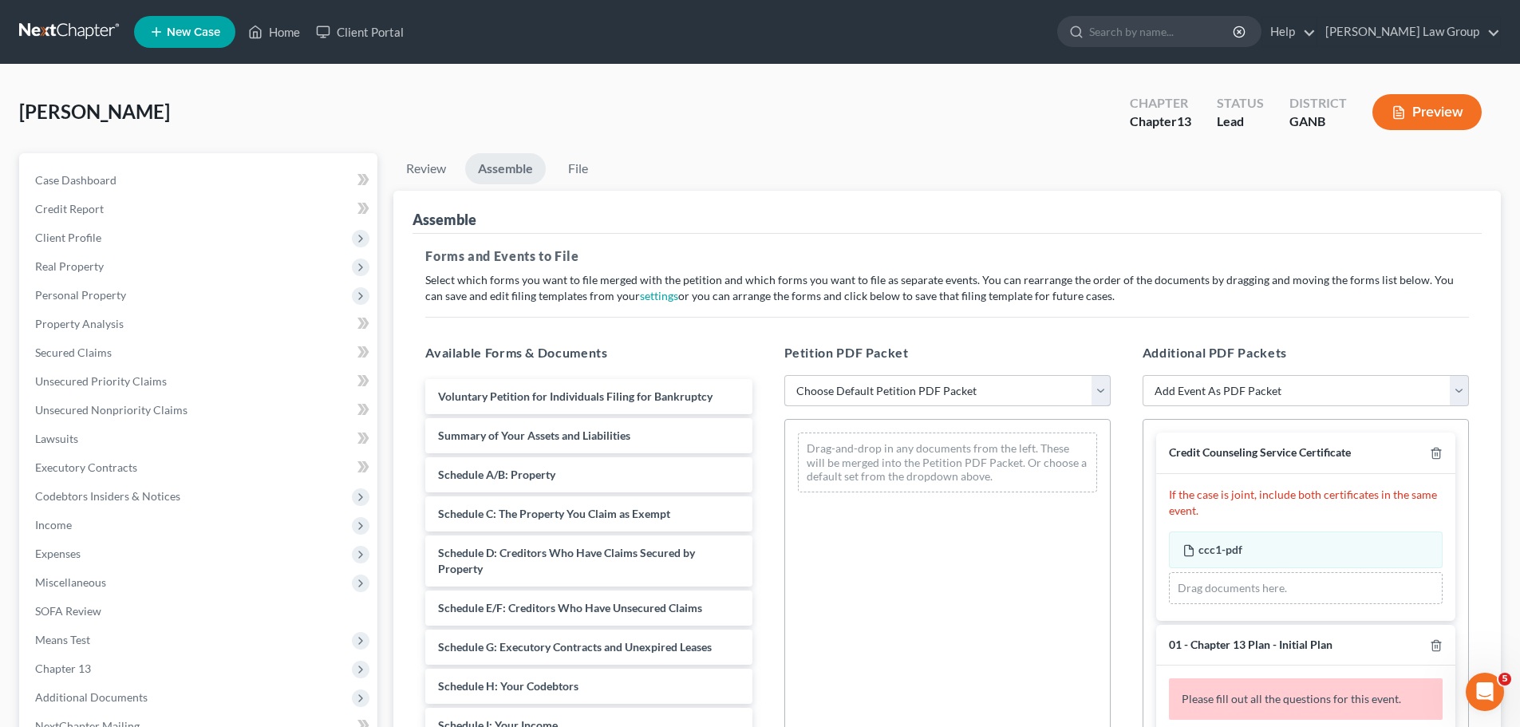
click at [868, 382] on select "Choose Default Petition PDF Packet Complete Bankruptcy Petition (all forms and …" at bounding box center [947, 391] width 326 height 32
select select "0"
click at [784, 375] on select "Choose Default Petition PDF Packet Complete Bankruptcy Petition (all forms and …" at bounding box center [947, 391] width 326 height 32
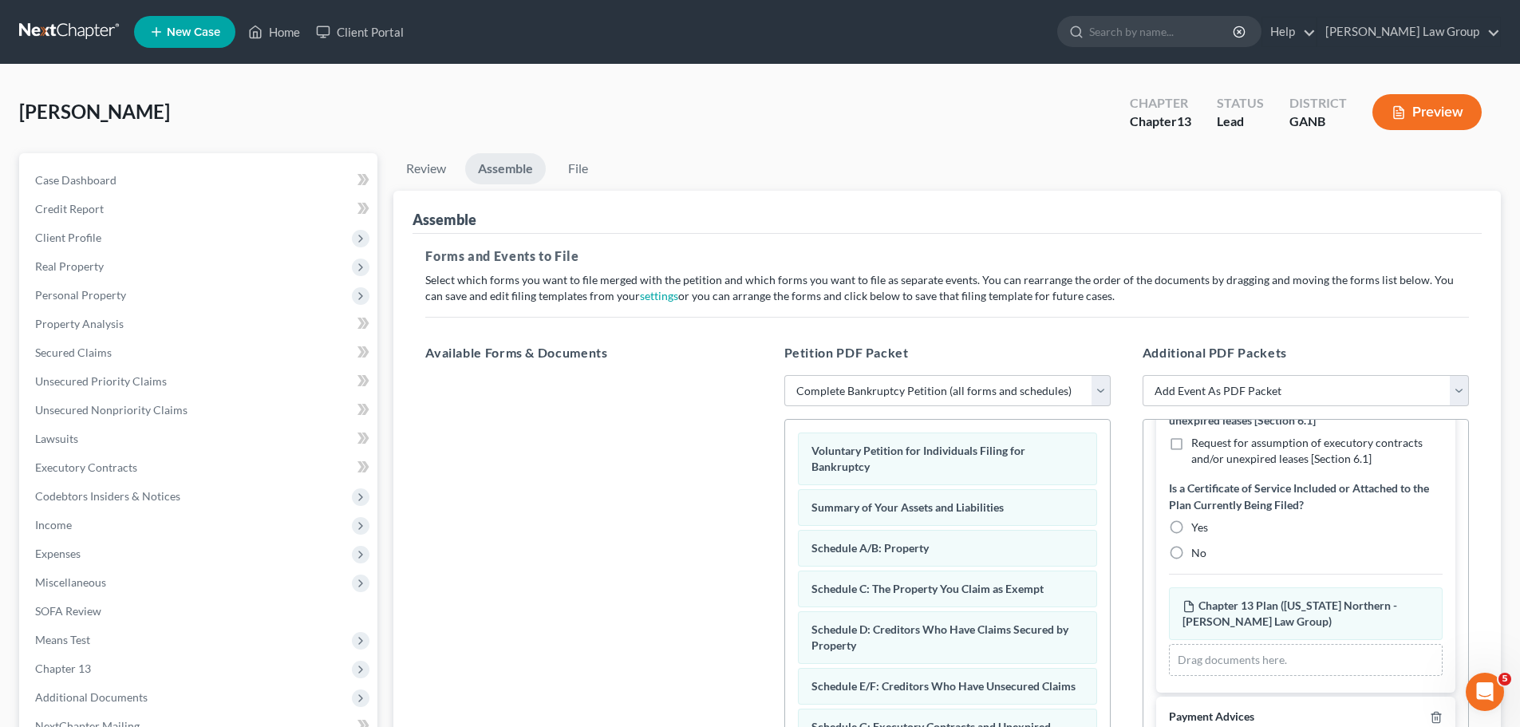
click at [1191, 549] on label "No" at bounding box center [1198, 553] width 15 height 16
click at [1197, 549] on input "No" at bounding box center [1202, 550] width 10 height 10
radio input "true"
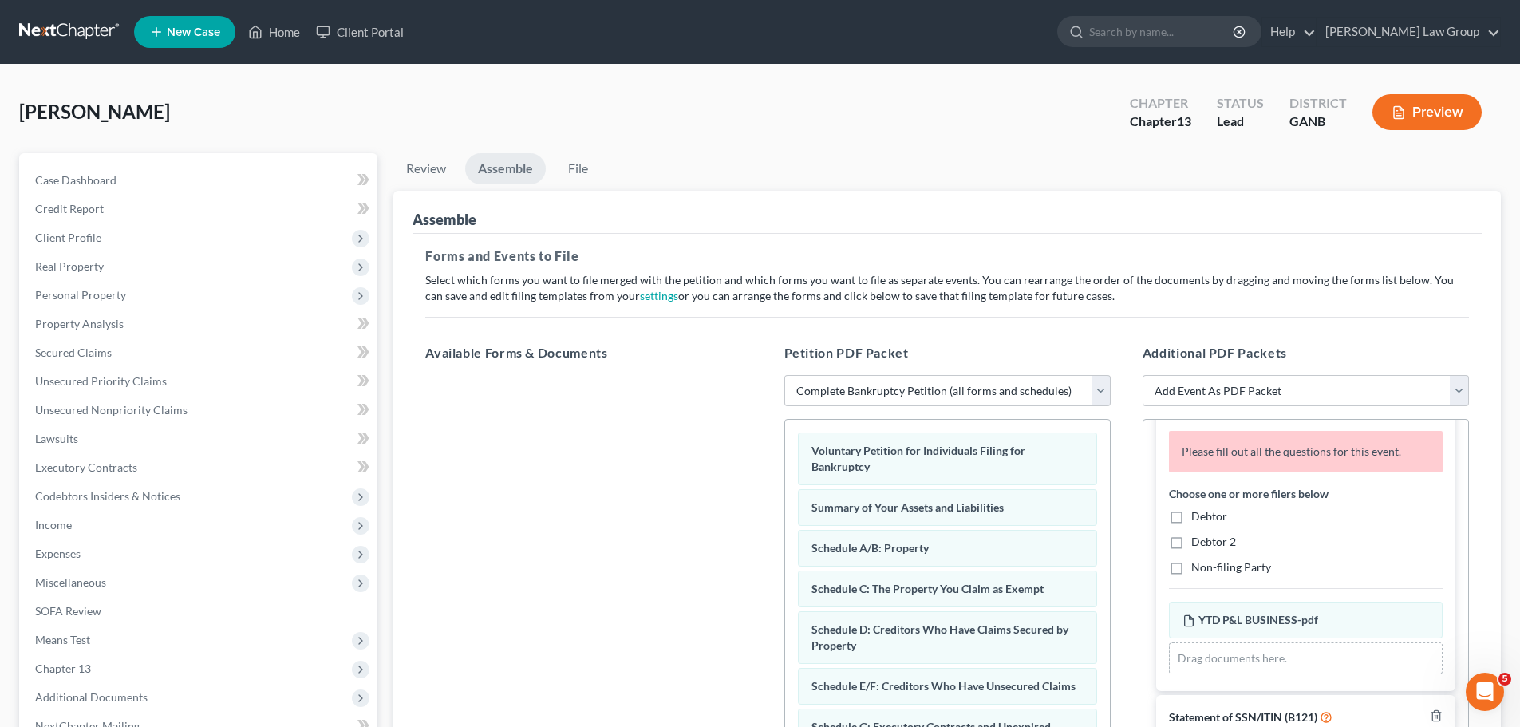
click at [1191, 518] on label "Debtor" at bounding box center [1209, 516] width 36 height 16
click at [1197, 518] on input "Debtor" at bounding box center [1202, 513] width 10 height 10
checkbox input "true"
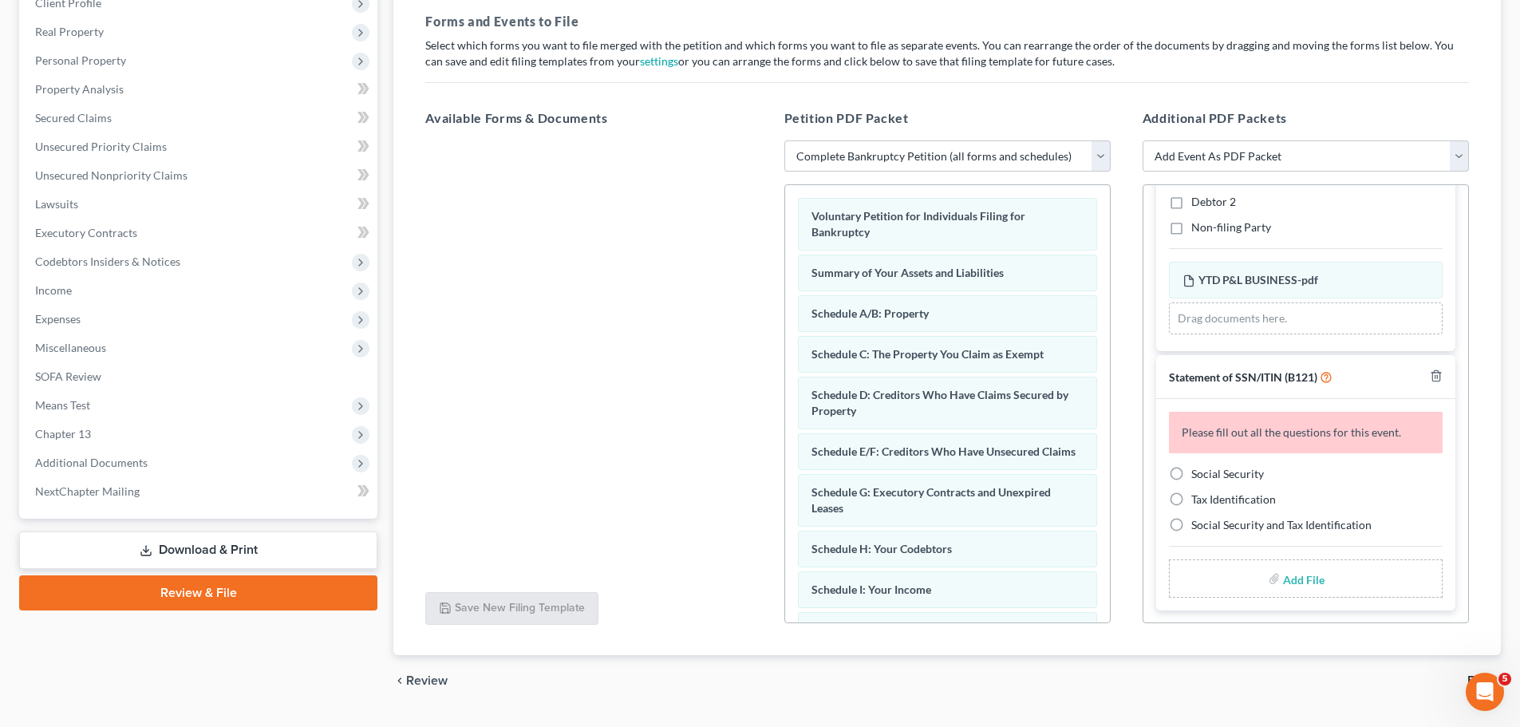
scroll to position [239, 0]
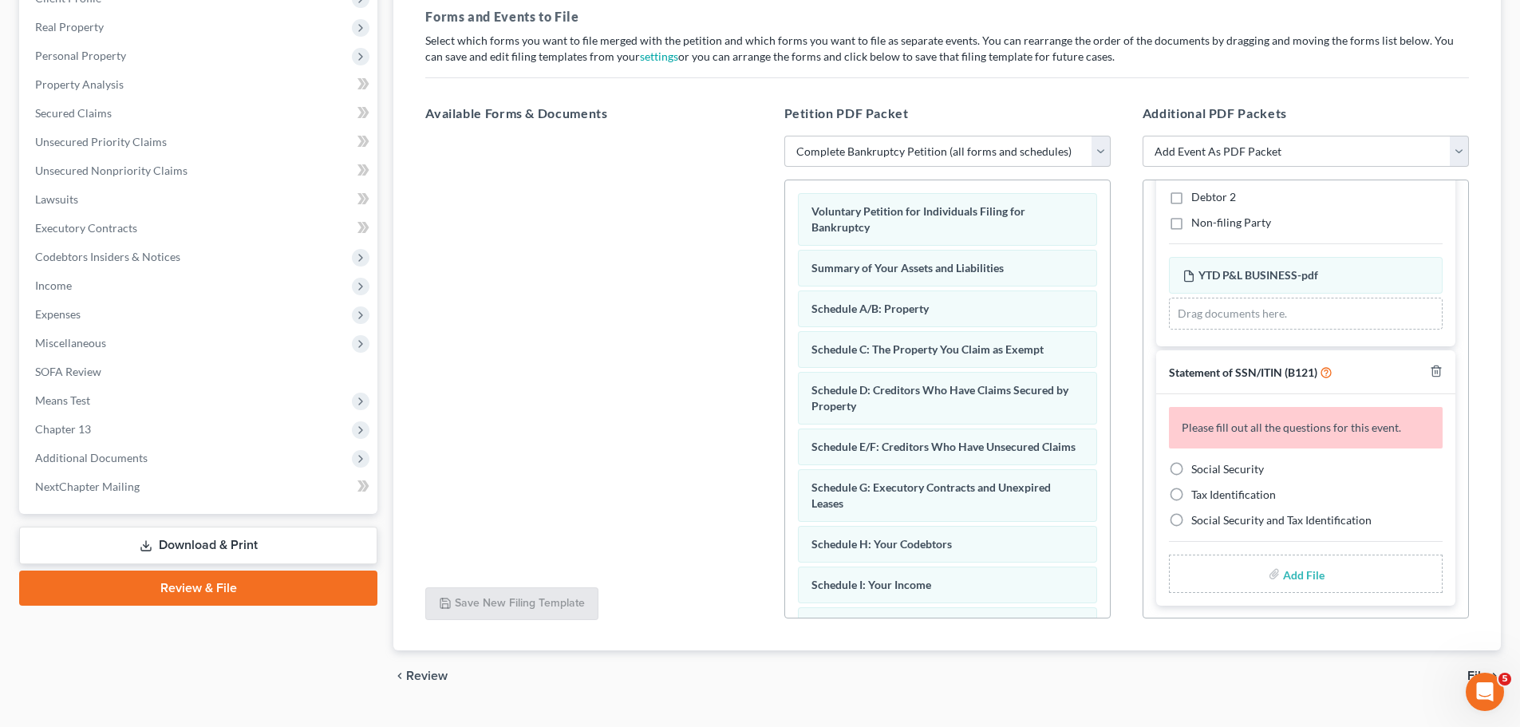
click at [1191, 461] on label "Social Security" at bounding box center [1227, 469] width 73 height 16
click at [1197, 461] on input "Social Security" at bounding box center [1202, 466] width 10 height 10
radio input "true"
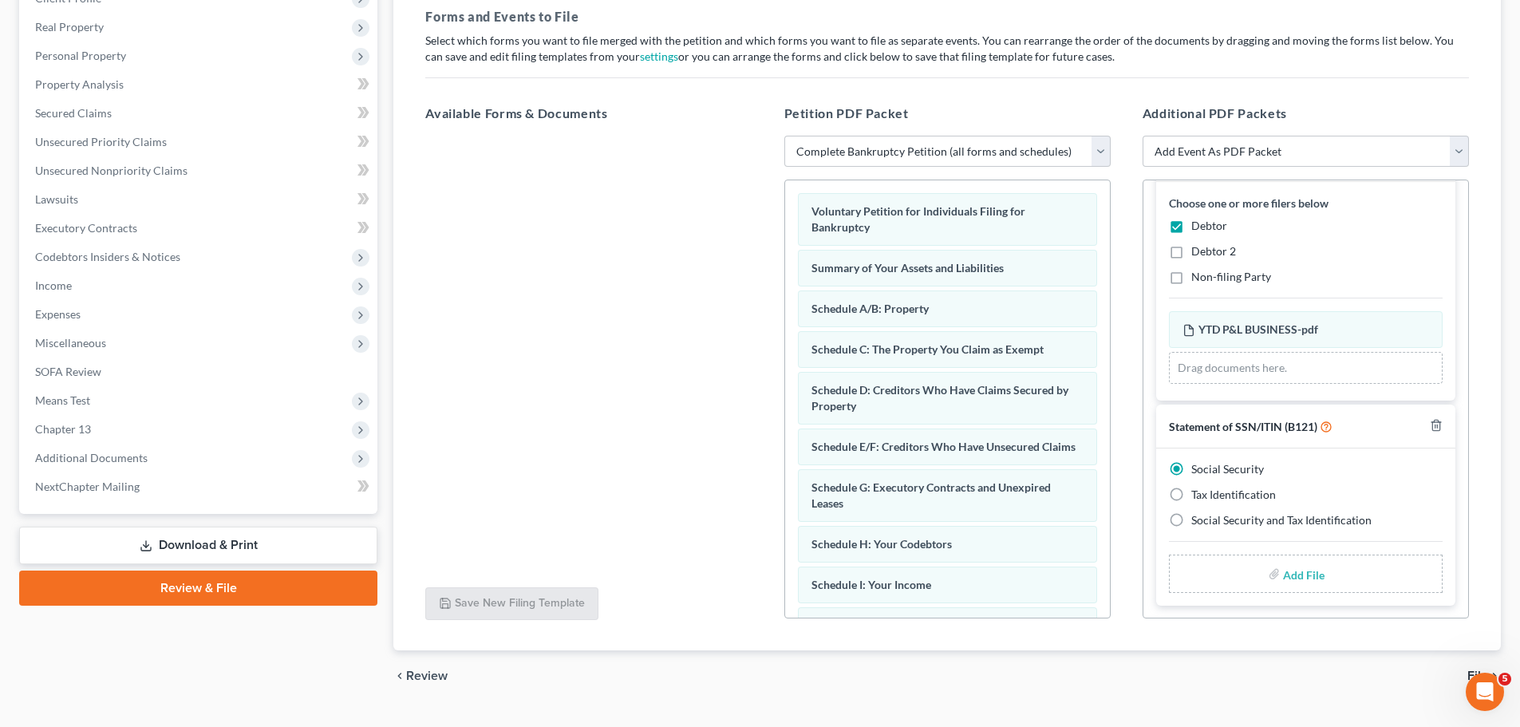
click at [1283, 579] on input "file" at bounding box center [1302, 573] width 38 height 29
type input "C:\fakepath\SSN to file in case [PERSON_NAME].pdf"
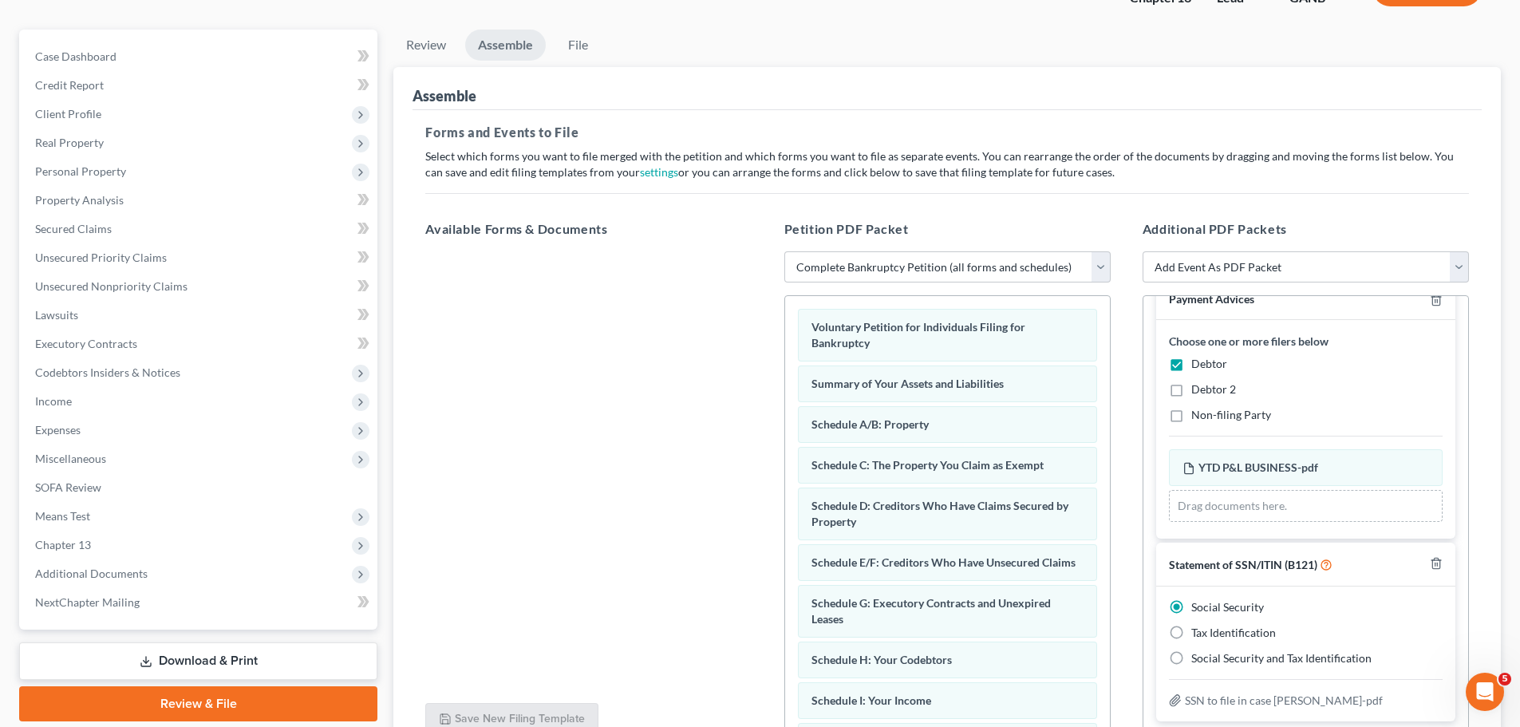
scroll to position [0, 0]
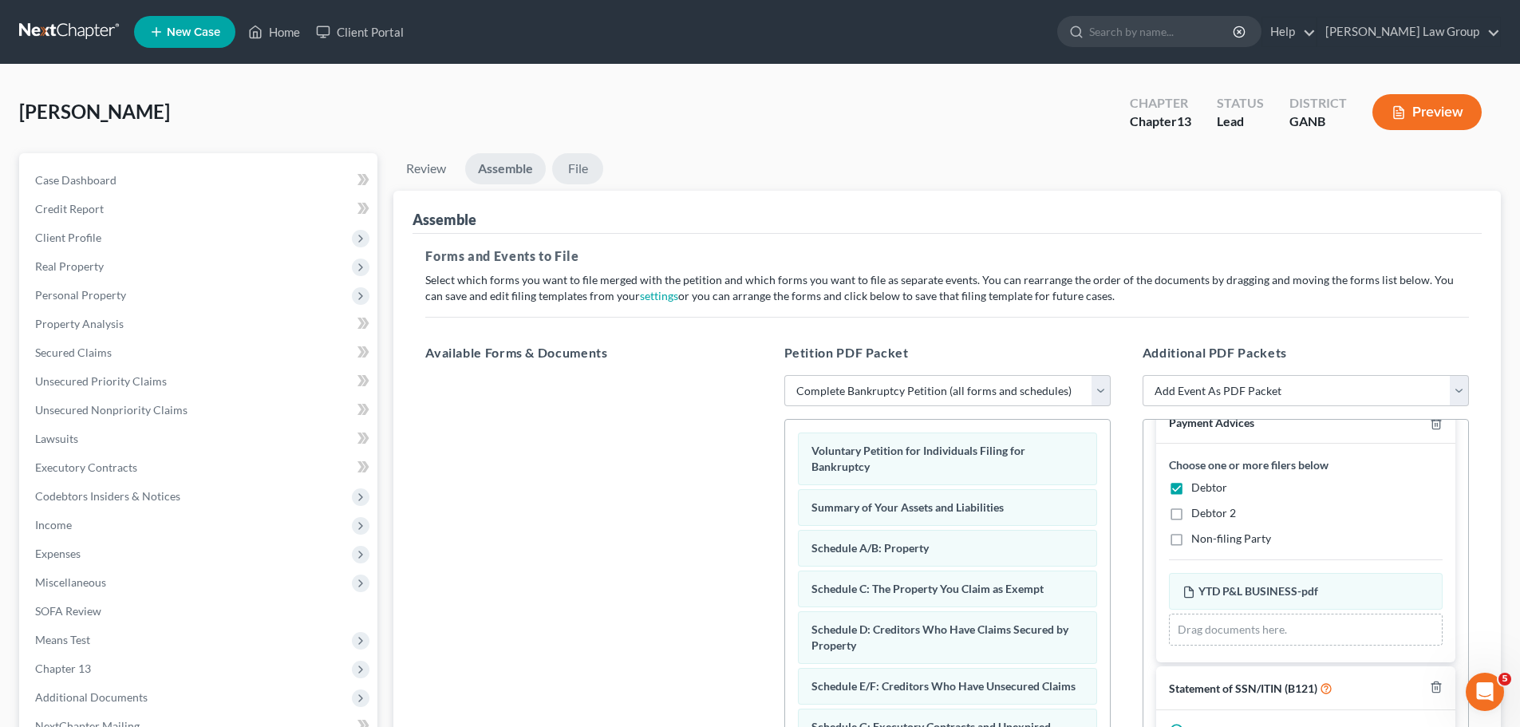
click at [566, 156] on link "File" at bounding box center [577, 168] width 51 height 31
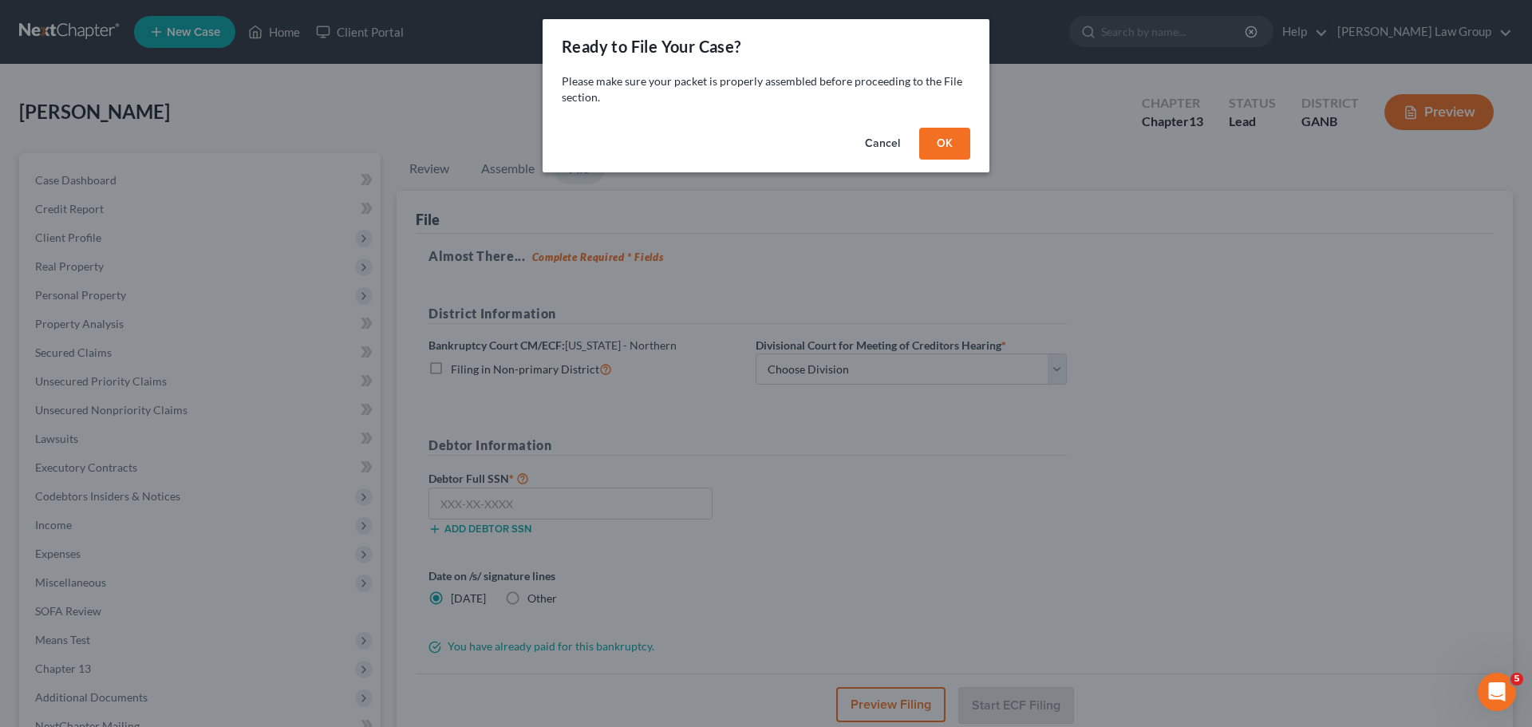
click at [960, 148] on button "OK" at bounding box center [944, 144] width 51 height 32
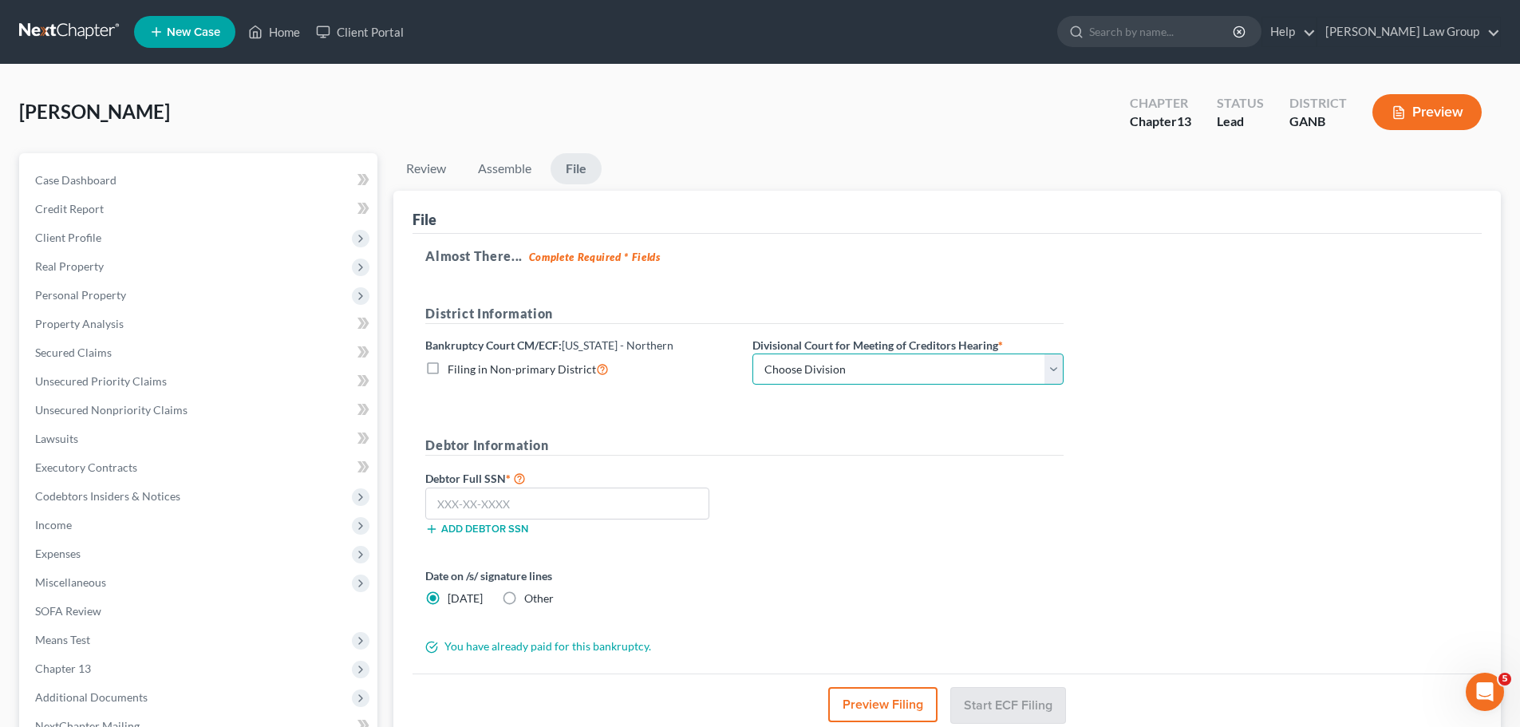
click at [838, 375] on select "Choose Division [GEOGRAPHIC_DATA] [GEOGRAPHIC_DATA] [GEOGRAPHIC_DATA] [GEOGRAPH…" at bounding box center [907, 369] width 311 height 32
select select "0"
click at [752, 353] on select "Choose Division [GEOGRAPHIC_DATA] [GEOGRAPHIC_DATA] [GEOGRAPHIC_DATA] [GEOGRAPH…" at bounding box center [907, 369] width 311 height 32
click at [552, 498] on input "text" at bounding box center [567, 503] width 284 height 32
paste input "055-60-7086"
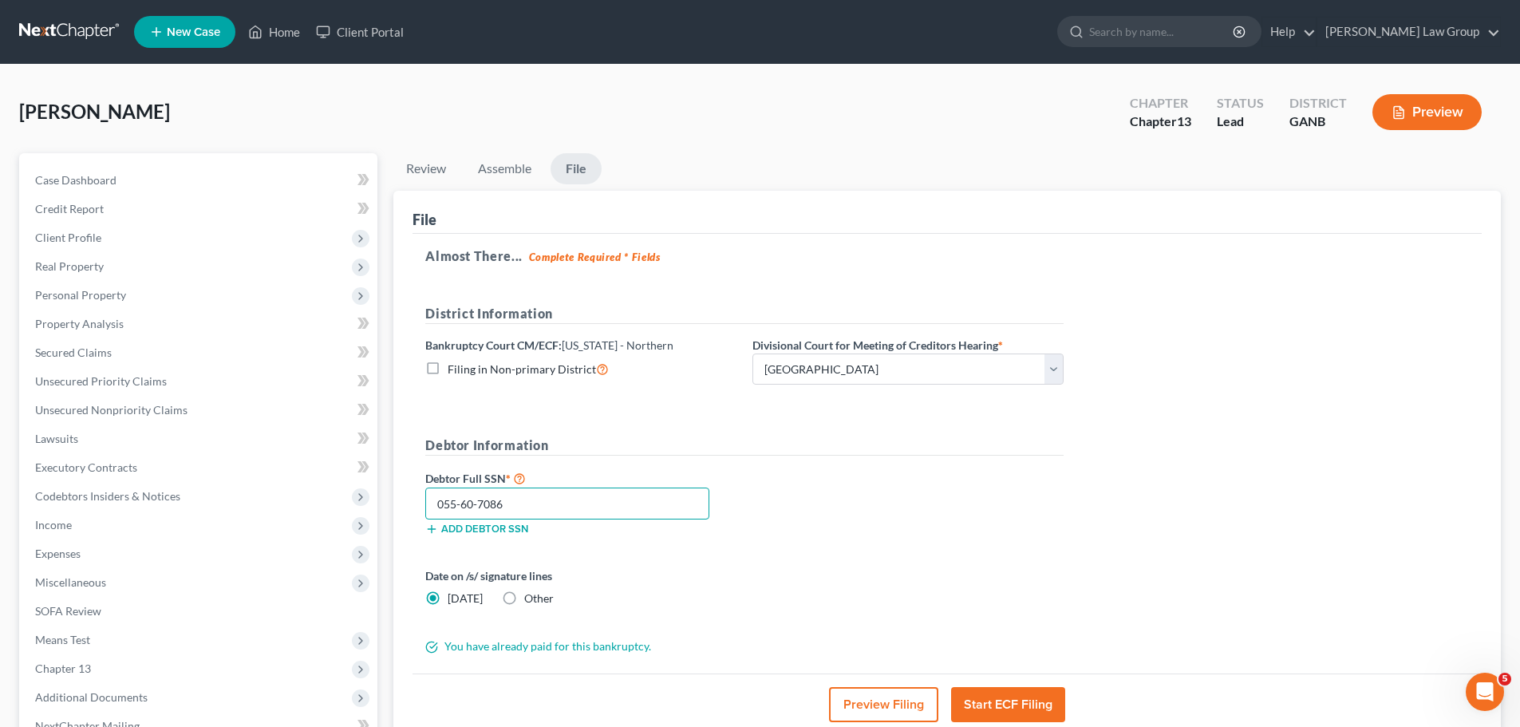
type input "055-60-7086"
click at [993, 711] on button "Start ECF Filing" at bounding box center [1008, 704] width 114 height 35
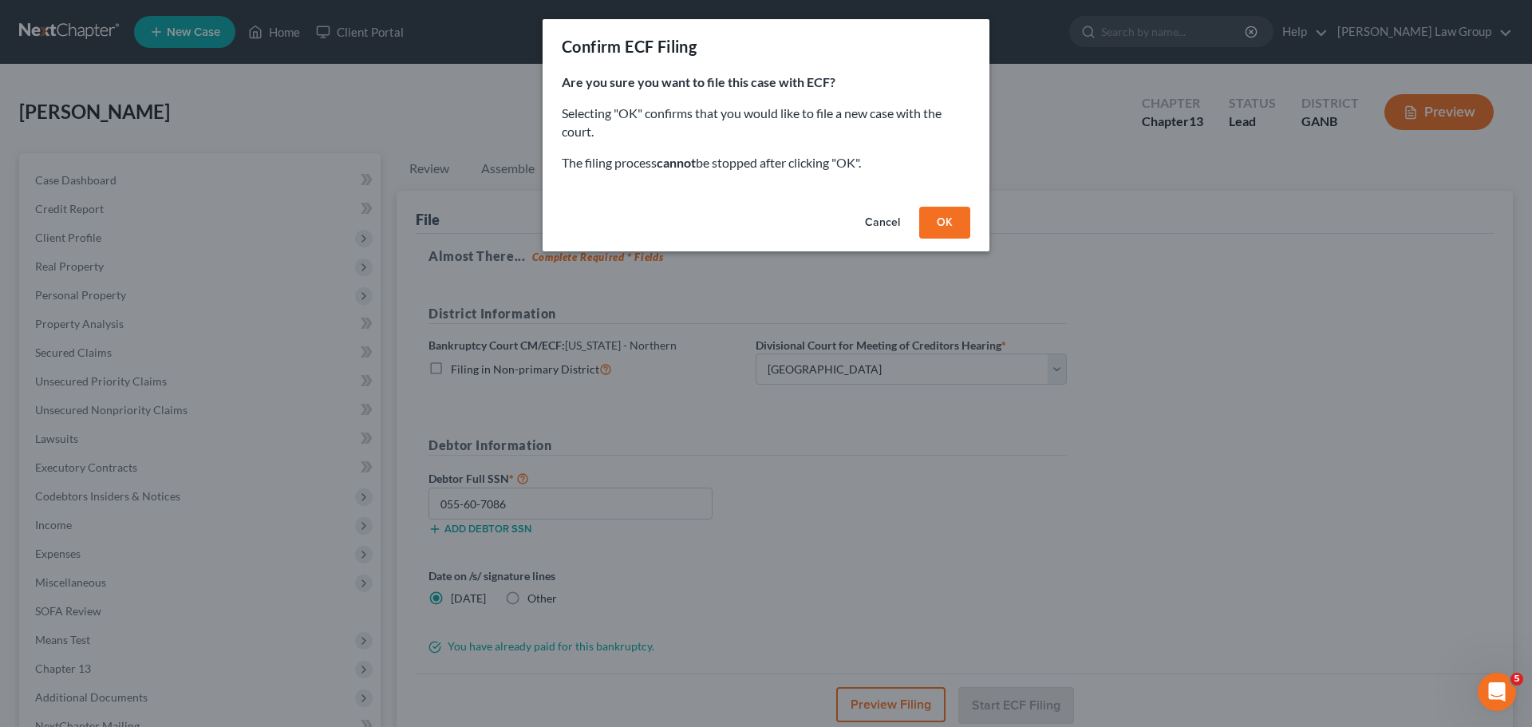
click at [949, 219] on button "OK" at bounding box center [944, 223] width 51 height 32
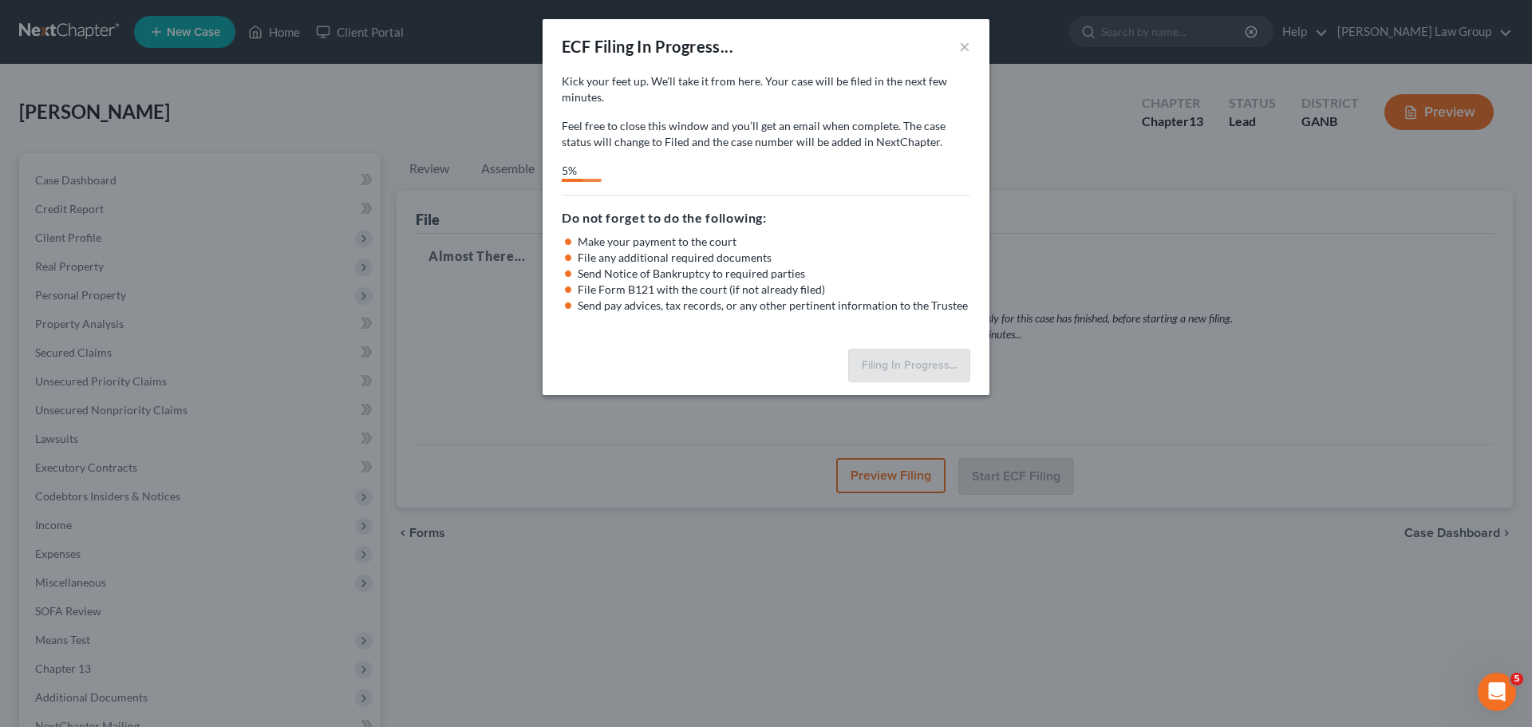
select select "0"
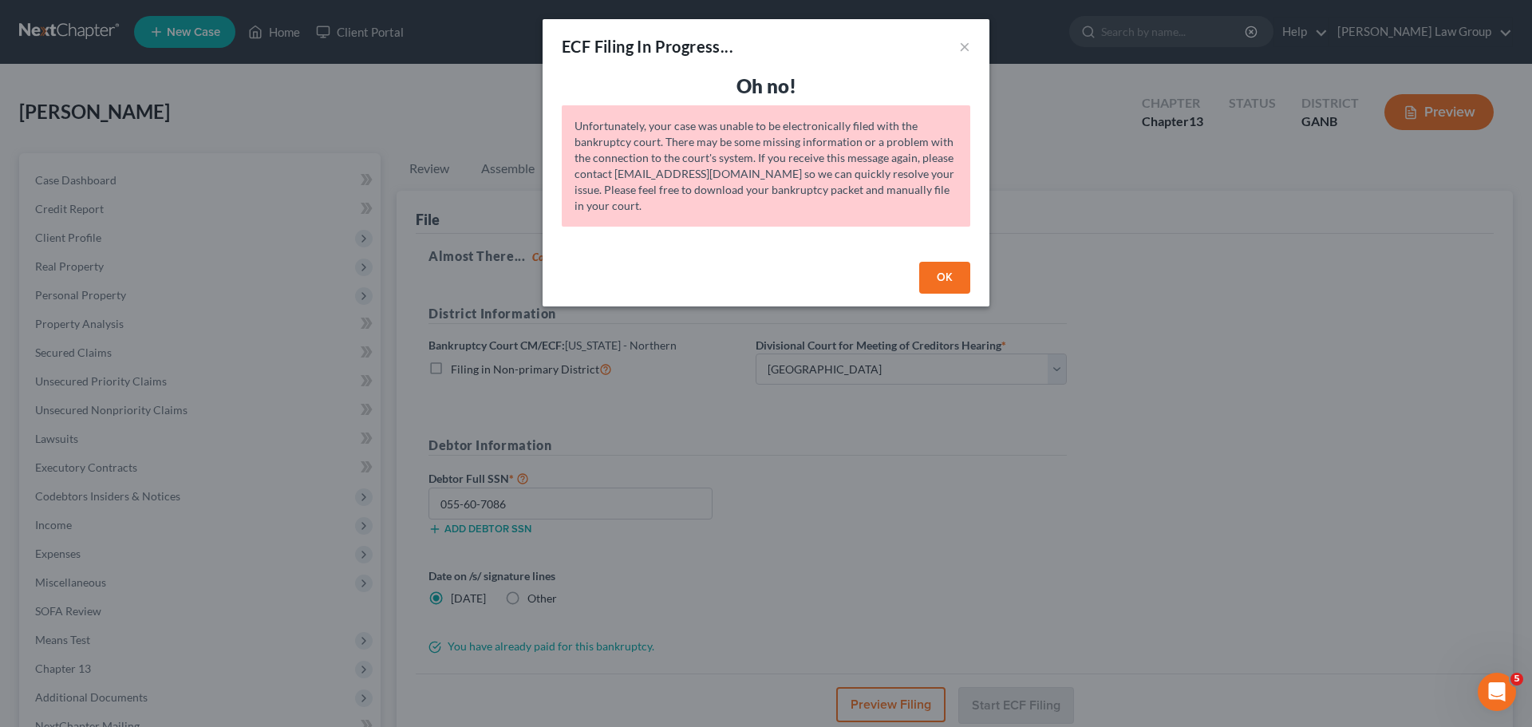
click at [932, 272] on button "OK" at bounding box center [944, 278] width 51 height 32
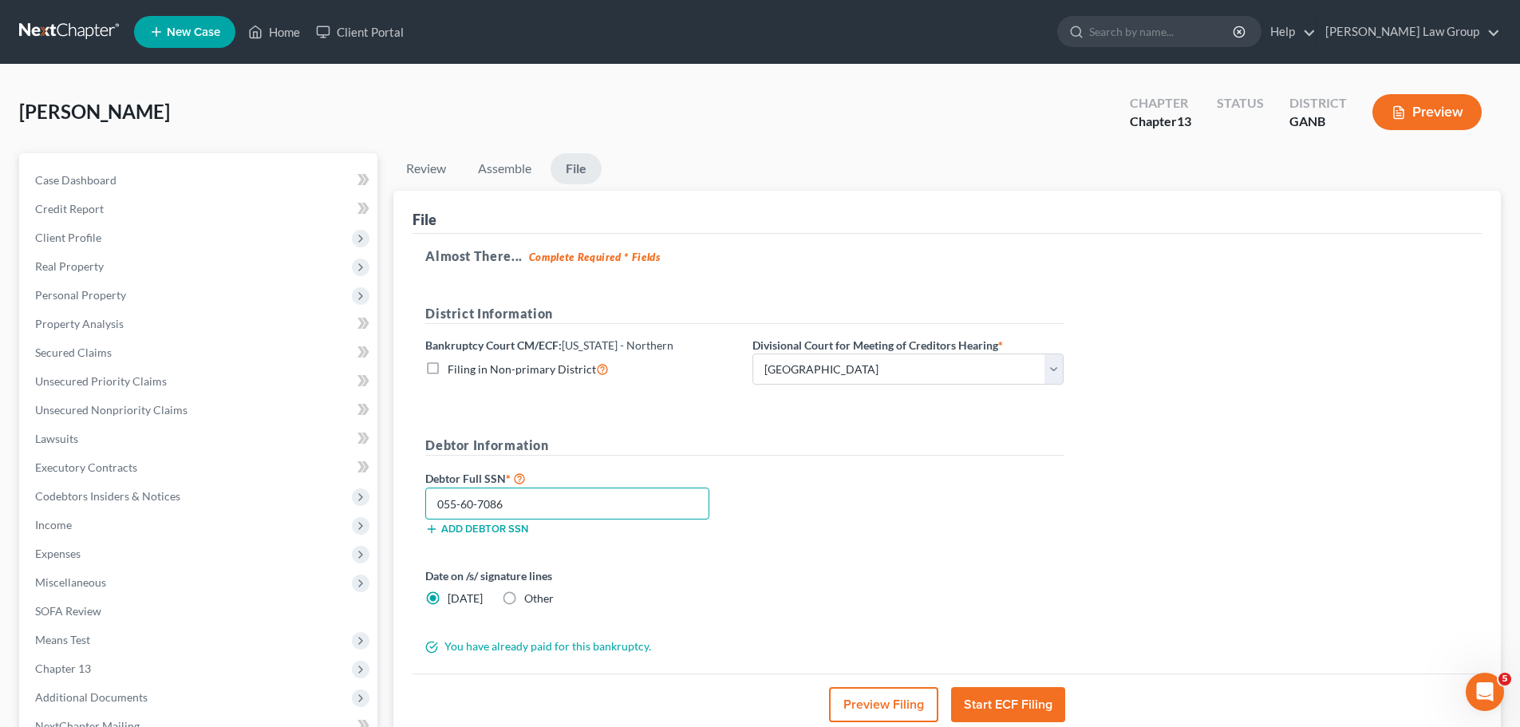
drag, startPoint x: 569, startPoint y: 511, endPoint x: 395, endPoint y: 500, distance: 174.2
click at [397, 500] on div "File Almost There... Complete Required * Fields District Information Bankruptcy…" at bounding box center [946, 463] width 1107 height 545
click at [1054, 519] on div "Debtor Full SSN * 055-60-7086 Add debtor SSN" at bounding box center [744, 508] width 654 height 80
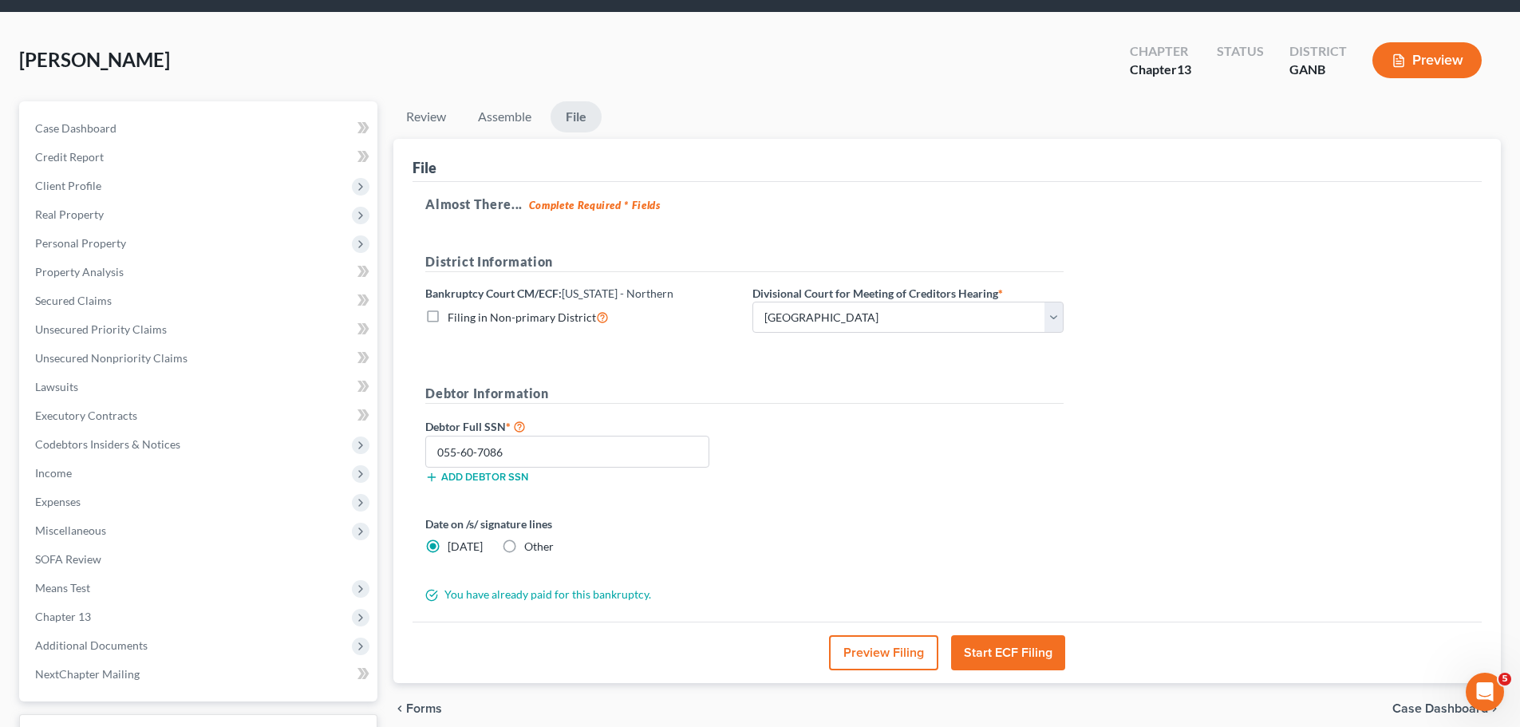
scroll to position [80, 0]
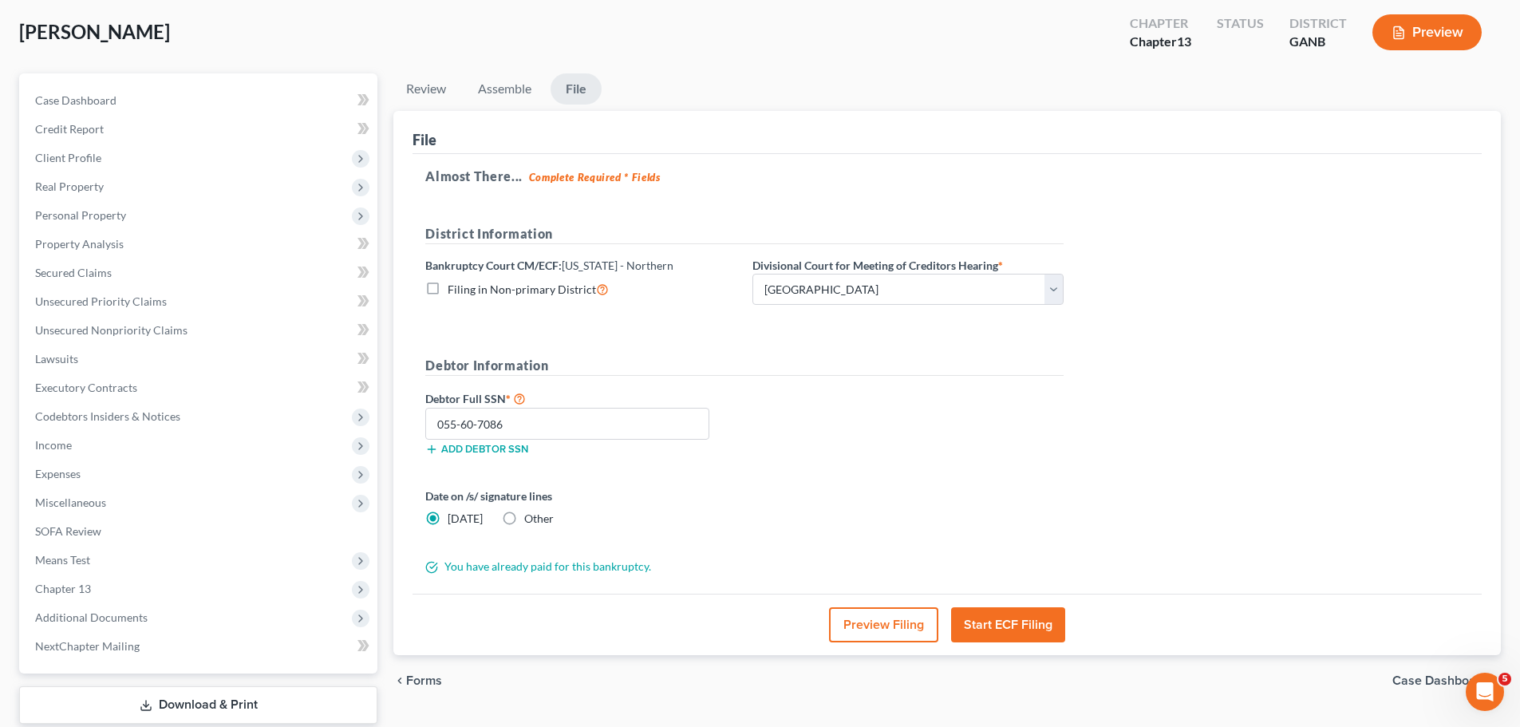
click at [1003, 625] on button "Start ECF Filing" at bounding box center [1008, 624] width 114 height 35
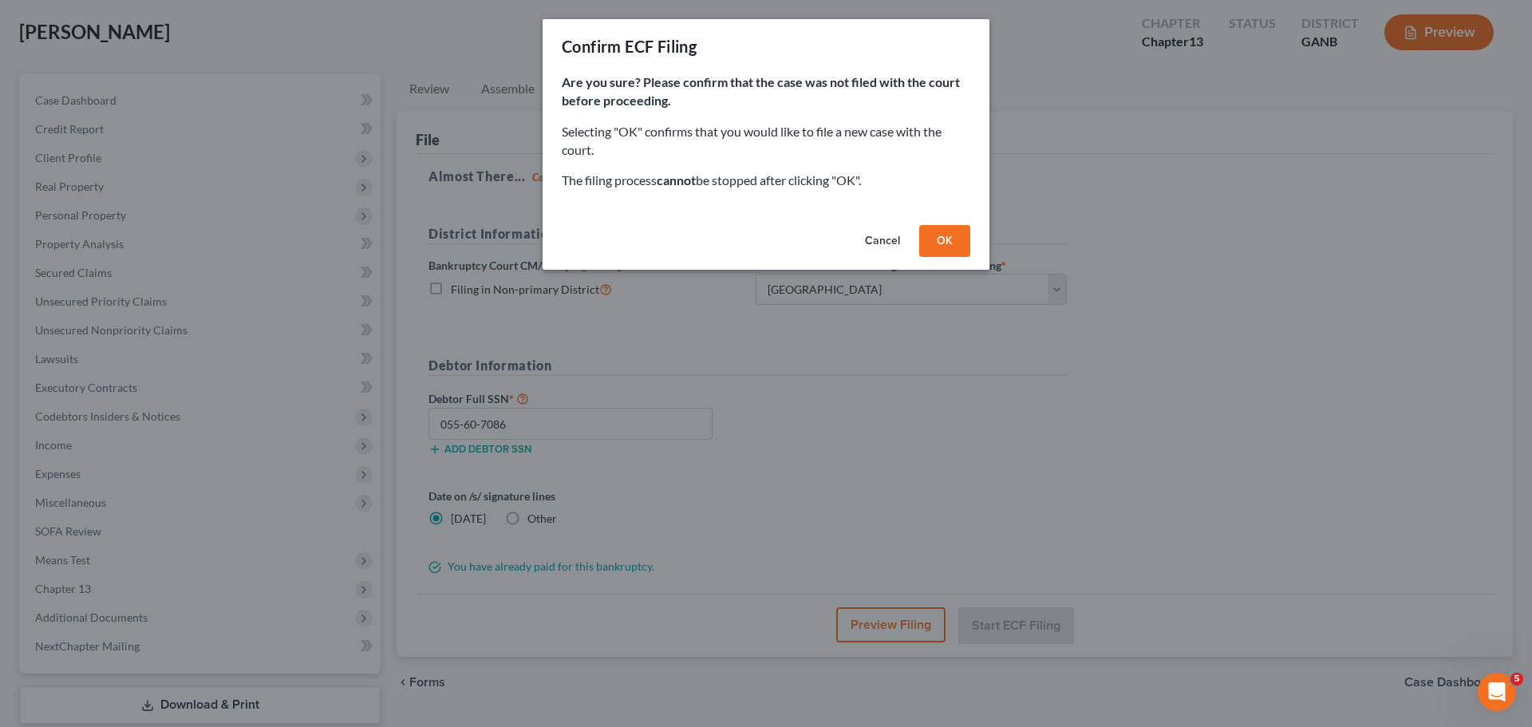
click at [944, 245] on button "OK" at bounding box center [944, 241] width 51 height 32
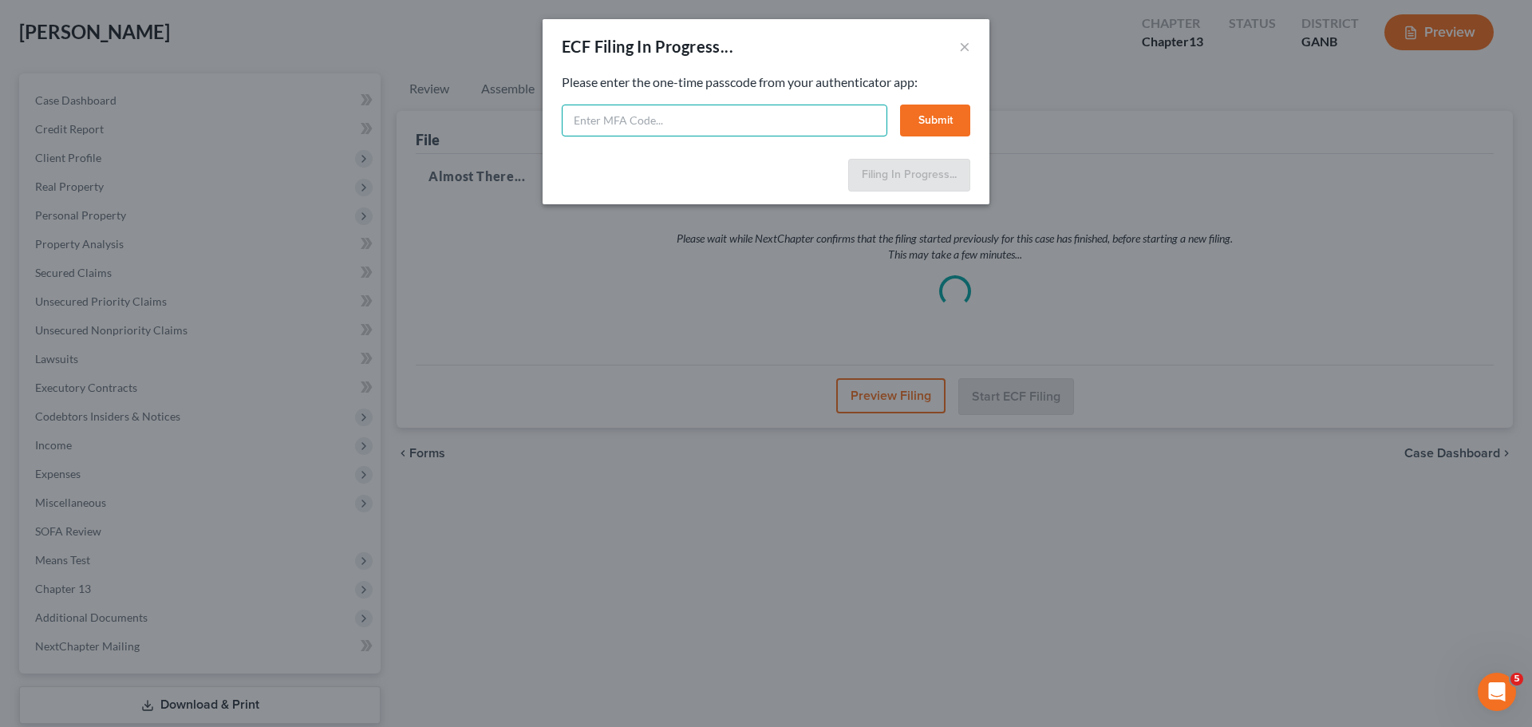
click at [647, 134] on input "text" at bounding box center [724, 120] width 325 height 32
type input "595960"
click at [919, 124] on button "Submit" at bounding box center [935, 120] width 70 height 32
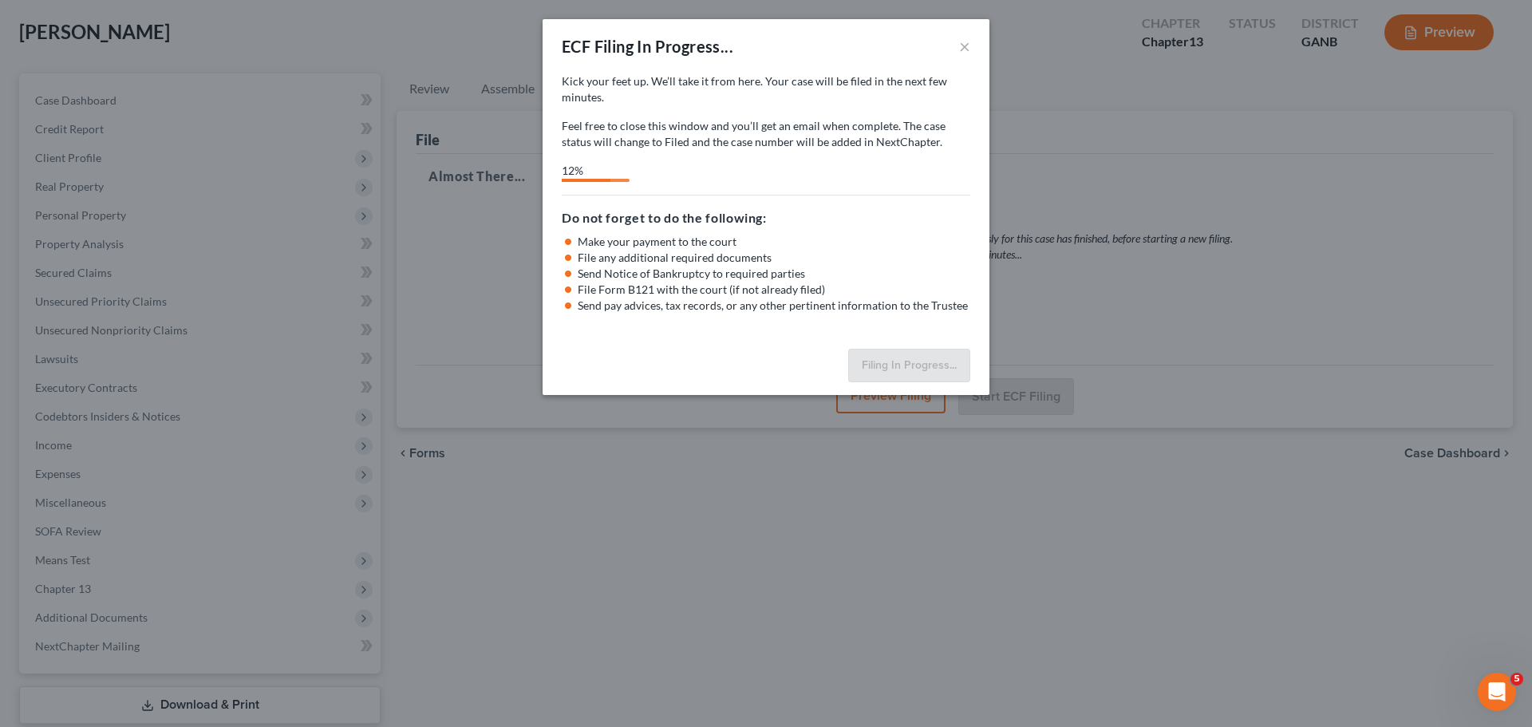
select select "0"
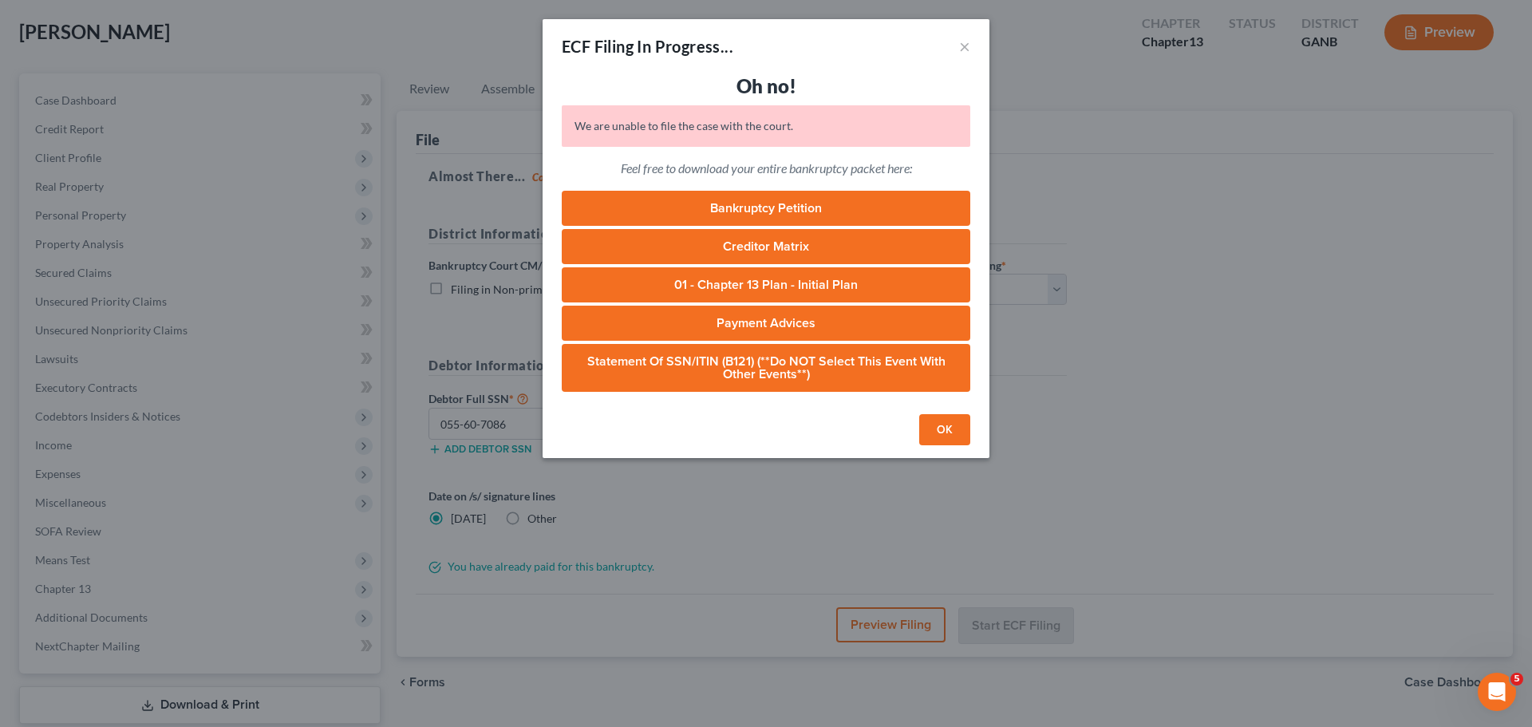
click at [940, 441] on button "OK" at bounding box center [944, 430] width 51 height 32
